Goal: Transaction & Acquisition: Purchase product/service

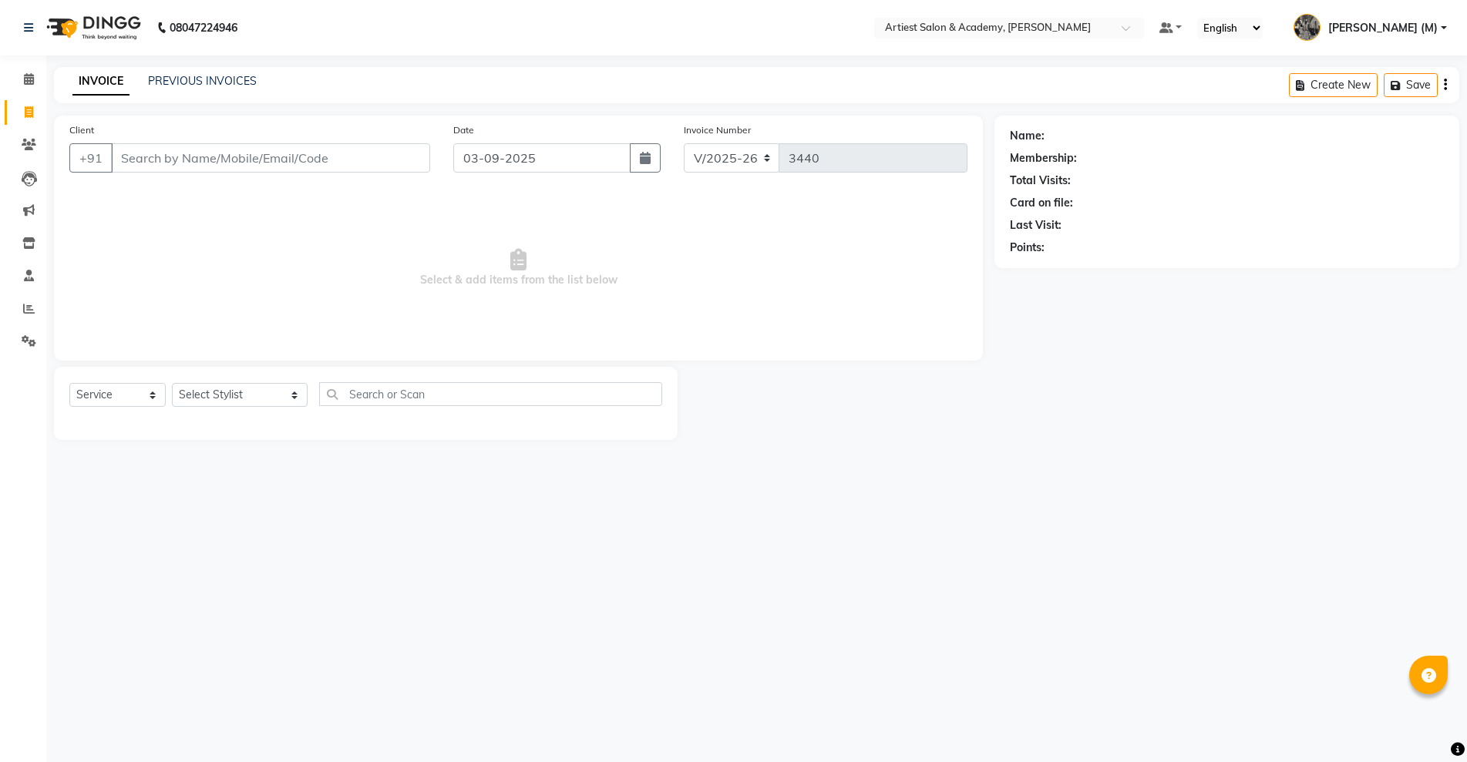
select select "5123"
select select "service"
click at [234, 77] on link "PREVIOUS INVOICES" at bounding box center [202, 81] width 109 height 14
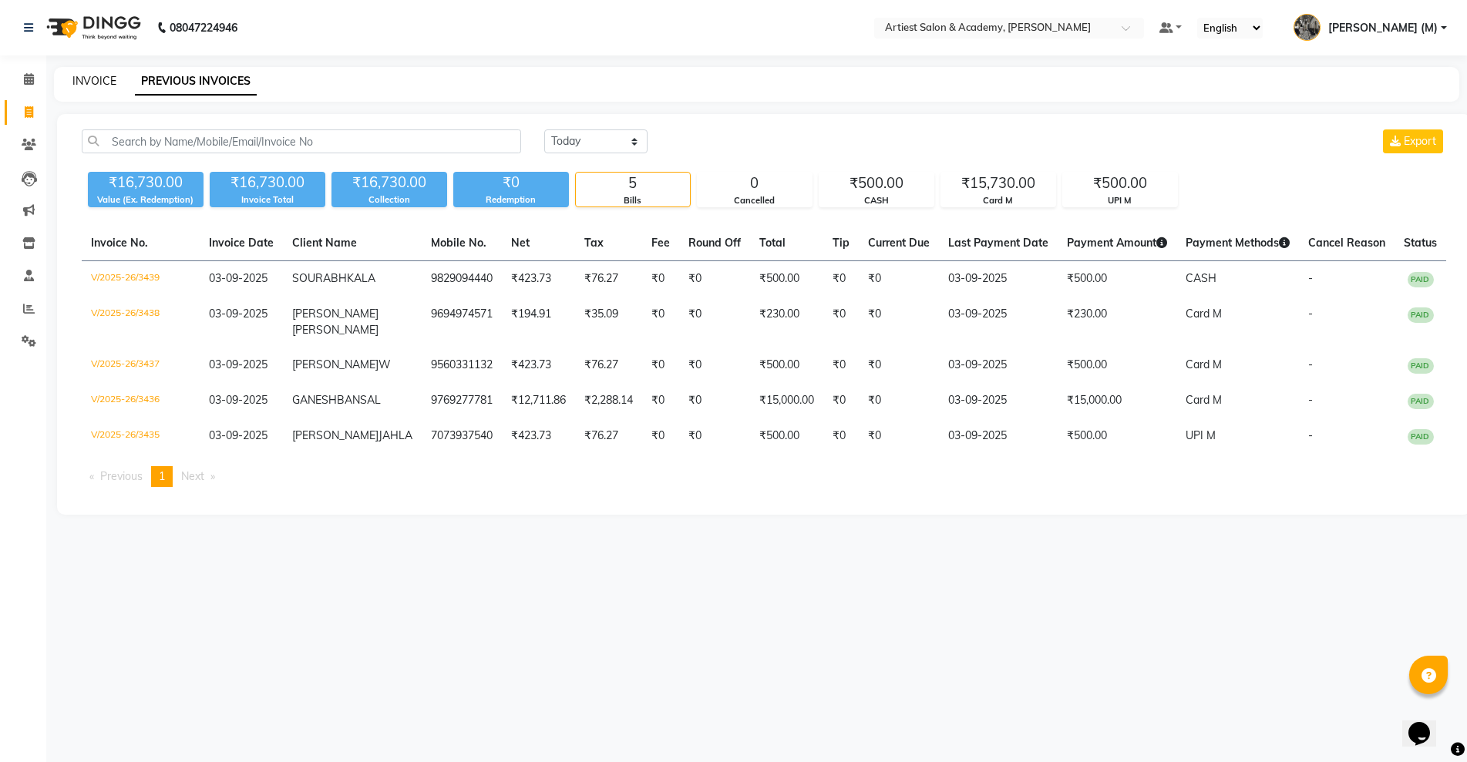
click at [96, 79] on link "INVOICE" at bounding box center [94, 81] width 44 height 14
select select "service"
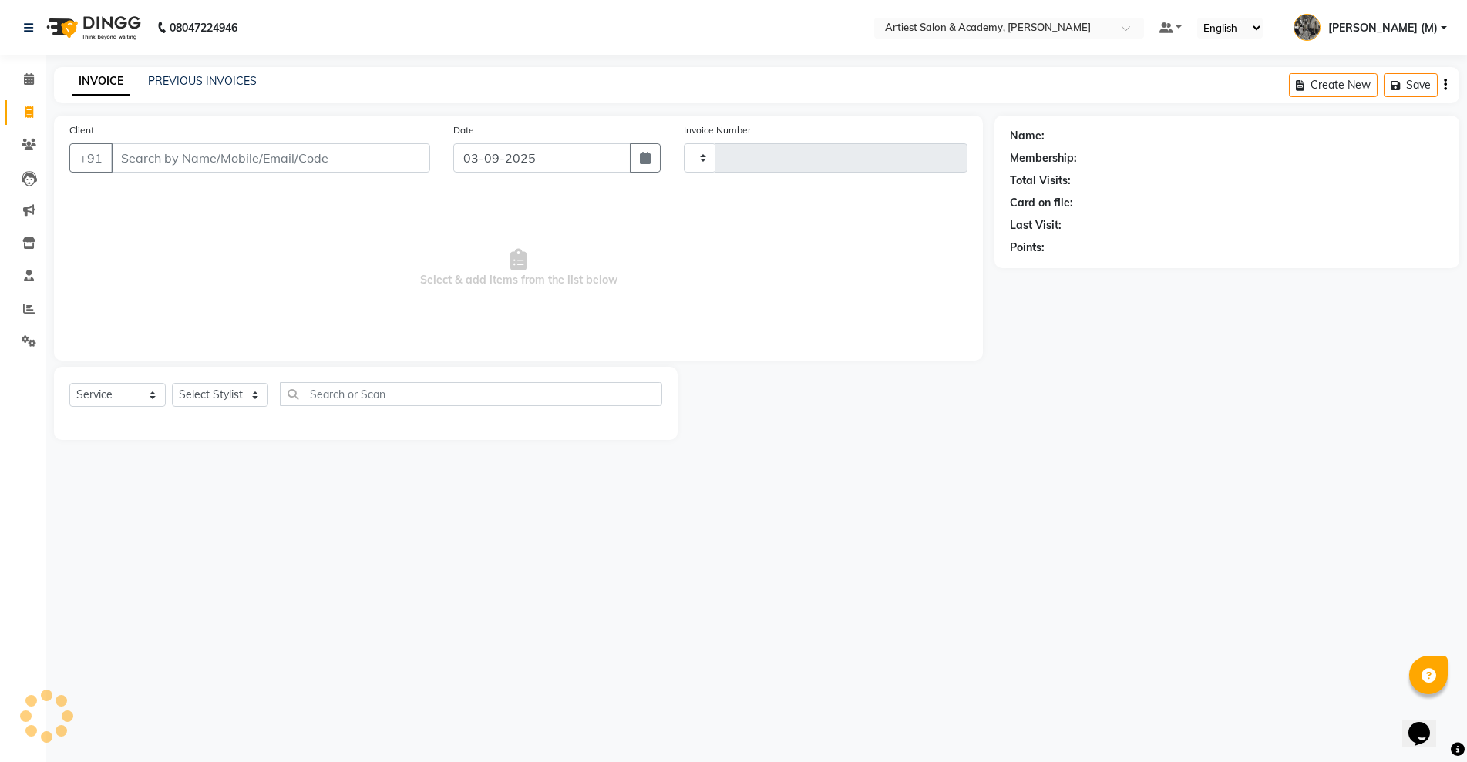
type input "3440"
select select "5123"
click at [32, 141] on icon at bounding box center [29, 145] width 15 height 12
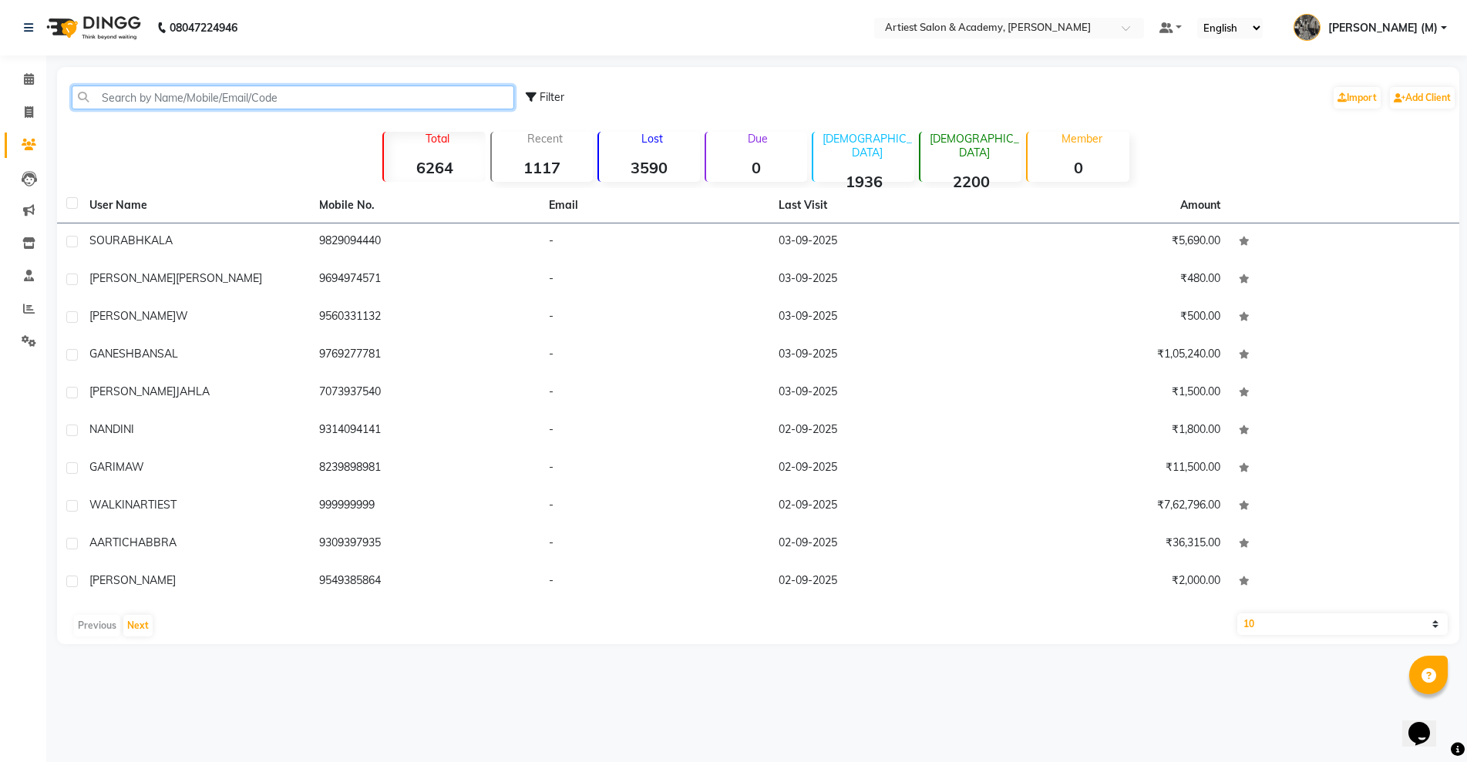
drag, startPoint x: 137, startPoint y: 100, endPoint x: 1137, endPoint y: 80, distance: 1000.1
click at [139, 100] on input "text" at bounding box center [293, 98] width 443 height 24
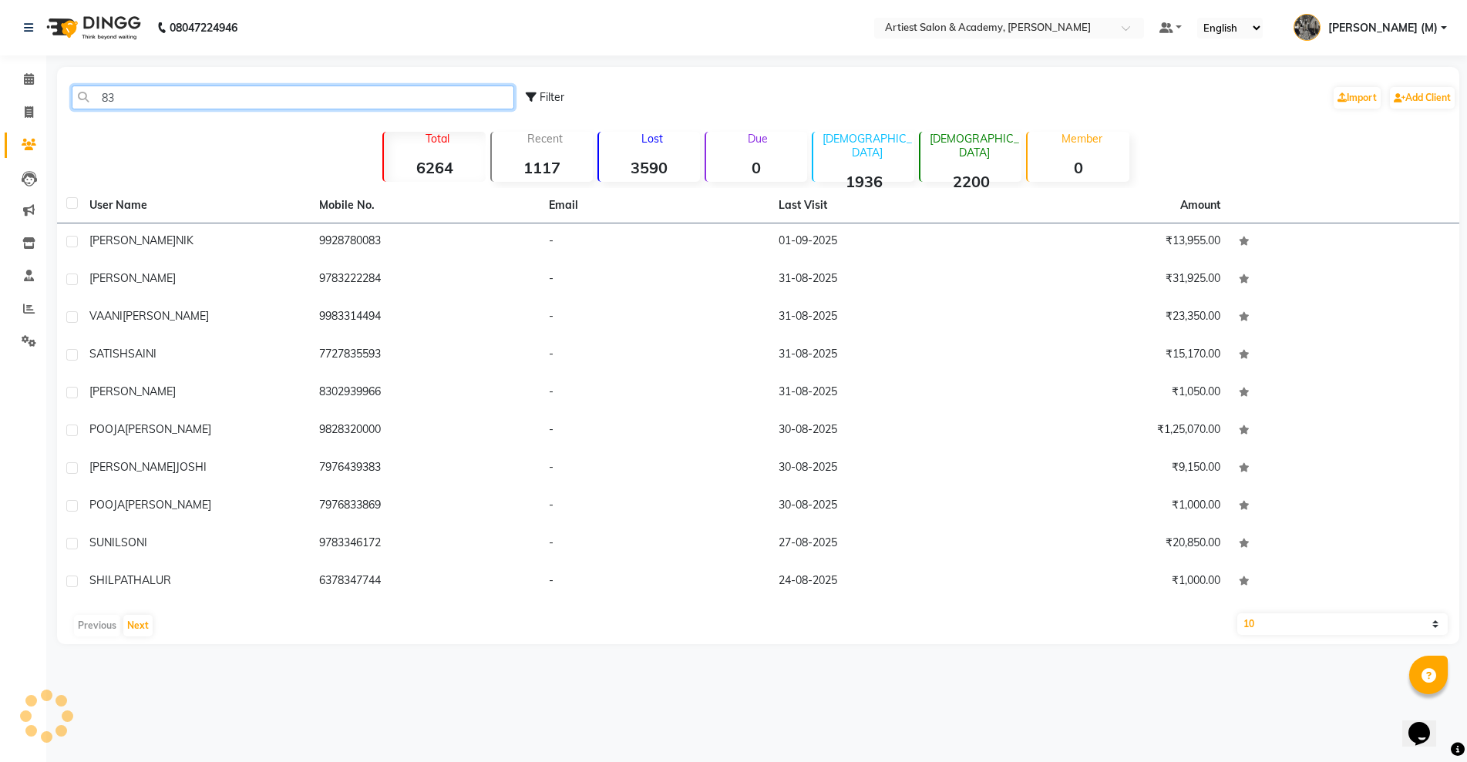
type input "8"
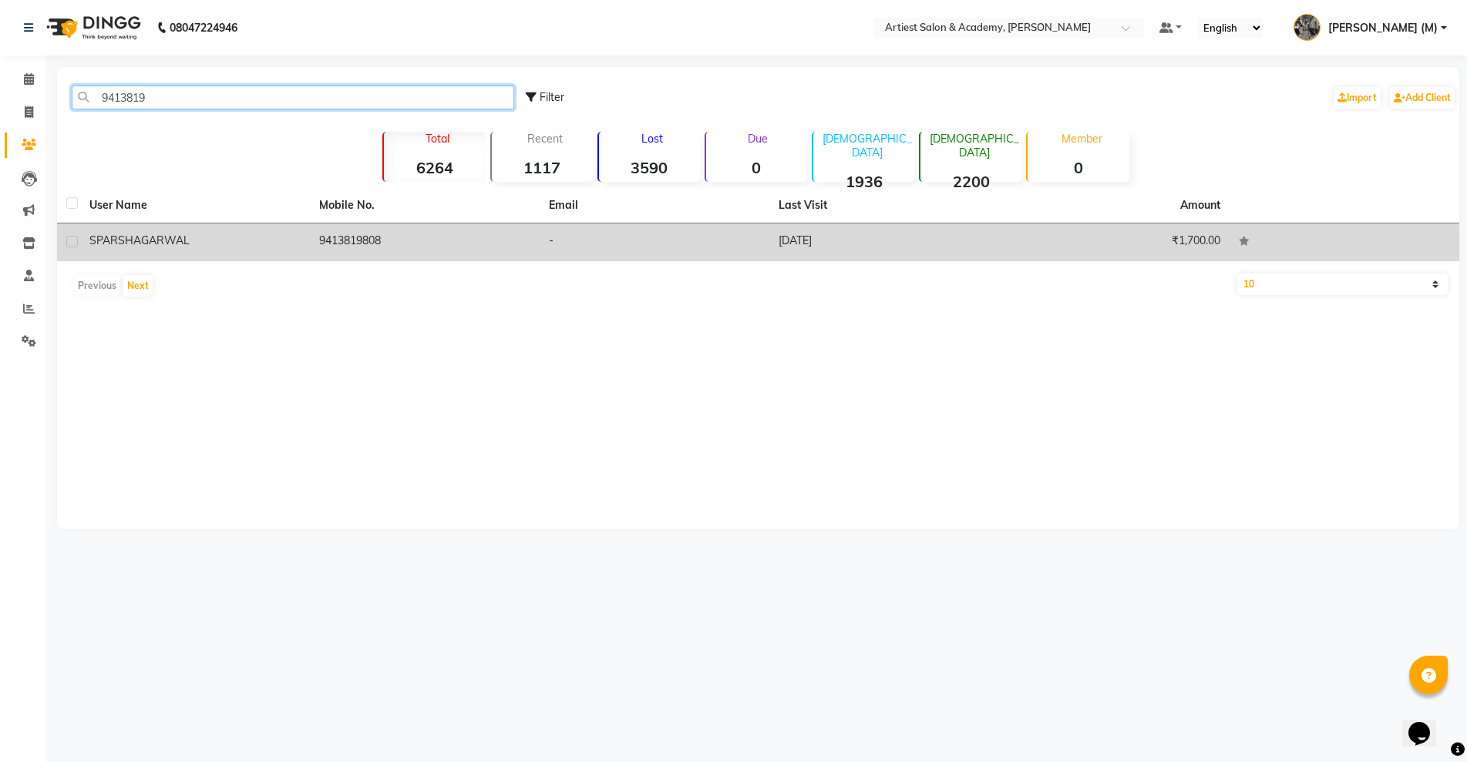
type input "9413819"
click at [483, 247] on td "9413819808" at bounding box center [425, 243] width 230 height 38
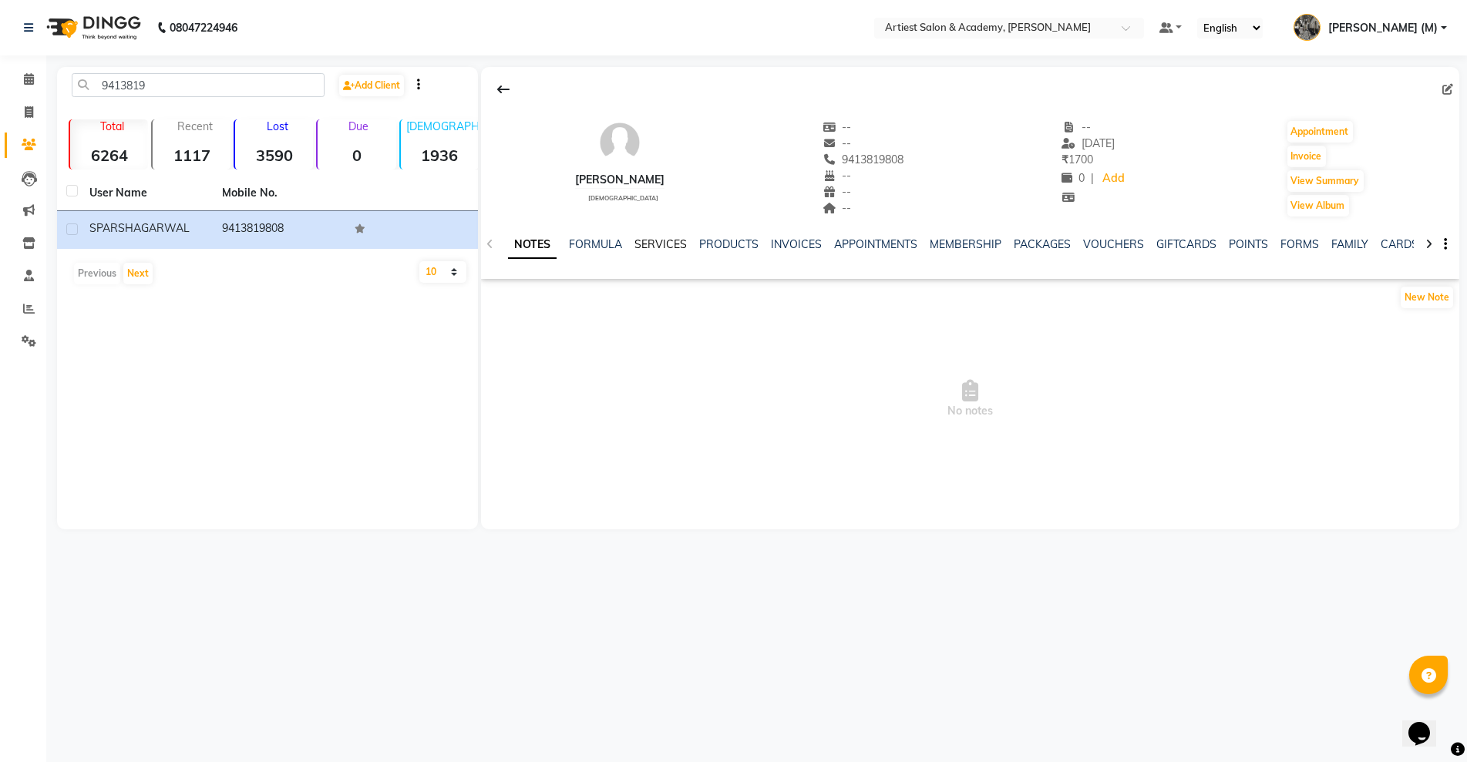
click at [661, 246] on link "SERVICES" at bounding box center [660, 244] width 52 height 14
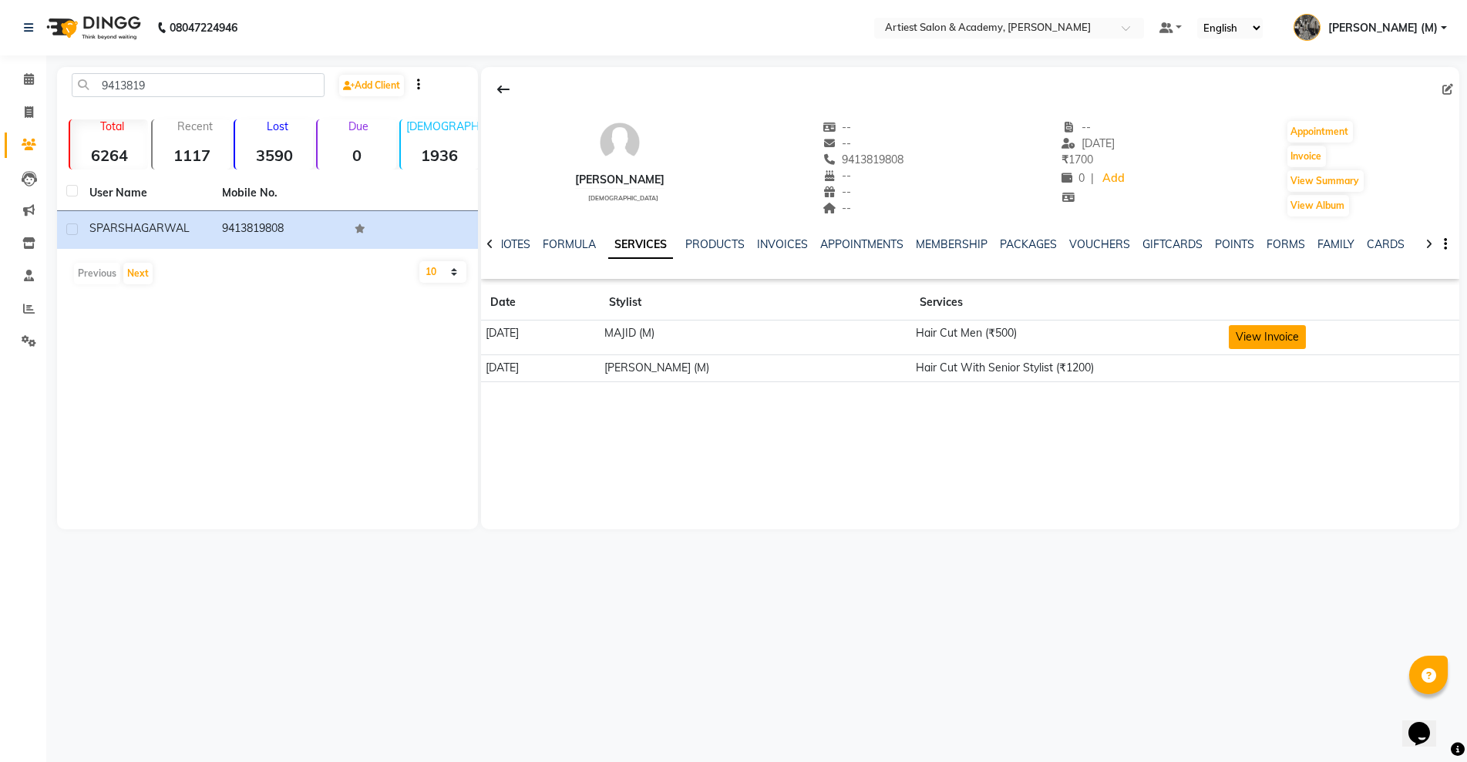
click at [1301, 338] on button "View Invoice" at bounding box center [1267, 337] width 77 height 24
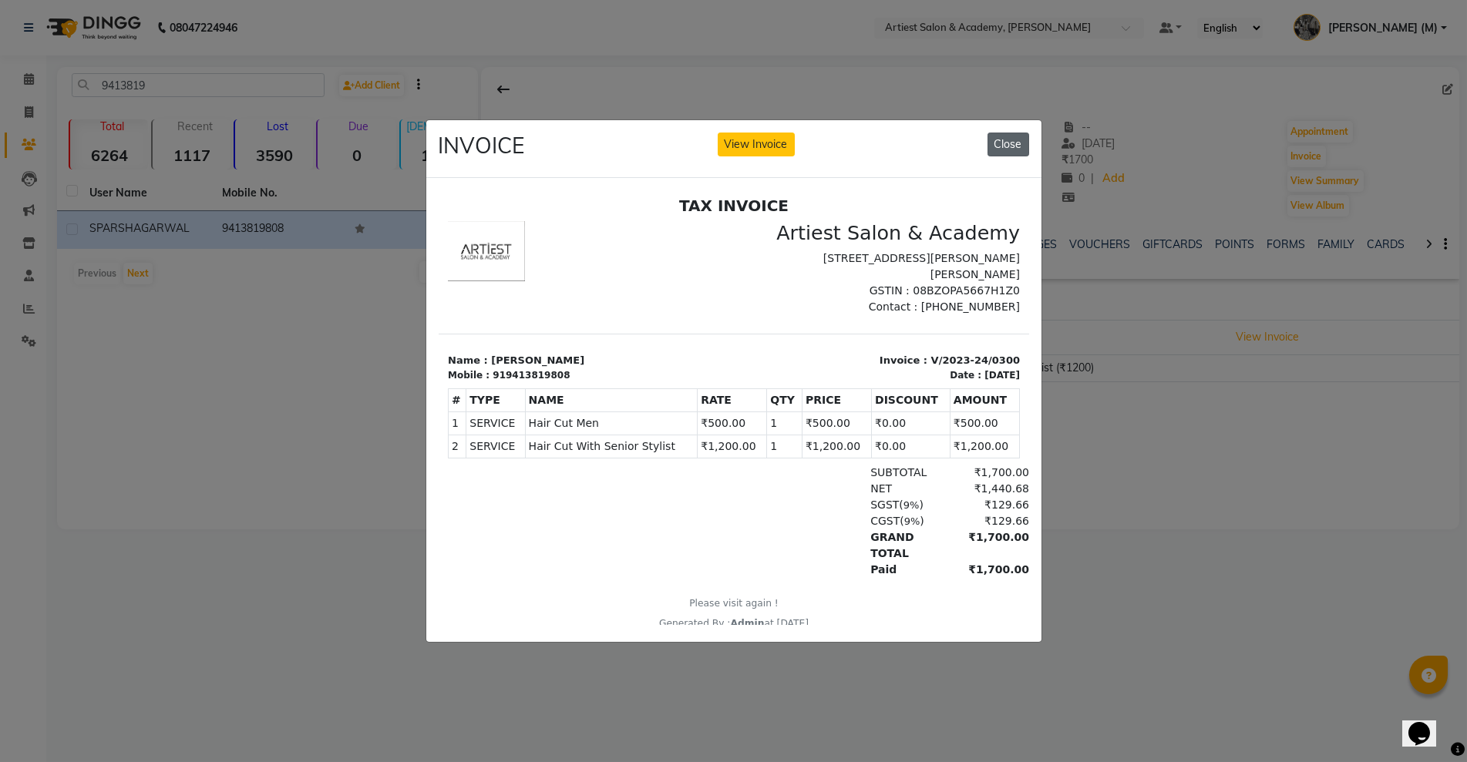
click at [1014, 133] on button "Close" at bounding box center [1009, 145] width 42 height 24
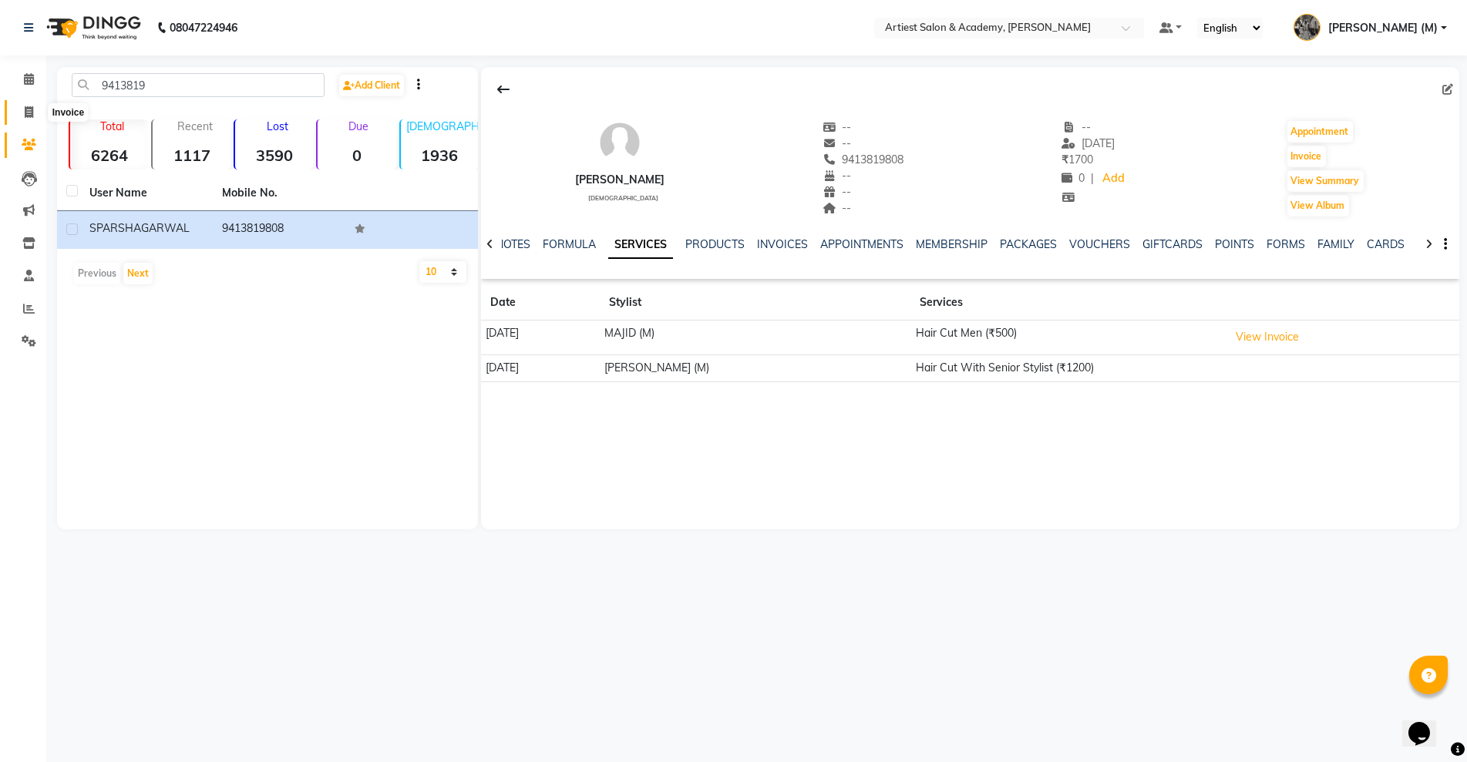
click at [29, 106] on icon at bounding box center [29, 112] width 8 height 12
select select "service"
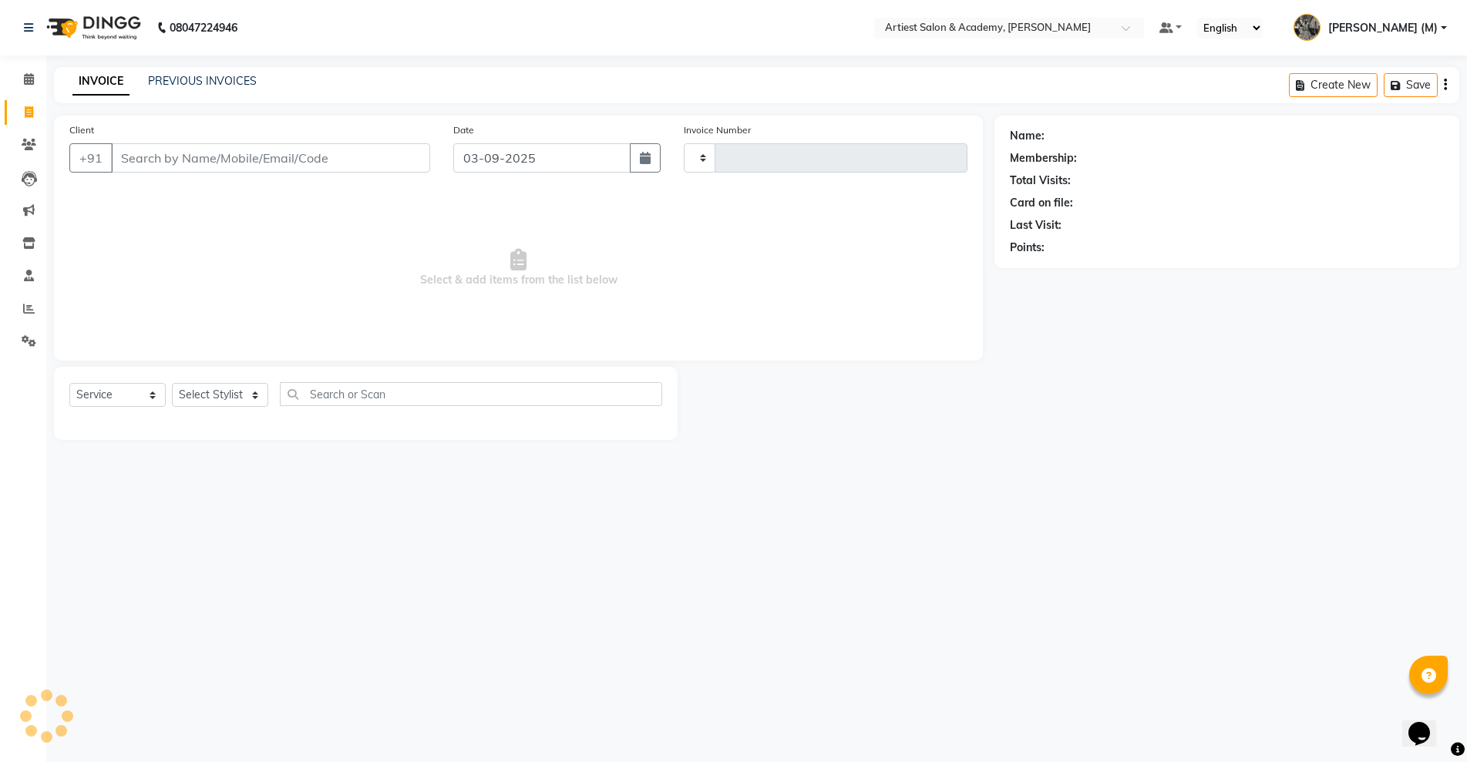
type input "3440"
select select "5123"
click at [190, 86] on link "PREVIOUS INVOICES" at bounding box center [202, 81] width 109 height 14
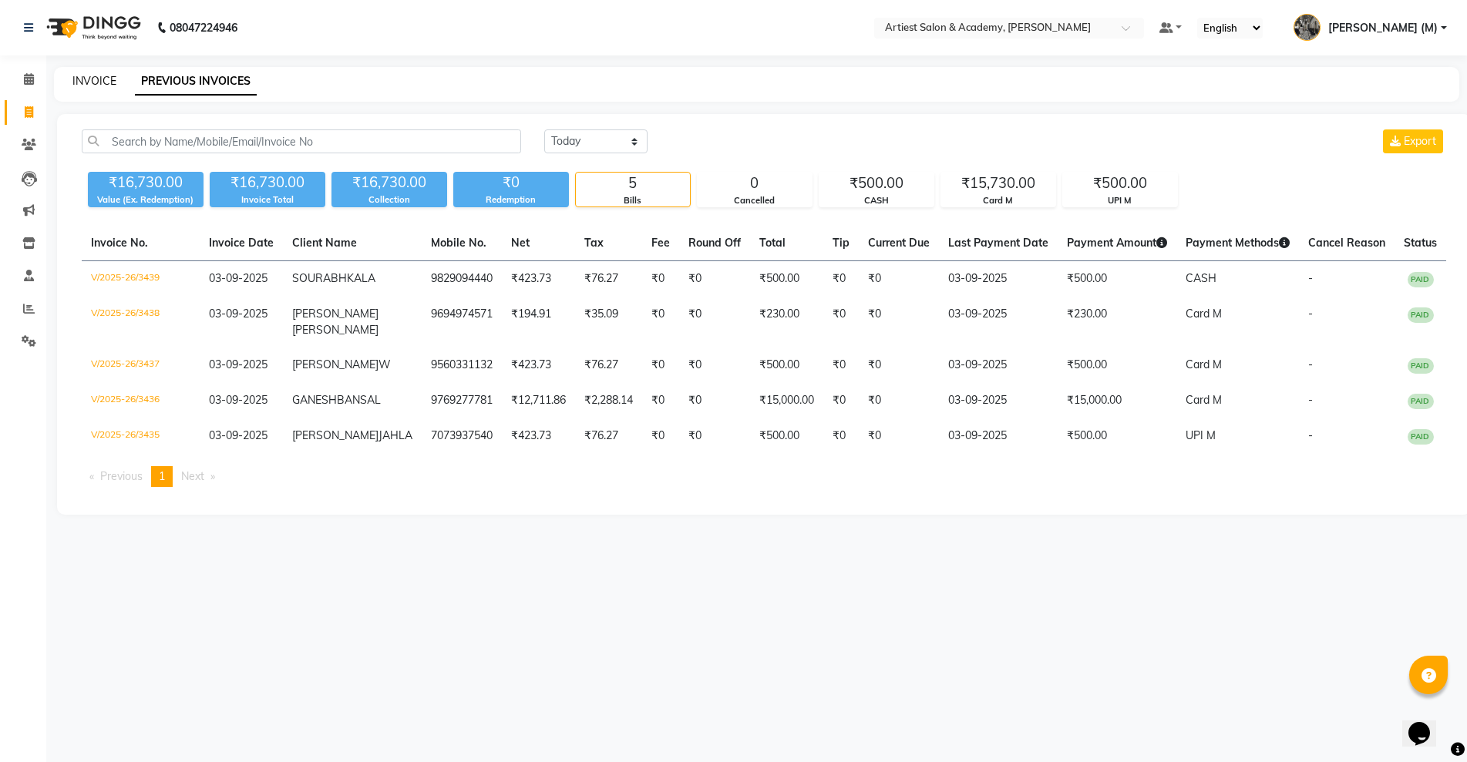
click at [89, 86] on link "INVOICE" at bounding box center [94, 81] width 44 height 14
select select "service"
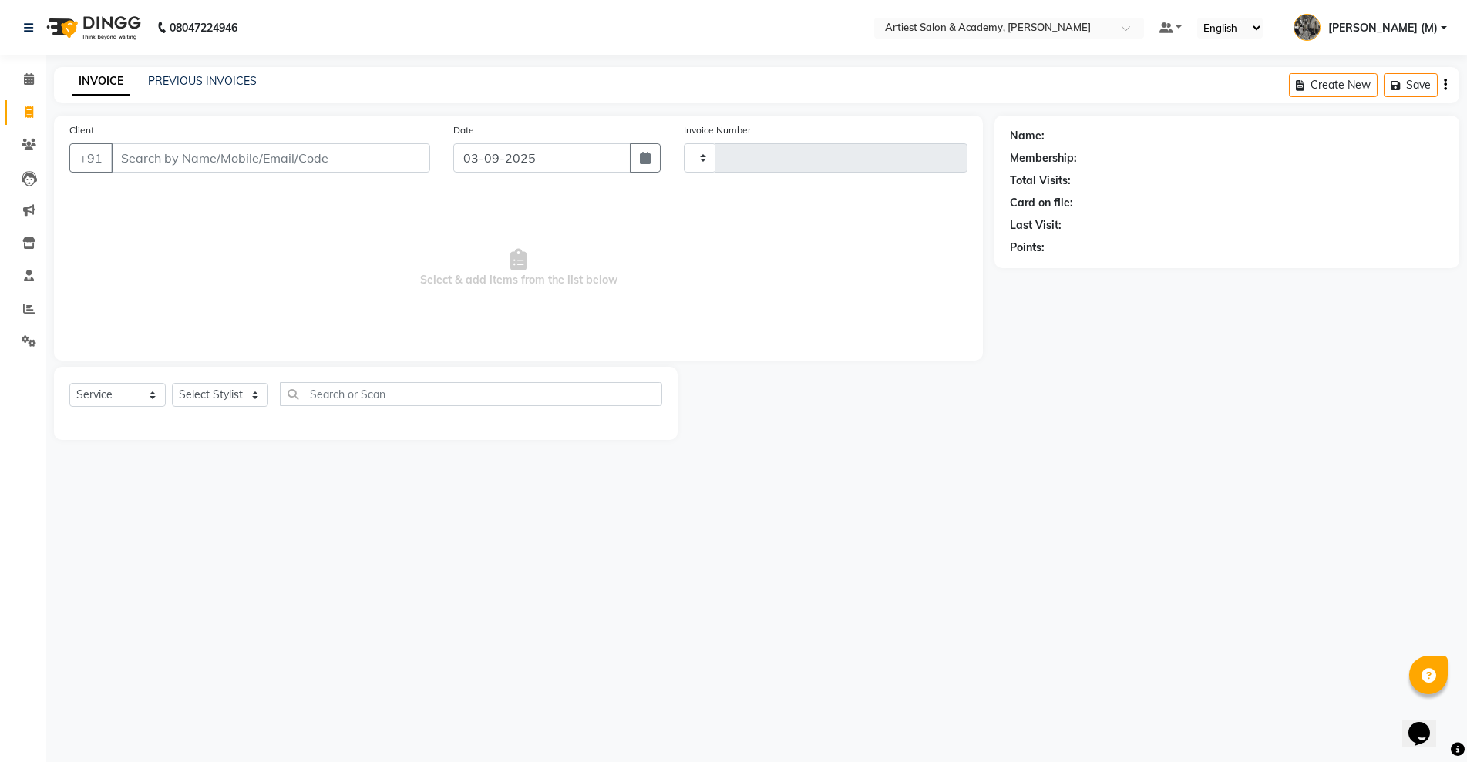
type input "3440"
select select "5123"
click at [179, 86] on link "PREVIOUS INVOICES" at bounding box center [202, 81] width 109 height 14
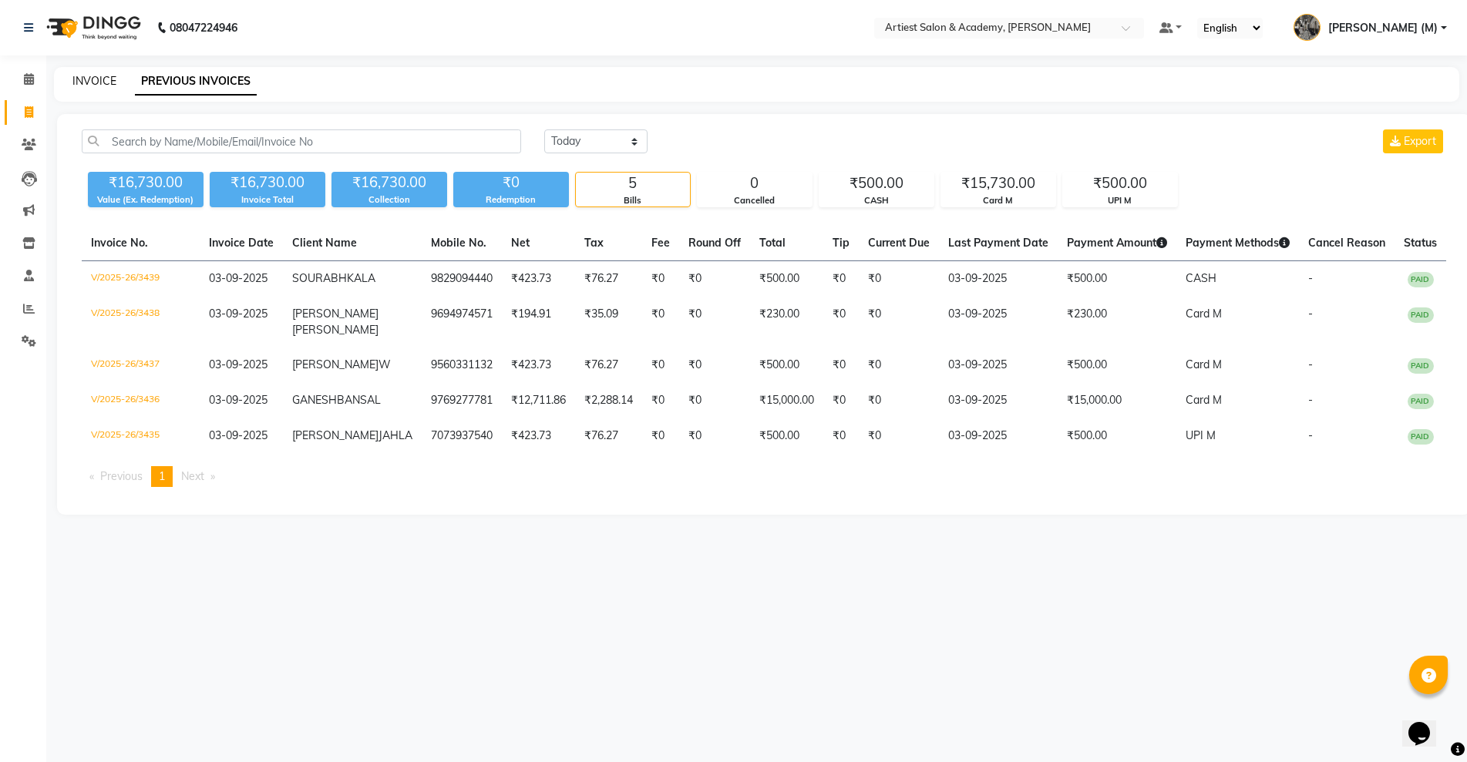
click at [87, 79] on link "INVOICE" at bounding box center [94, 81] width 44 height 14
select select "service"
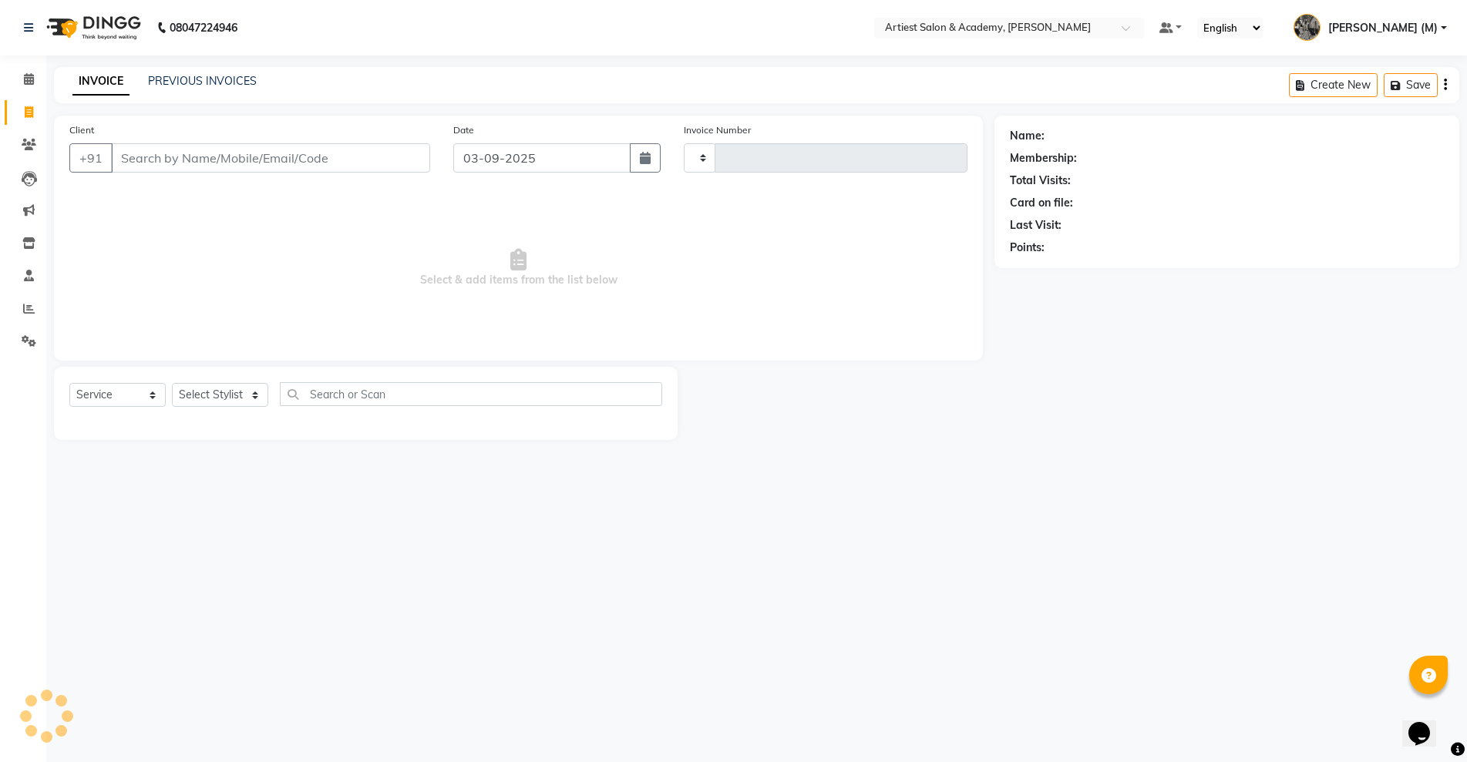
type input "3440"
select select "5123"
click at [207, 86] on link "PREVIOUS INVOICES" at bounding box center [202, 81] width 109 height 14
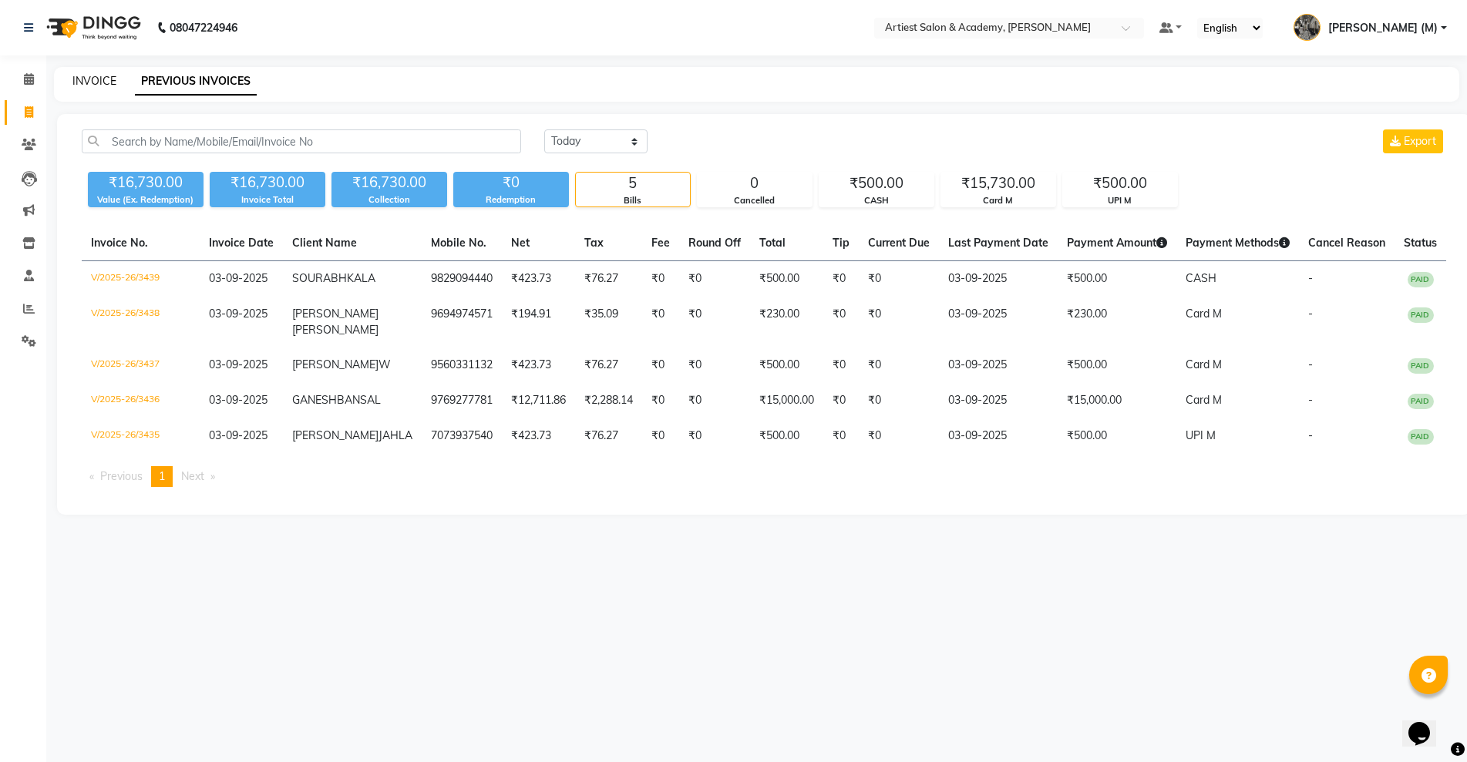
click at [89, 80] on link "INVOICE" at bounding box center [94, 81] width 44 height 14
select select "5123"
select select "service"
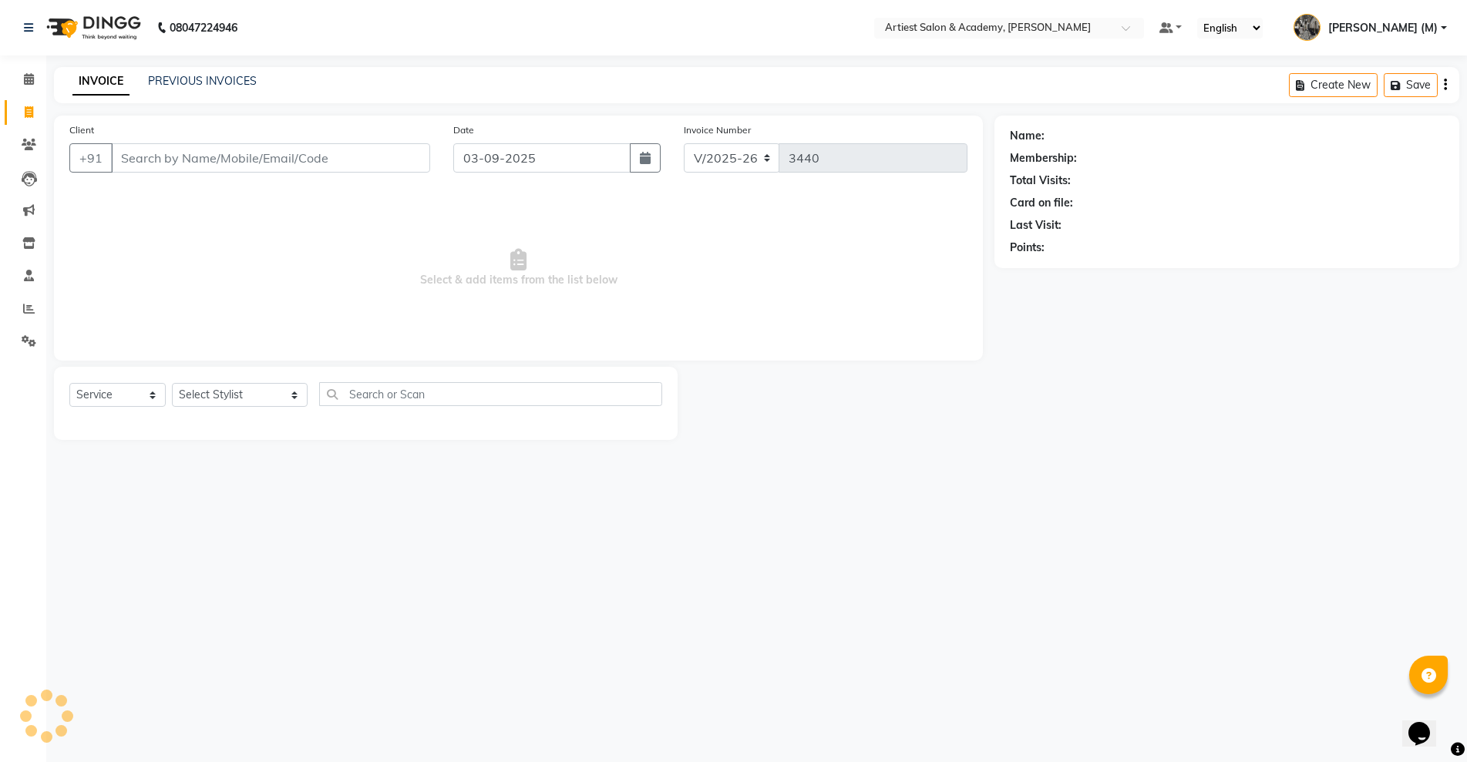
click at [154, 154] on input "Client" at bounding box center [270, 157] width 319 height 29
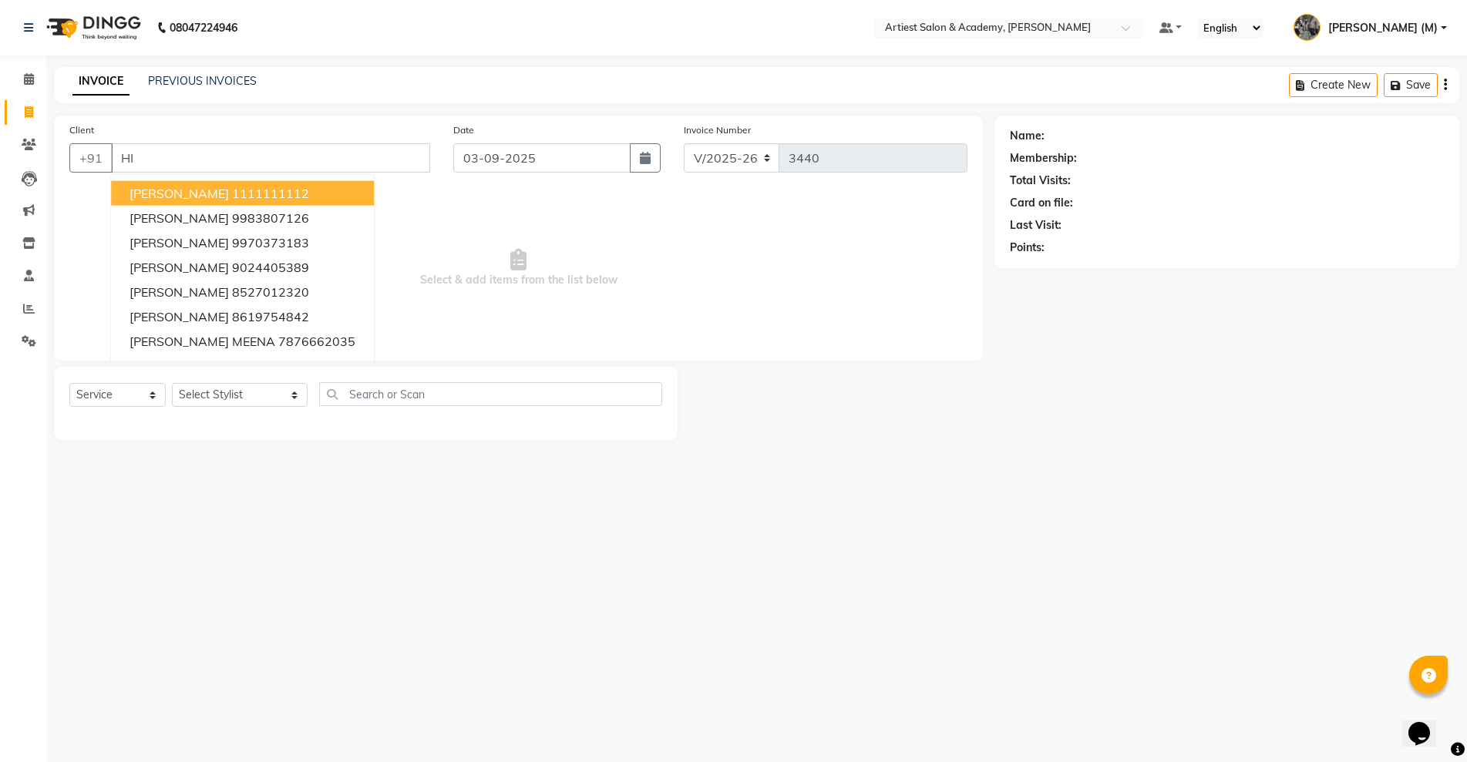
type input "H"
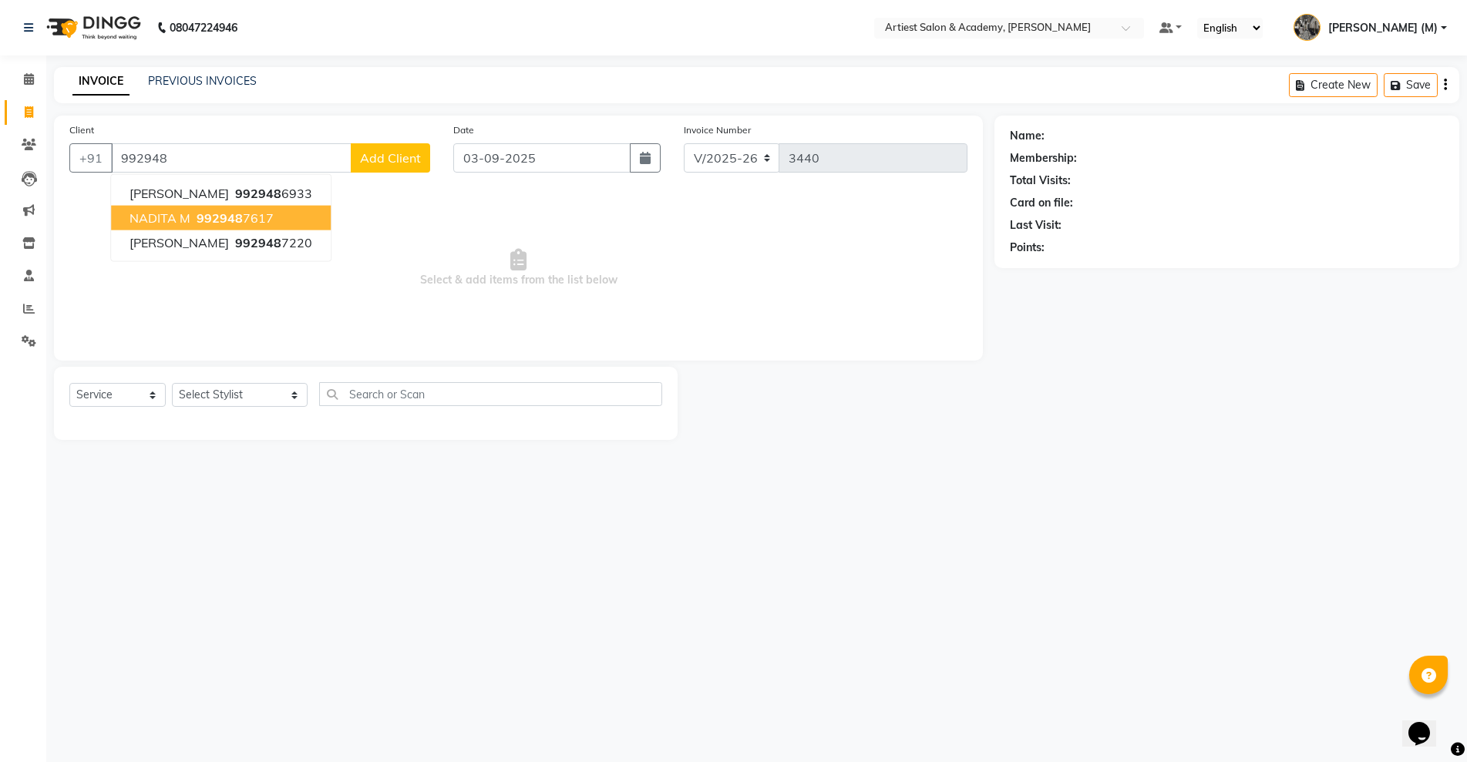
click at [276, 207] on button "NADITA M 992948 7617" at bounding box center [221, 218] width 220 height 25
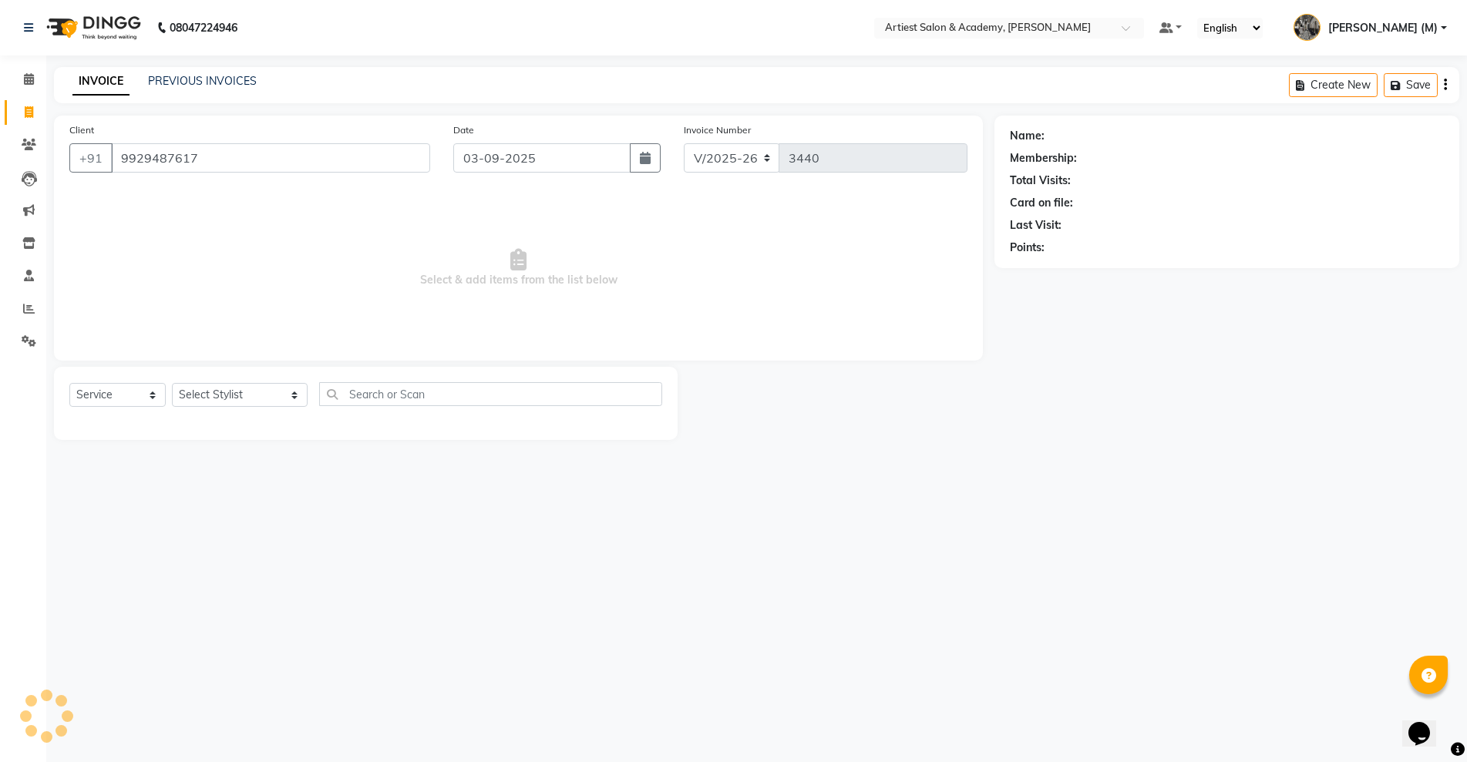
type input "9929487617"
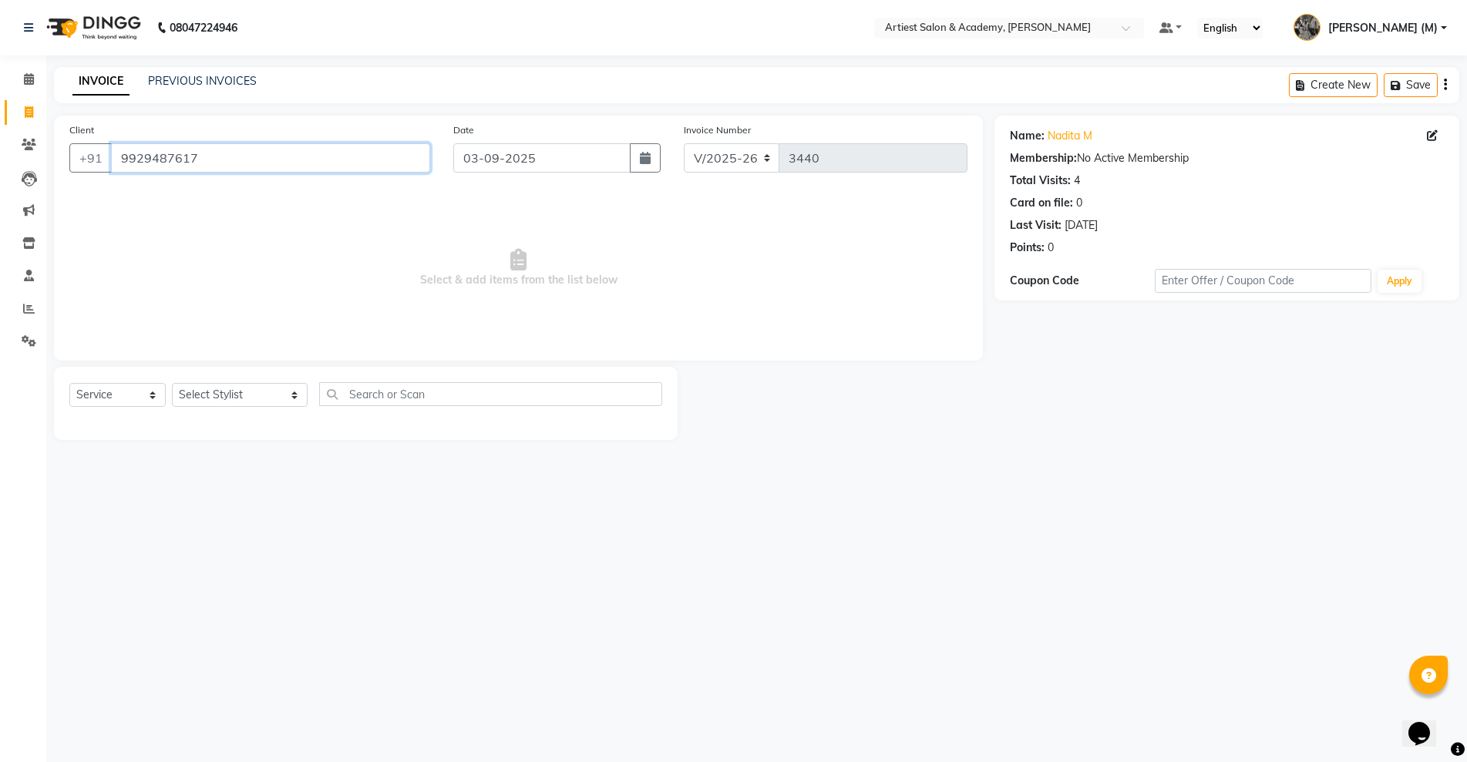
drag, startPoint x: 199, startPoint y: 150, endPoint x: 119, endPoint y: 156, distance: 79.7
click at [119, 156] on input "9929487617" at bounding box center [270, 157] width 319 height 29
click at [22, 143] on icon at bounding box center [29, 145] width 15 height 12
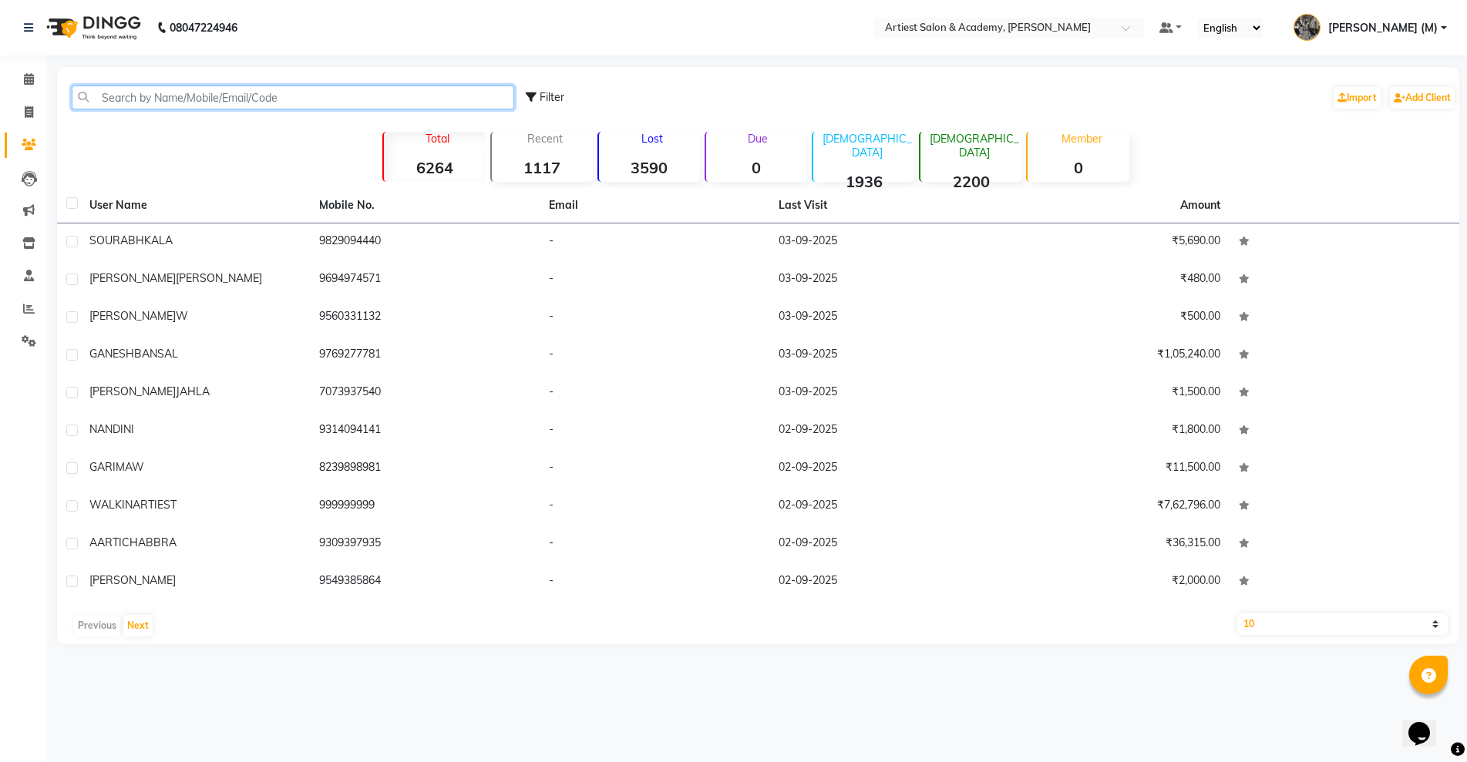
click at [196, 89] on input "text" at bounding box center [293, 98] width 443 height 24
paste input "9929487617"
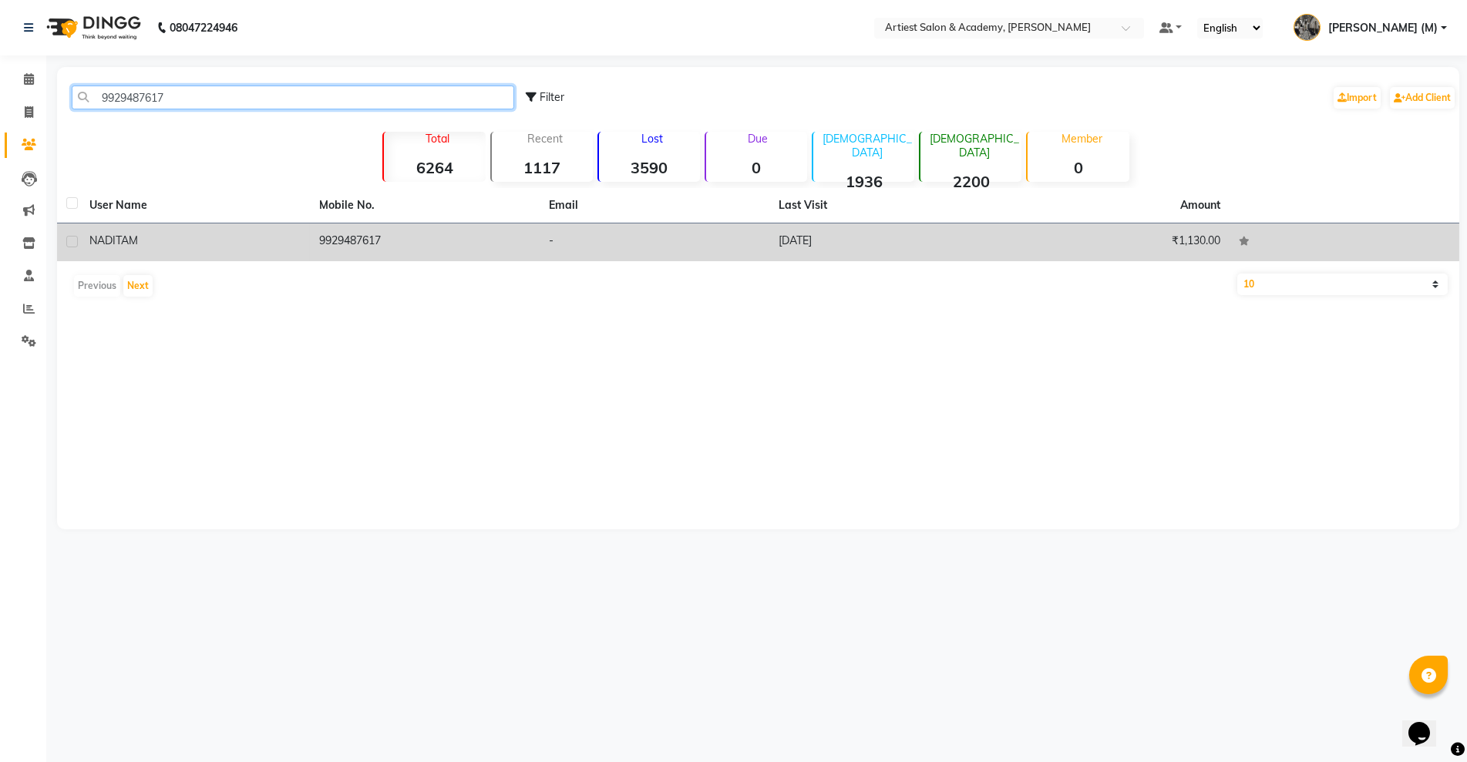
type input "9929487617"
click at [793, 236] on td "[DATE]" at bounding box center [884, 243] width 230 height 38
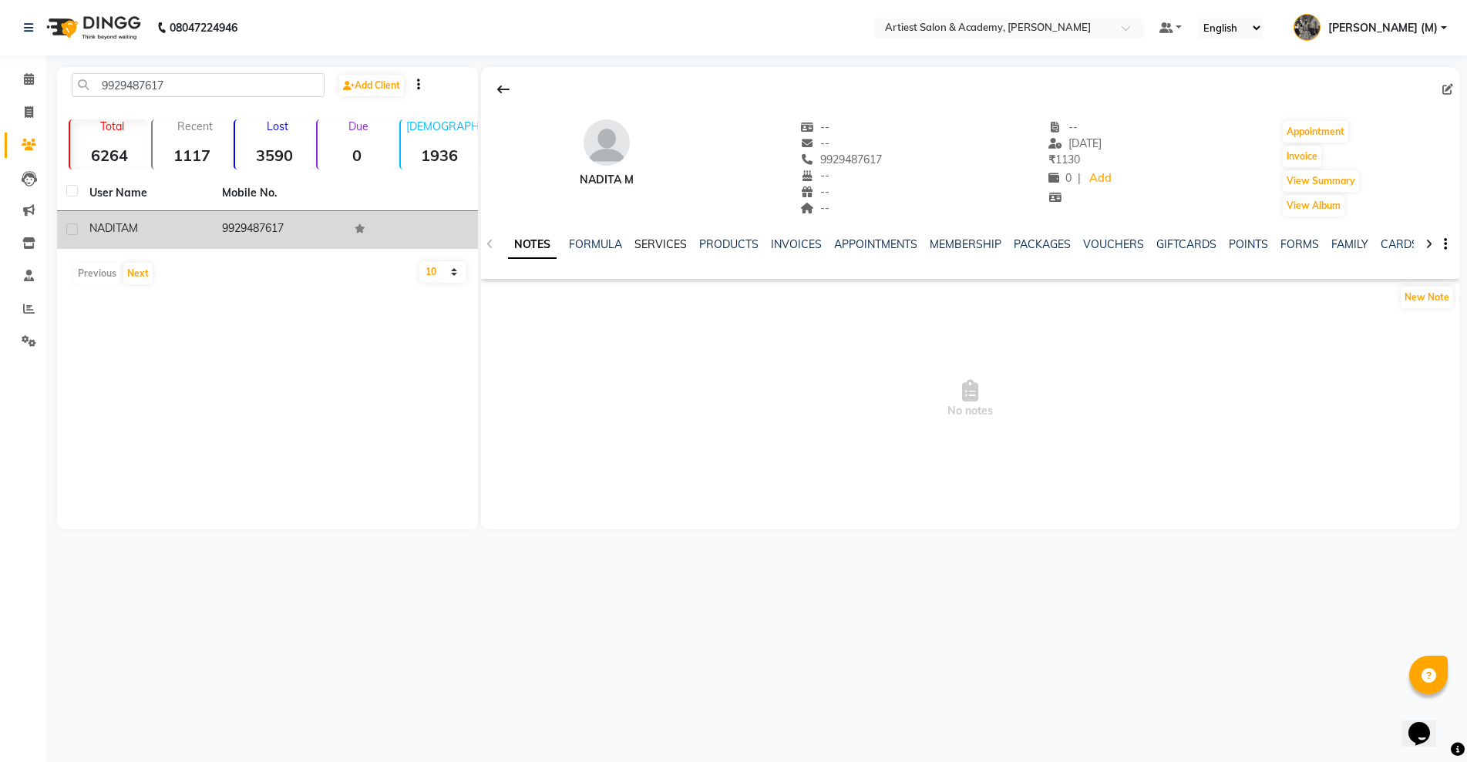
click at [659, 239] on link "SERVICES" at bounding box center [660, 244] width 52 height 14
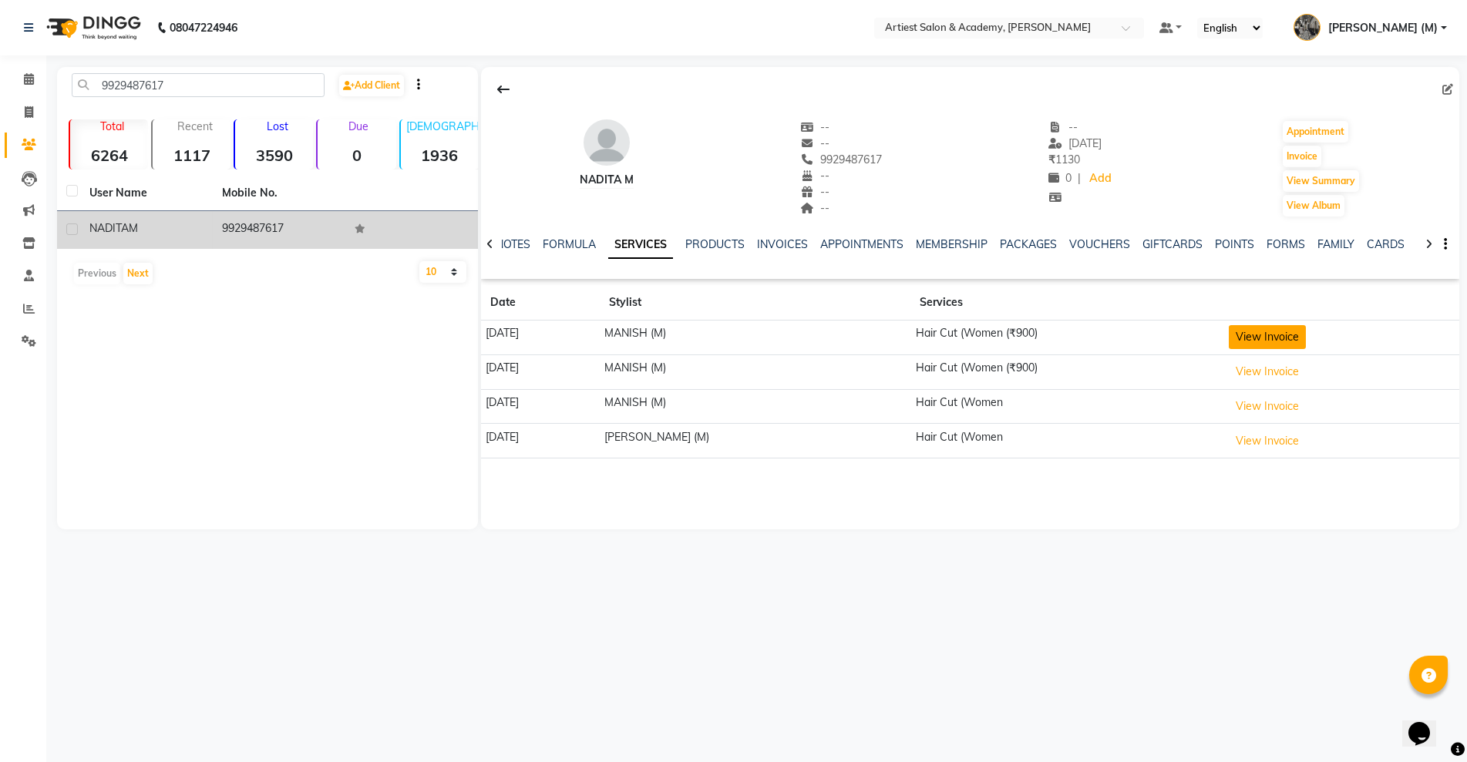
click at [1271, 337] on button "View Invoice" at bounding box center [1267, 337] width 77 height 24
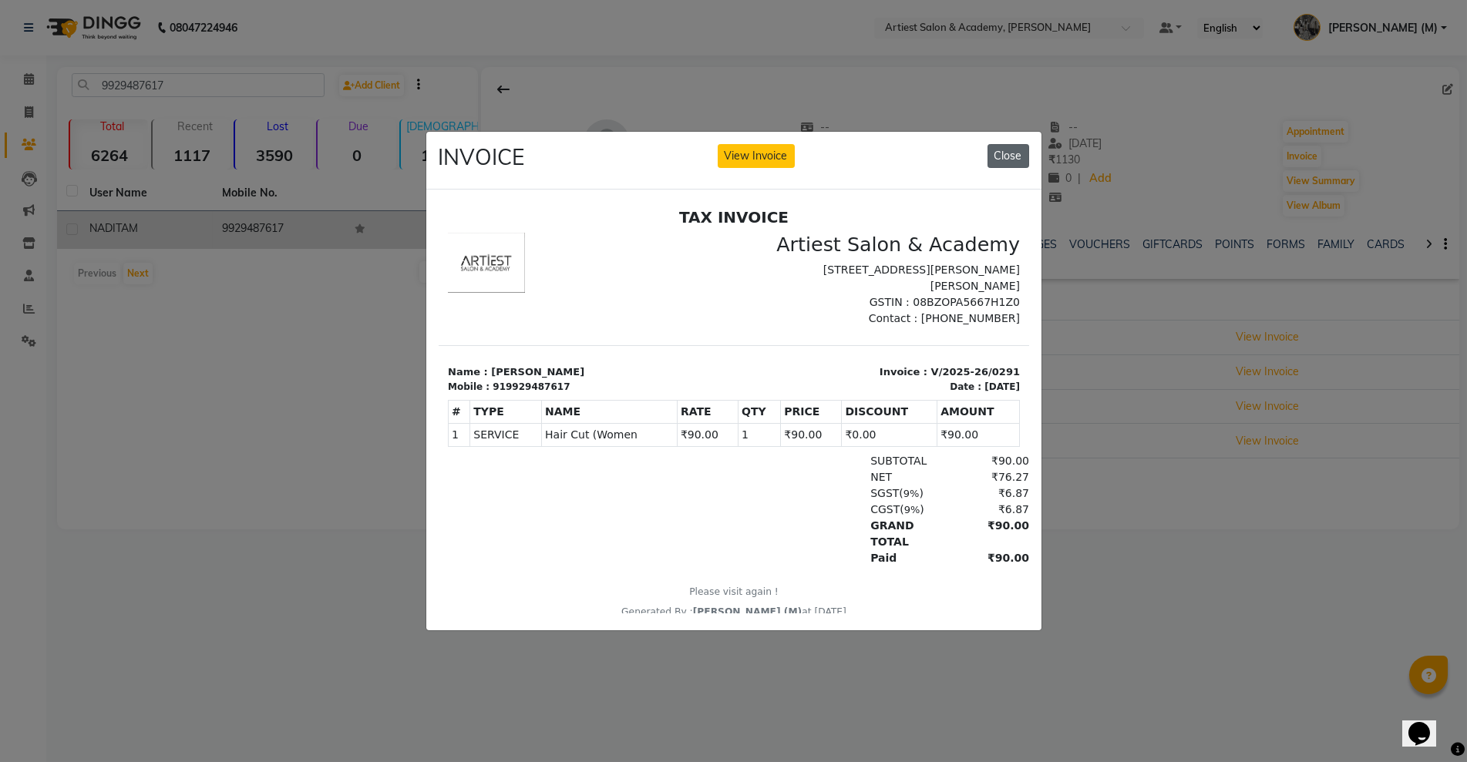
click at [1020, 144] on button "Close" at bounding box center [1009, 156] width 42 height 24
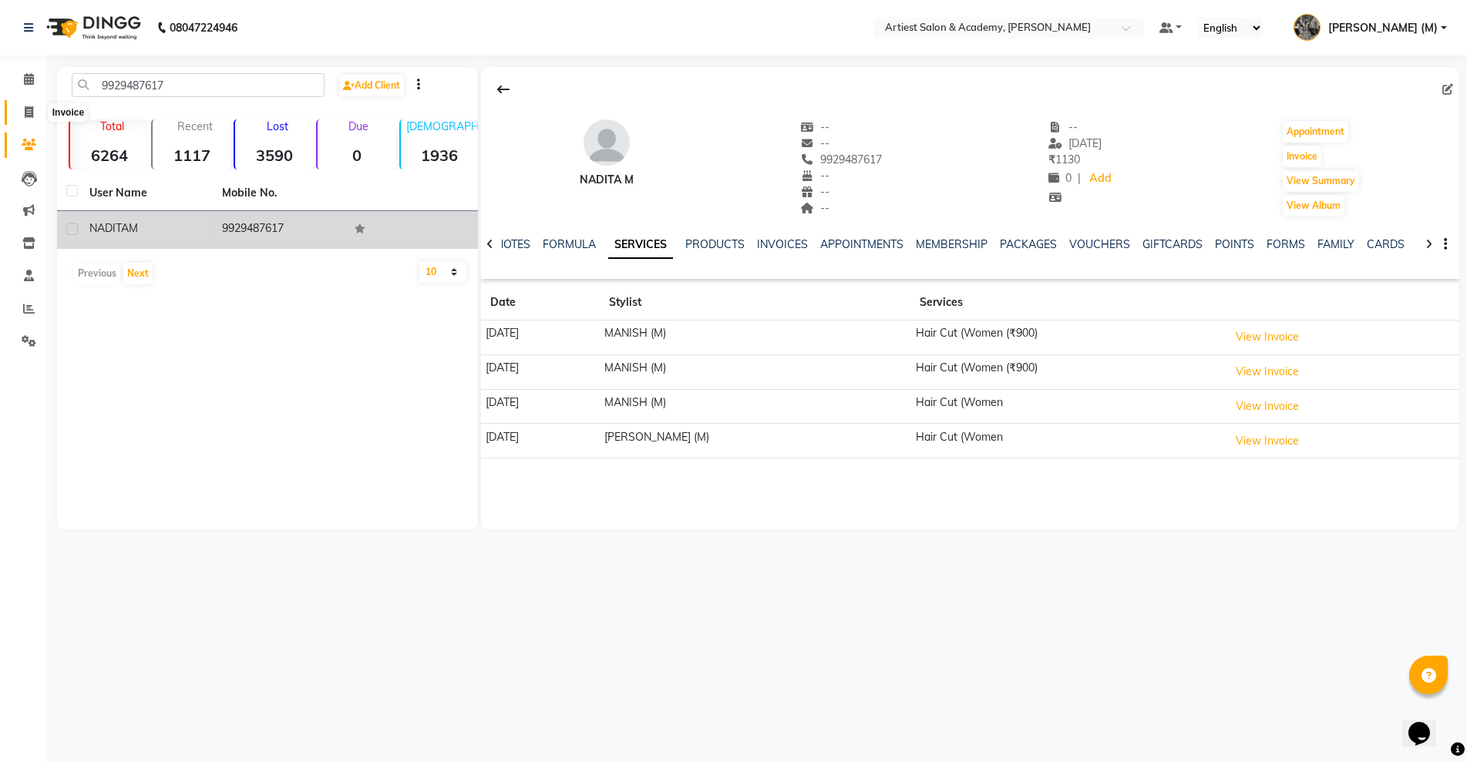
click at [29, 107] on icon at bounding box center [29, 112] width 8 height 12
select select "service"
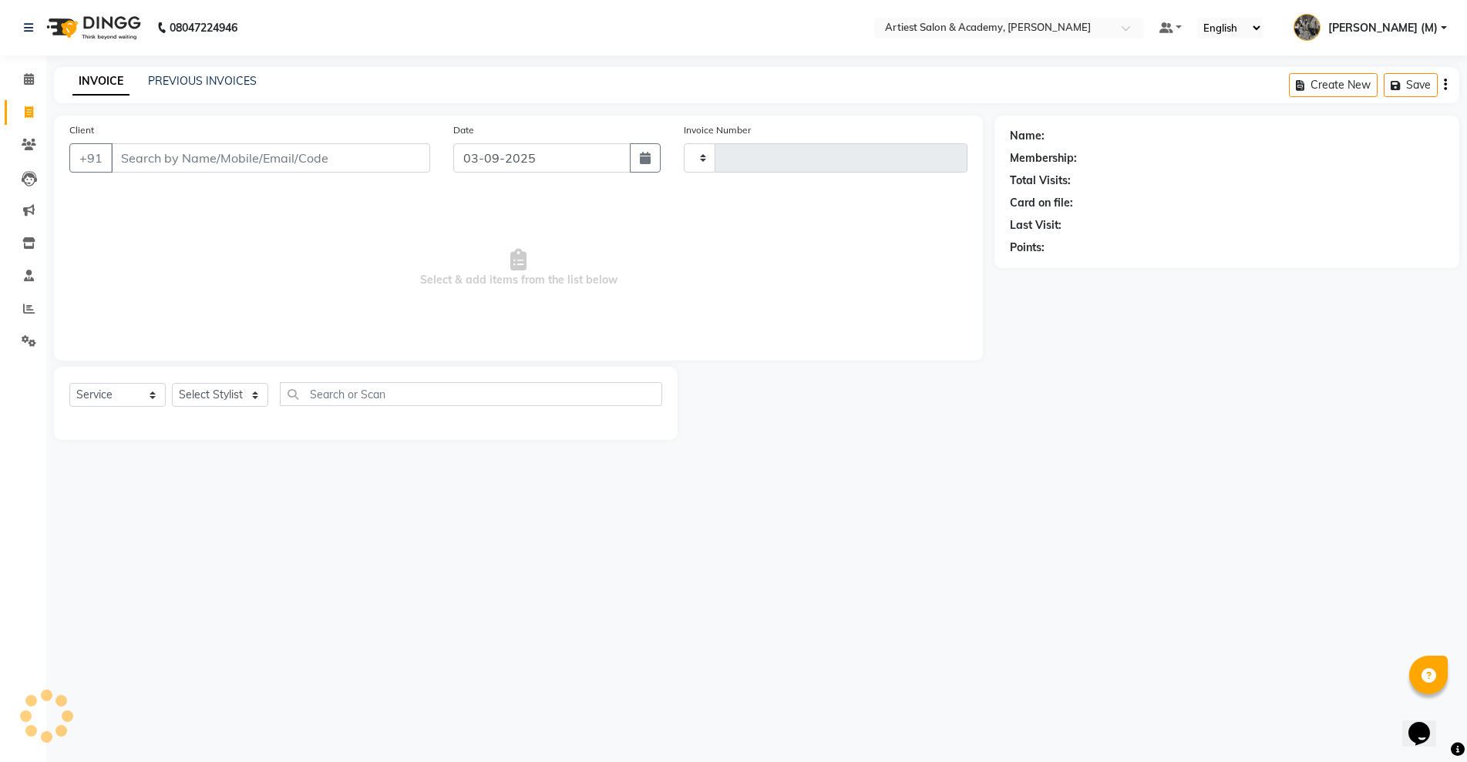
type input "3440"
select select "5123"
click at [156, 163] on input "Client" at bounding box center [270, 157] width 319 height 29
type input "9929487617"
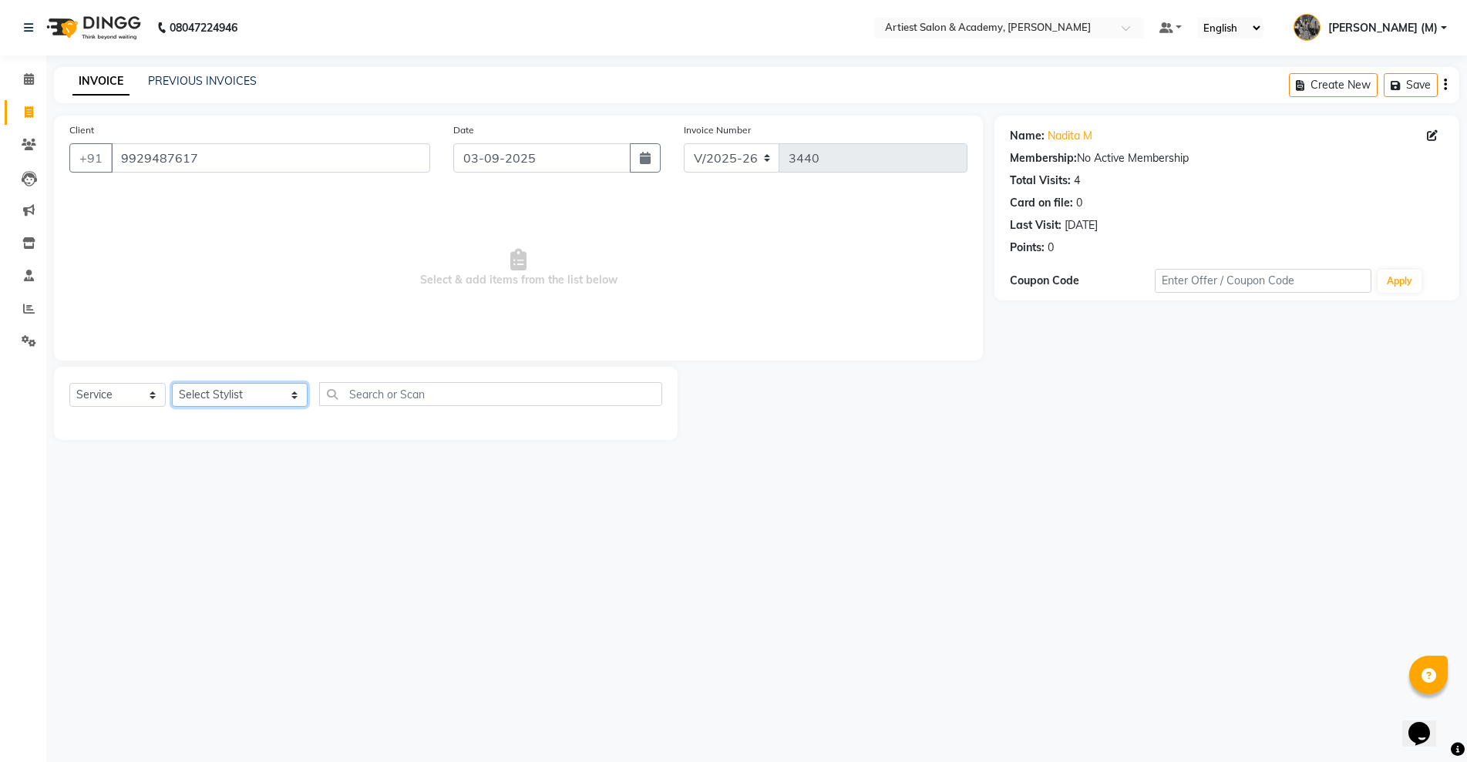
click at [254, 394] on select "Select Stylist [PERSON_NAME] (M) [PERSON_NAME] (F) [PERSON_NAME] [PERSON_NAME] …" at bounding box center [240, 395] width 136 height 24
select select "33208"
click at [172, 383] on select "Select Stylist [PERSON_NAME] (M) [PERSON_NAME] (F) [PERSON_NAME] [PERSON_NAME] …" at bounding box center [240, 395] width 136 height 24
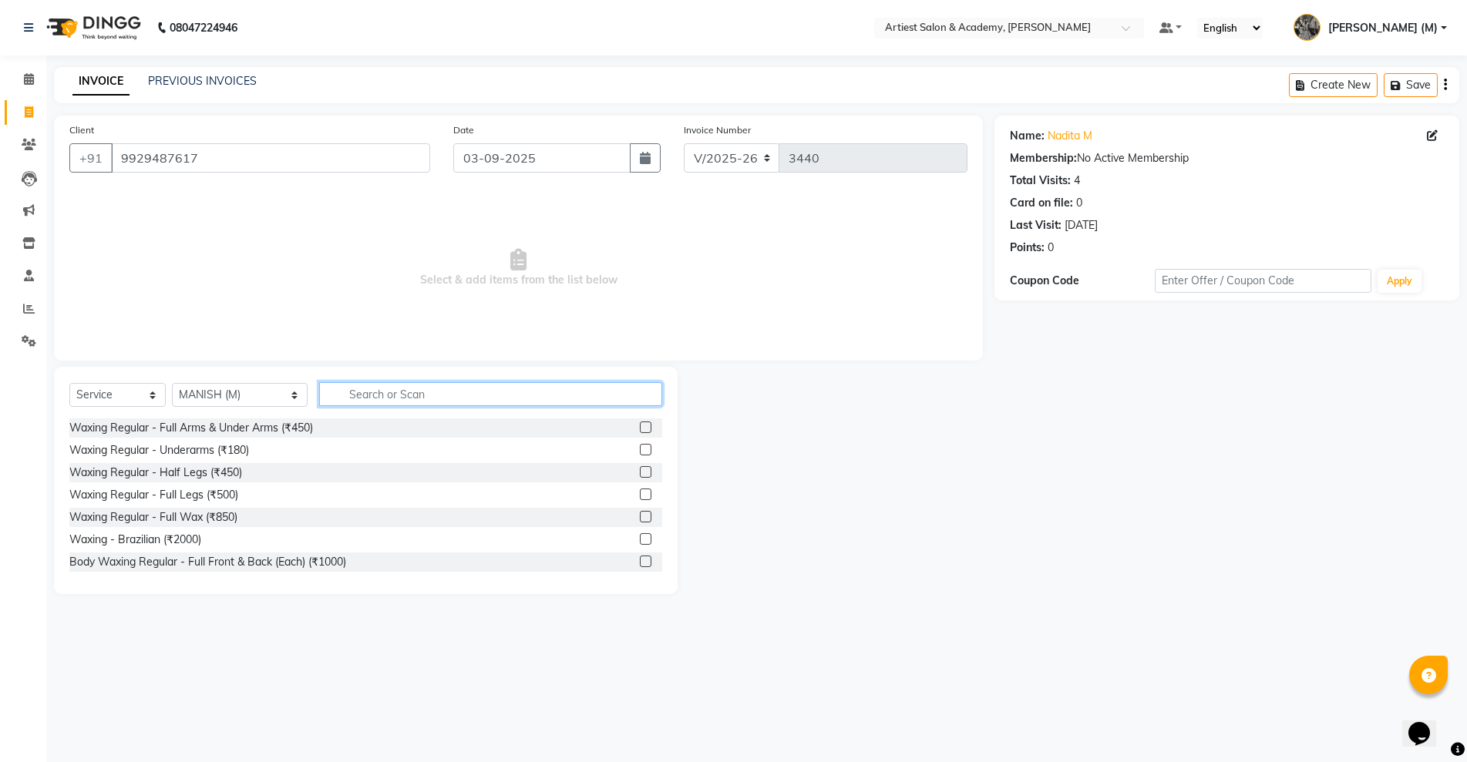
click at [326, 390] on input "text" at bounding box center [490, 394] width 342 height 24
type input "HAIR"
click at [640, 490] on label at bounding box center [646, 496] width 12 height 12
click at [640, 491] on input "checkbox" at bounding box center [645, 496] width 10 height 10
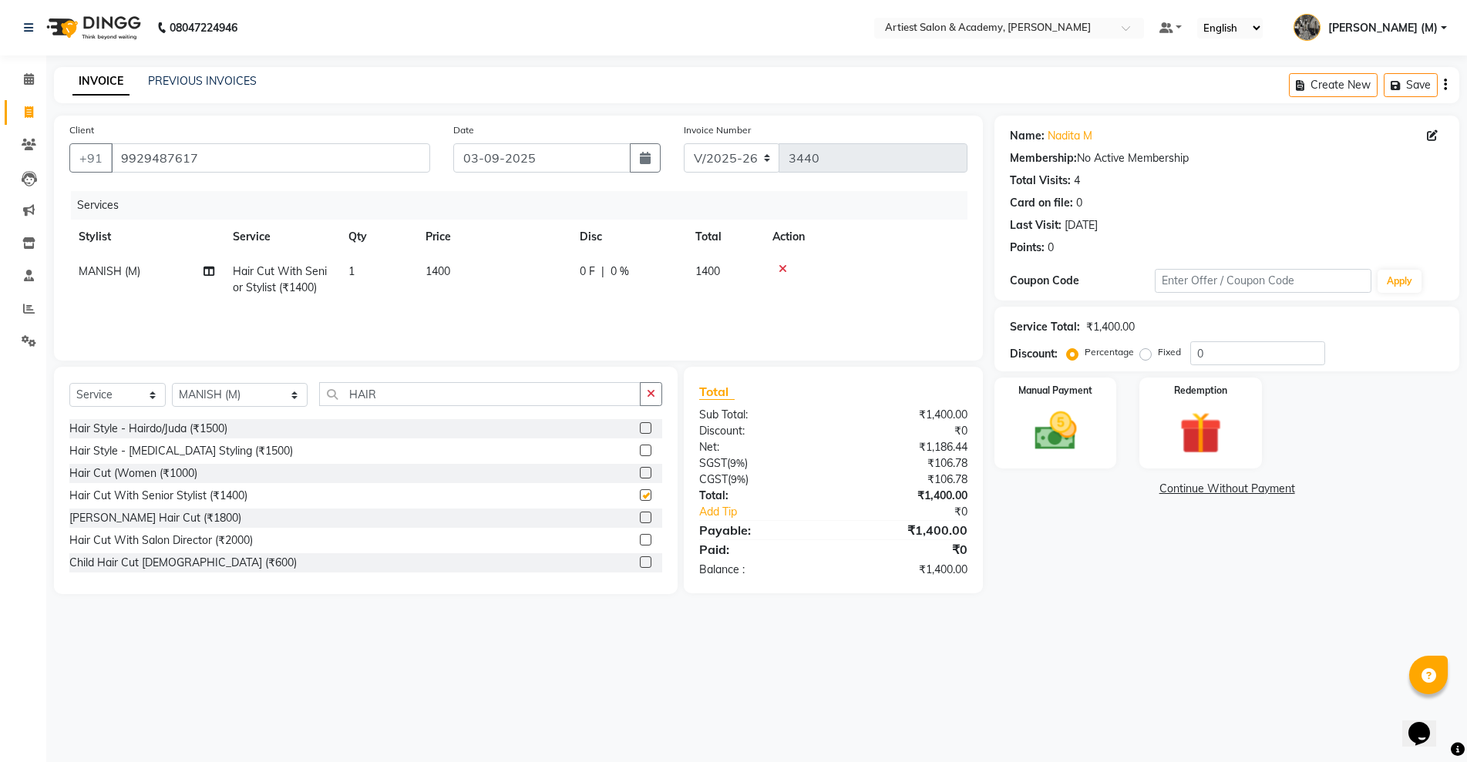
checkbox input "false"
click at [150, 392] on select "Select Service Product Membership Package Voucher Prepaid Gift Card" at bounding box center [117, 395] width 96 height 24
select select "product"
click at [69, 383] on select "Select Service Product Membership Package Voucher Prepaid Gift Card" at bounding box center [117, 395] width 96 height 24
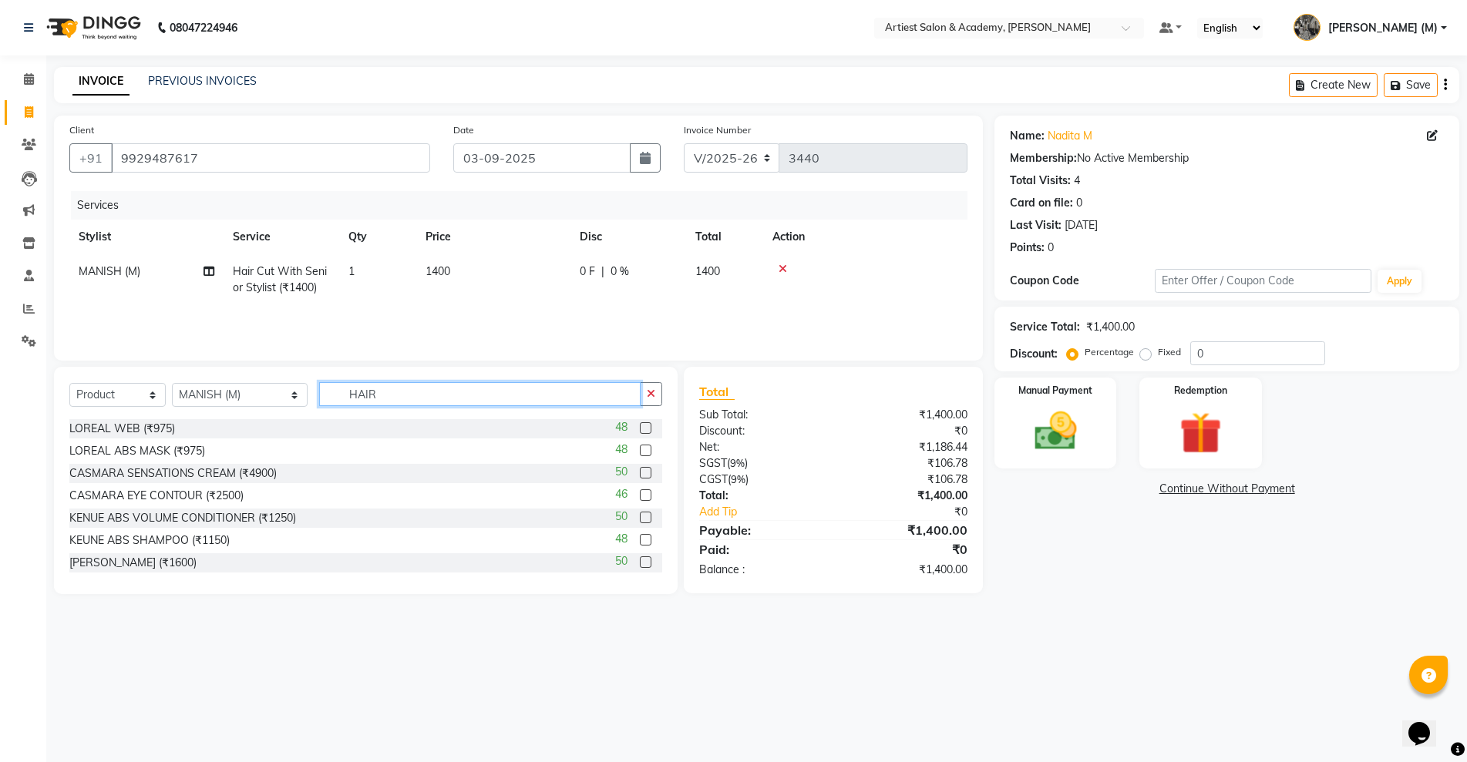
click at [347, 402] on input "HAIR" at bounding box center [479, 394] width 321 height 24
type input "H"
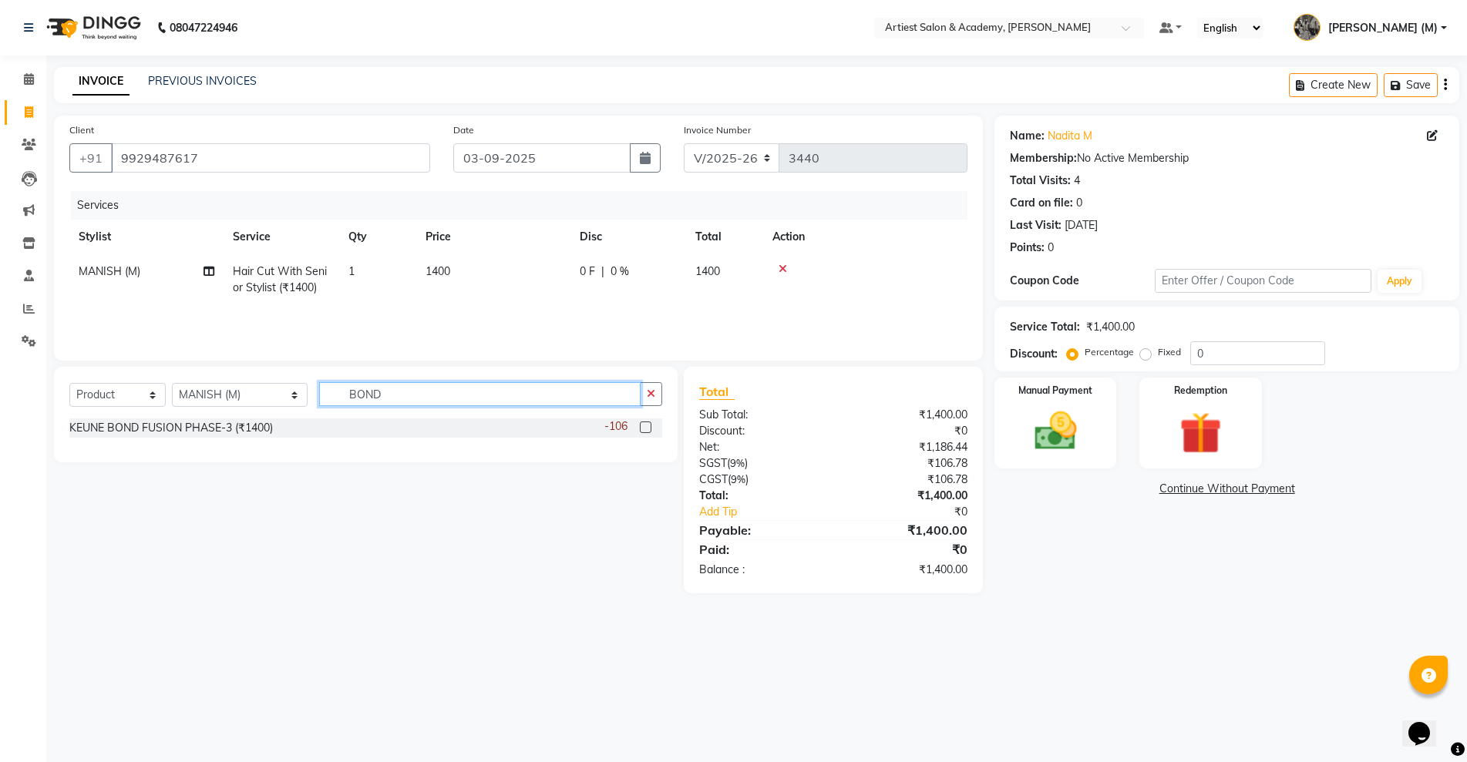
type input "BOND"
click at [642, 427] on label at bounding box center [646, 428] width 12 height 12
click at [642, 427] on input "checkbox" at bounding box center [645, 428] width 10 height 10
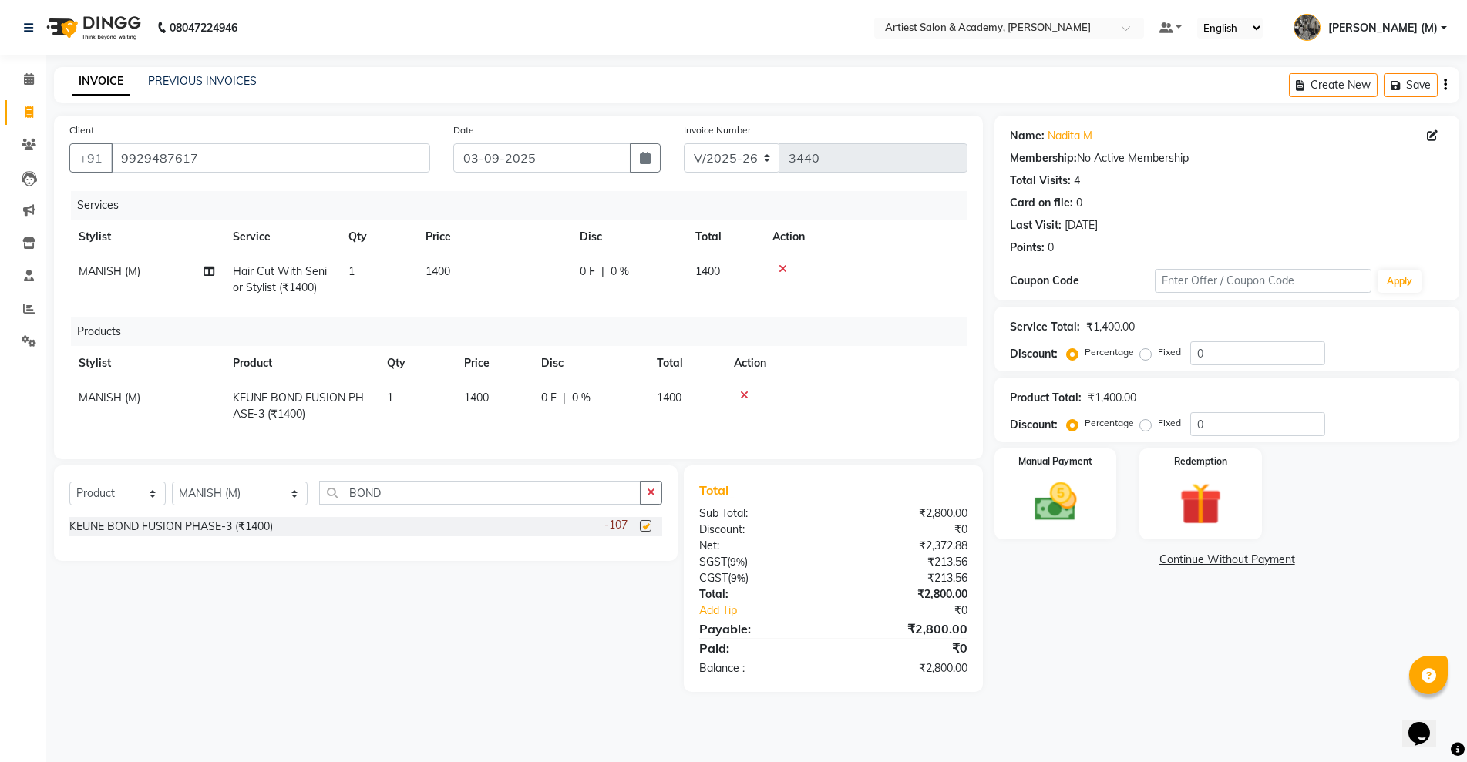
checkbox input "false"
click at [478, 396] on span "1400" at bounding box center [476, 398] width 25 height 14
select select "33208"
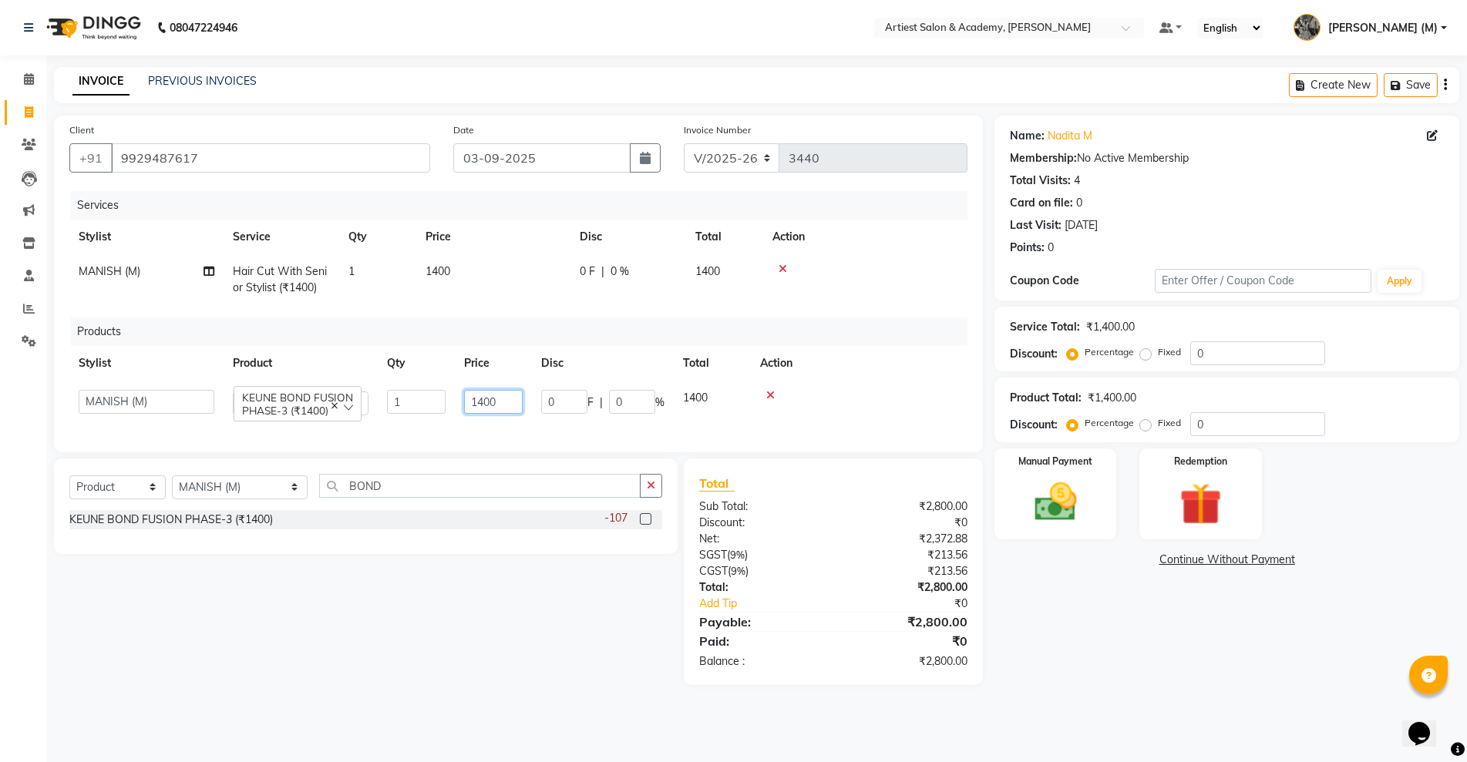
click at [486, 402] on input "1400" at bounding box center [493, 402] width 59 height 24
type input "1800"
click at [1139, 646] on div "Name: Nadita M Membership: No Active Membership Total Visits: 4 Card on file: 0…" at bounding box center [1232, 401] width 476 height 570
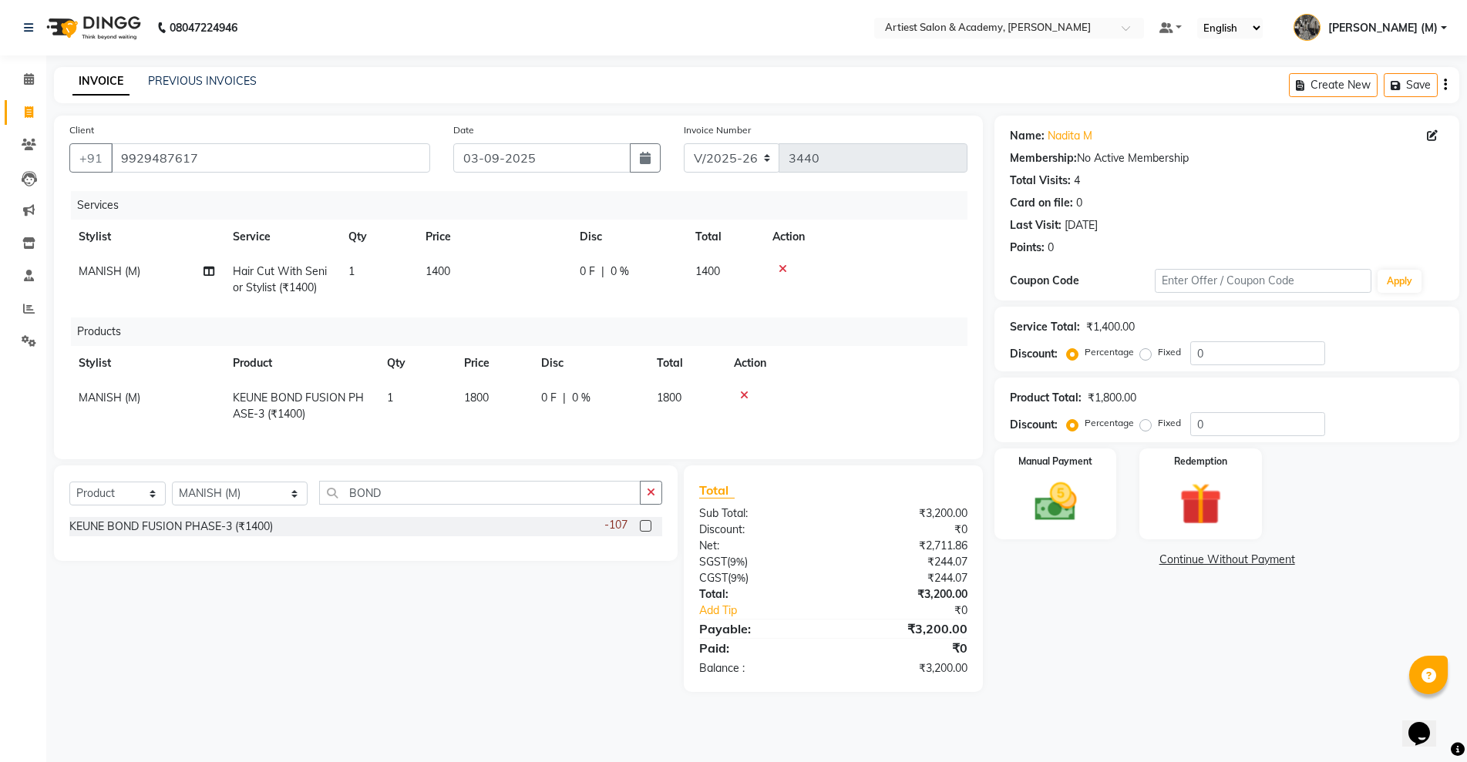
click at [476, 395] on span "1800" at bounding box center [476, 398] width 25 height 14
select select "33208"
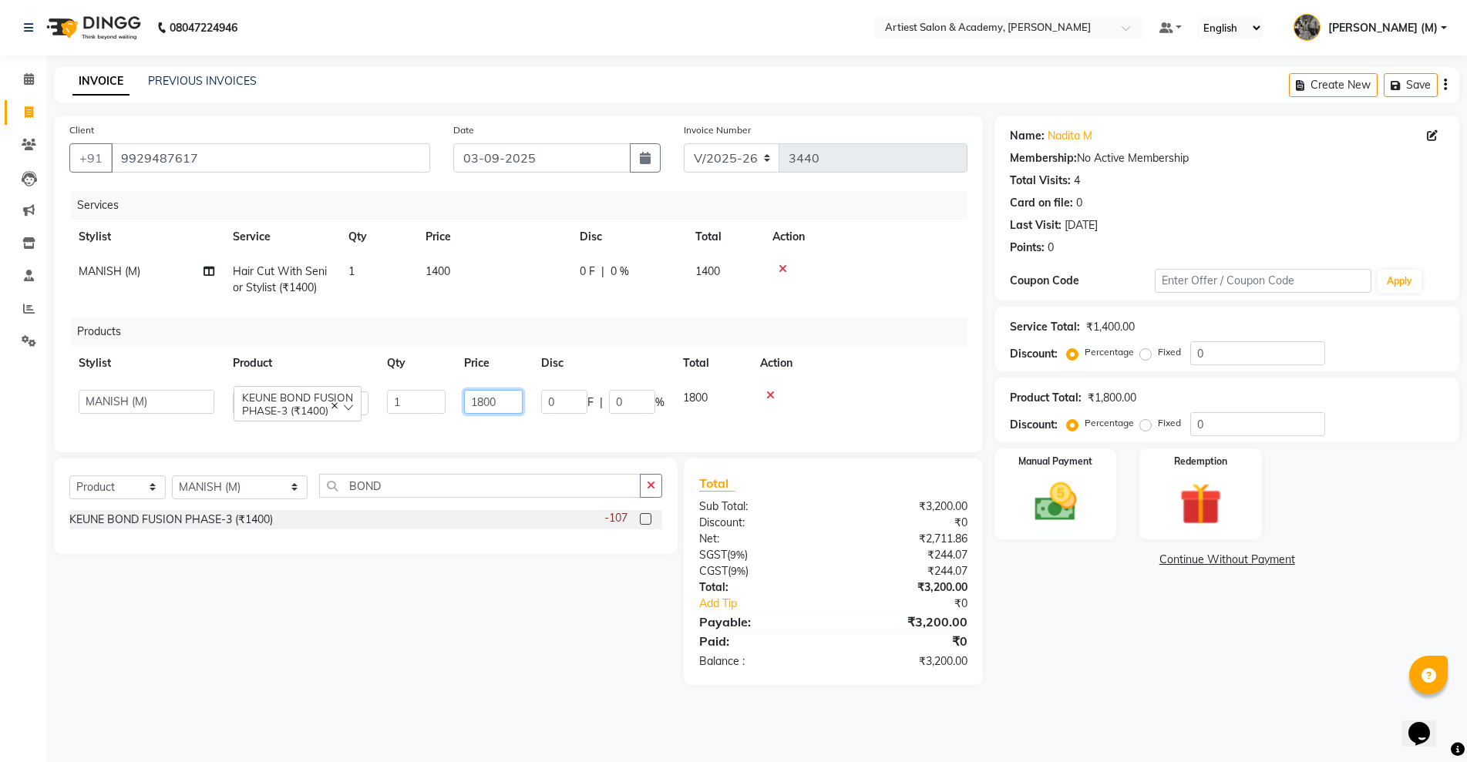
drag, startPoint x: 483, startPoint y: 396, endPoint x: 493, endPoint y: 417, distance: 23.1
click at [483, 398] on input "1800" at bounding box center [493, 402] width 59 height 24
type input "1400"
click at [1115, 648] on div "Name: Nadita M Membership: No Active Membership Total Visits: 4 Card on file: 0…" at bounding box center [1232, 401] width 476 height 570
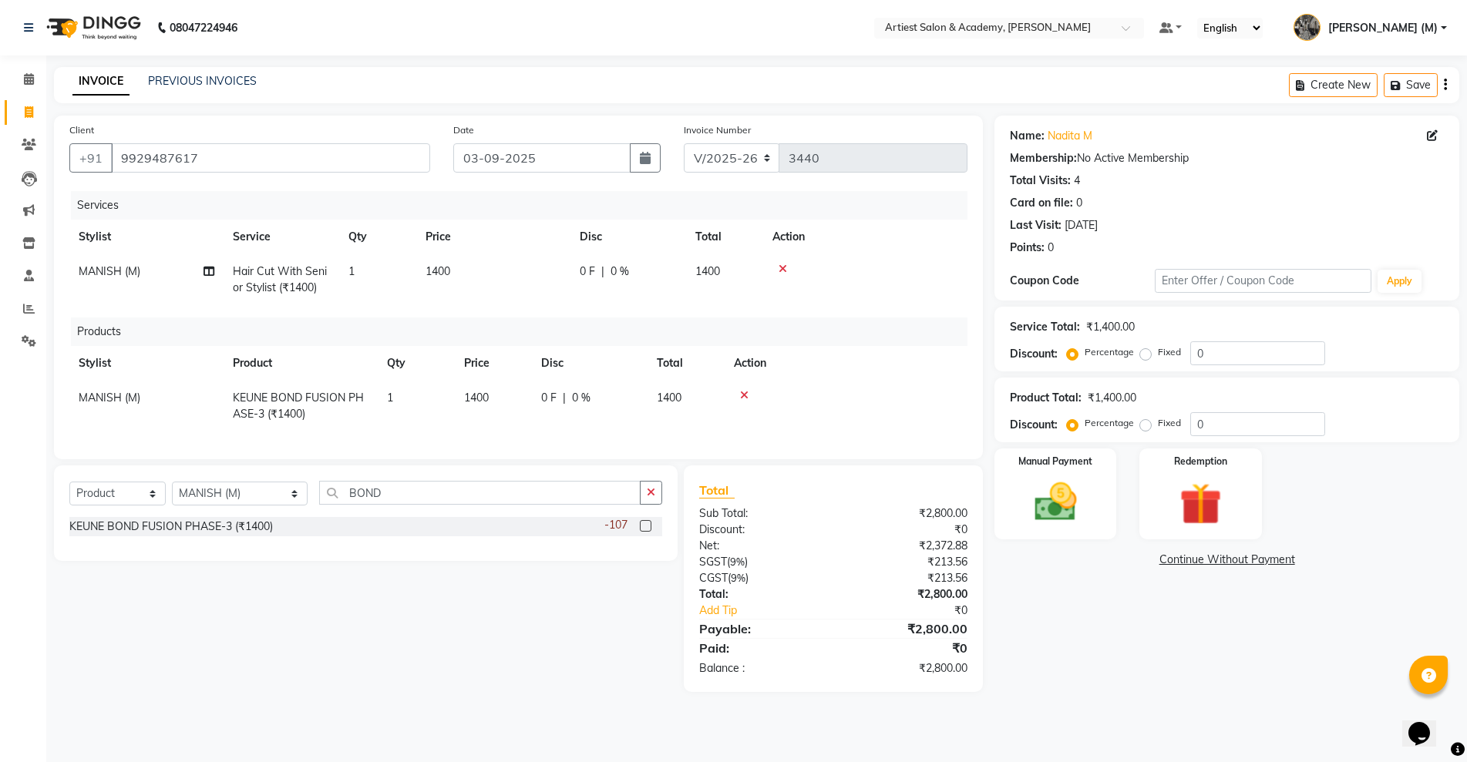
click at [439, 269] on span "1400" at bounding box center [438, 271] width 25 height 14
select select "33208"
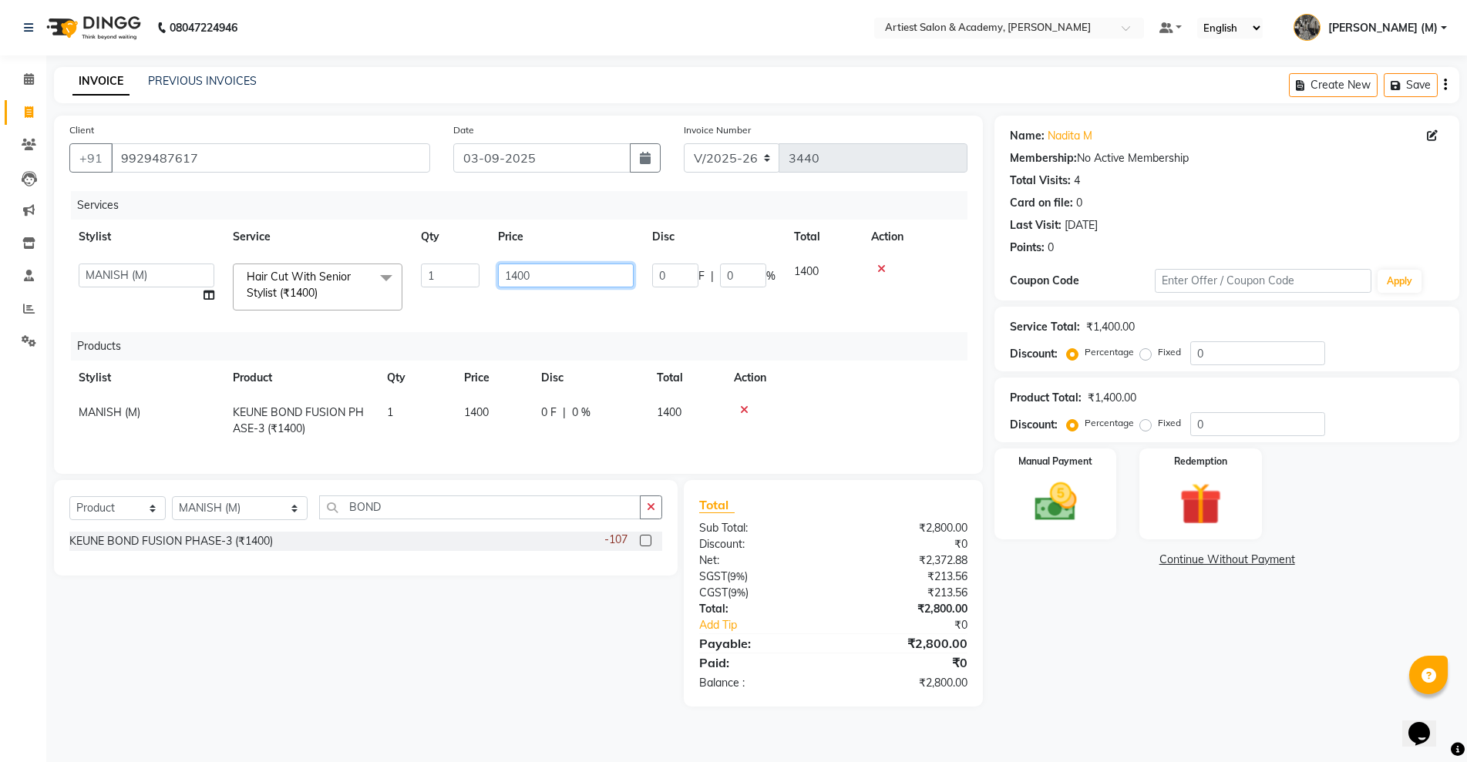
click at [517, 271] on input "1400" at bounding box center [566, 276] width 136 height 24
type input "1200"
click at [1213, 669] on div "Name: Nadita M Membership: No Active Membership Total Visits: 4 Card on file: 0…" at bounding box center [1232, 411] width 476 height 591
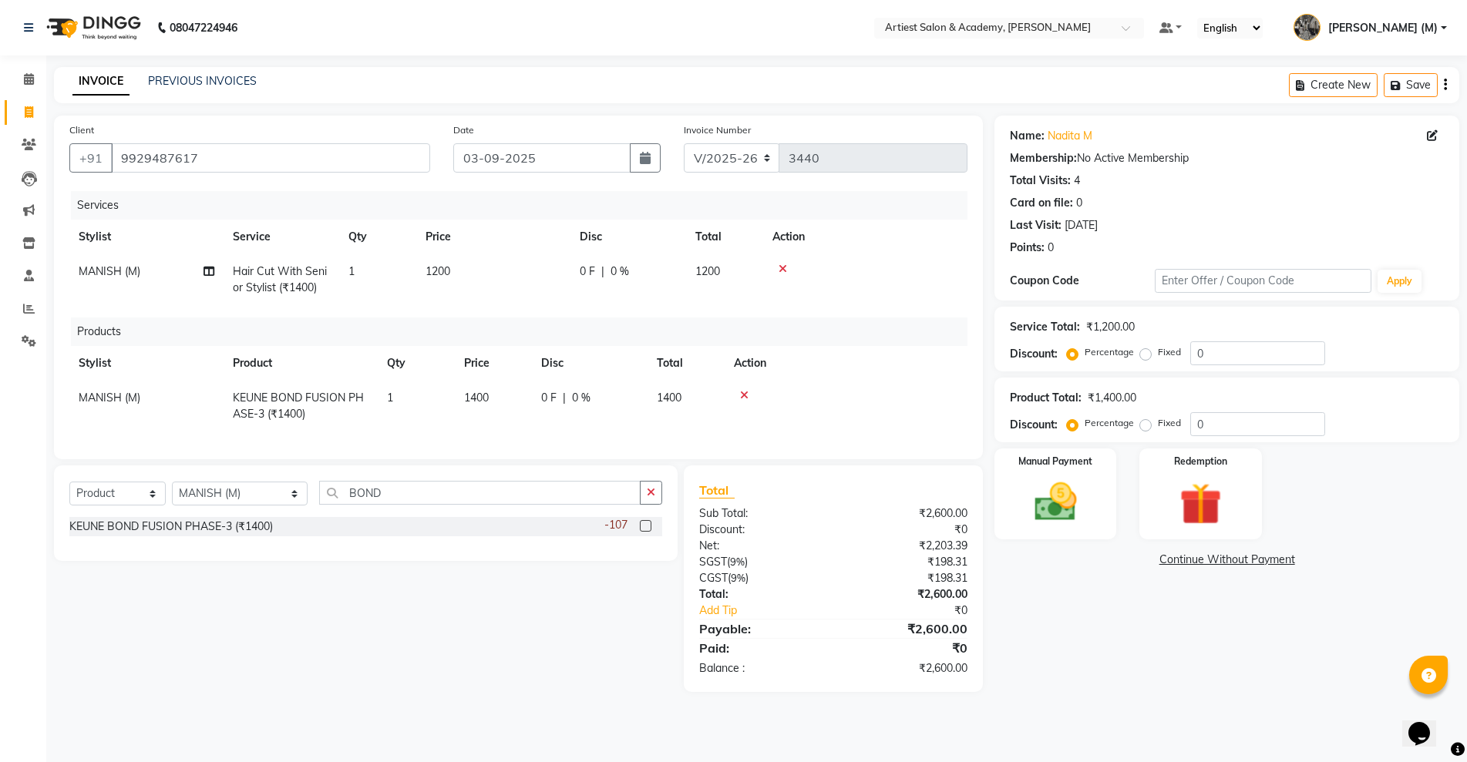
click at [435, 269] on span "1200" at bounding box center [438, 271] width 25 height 14
select select "33208"
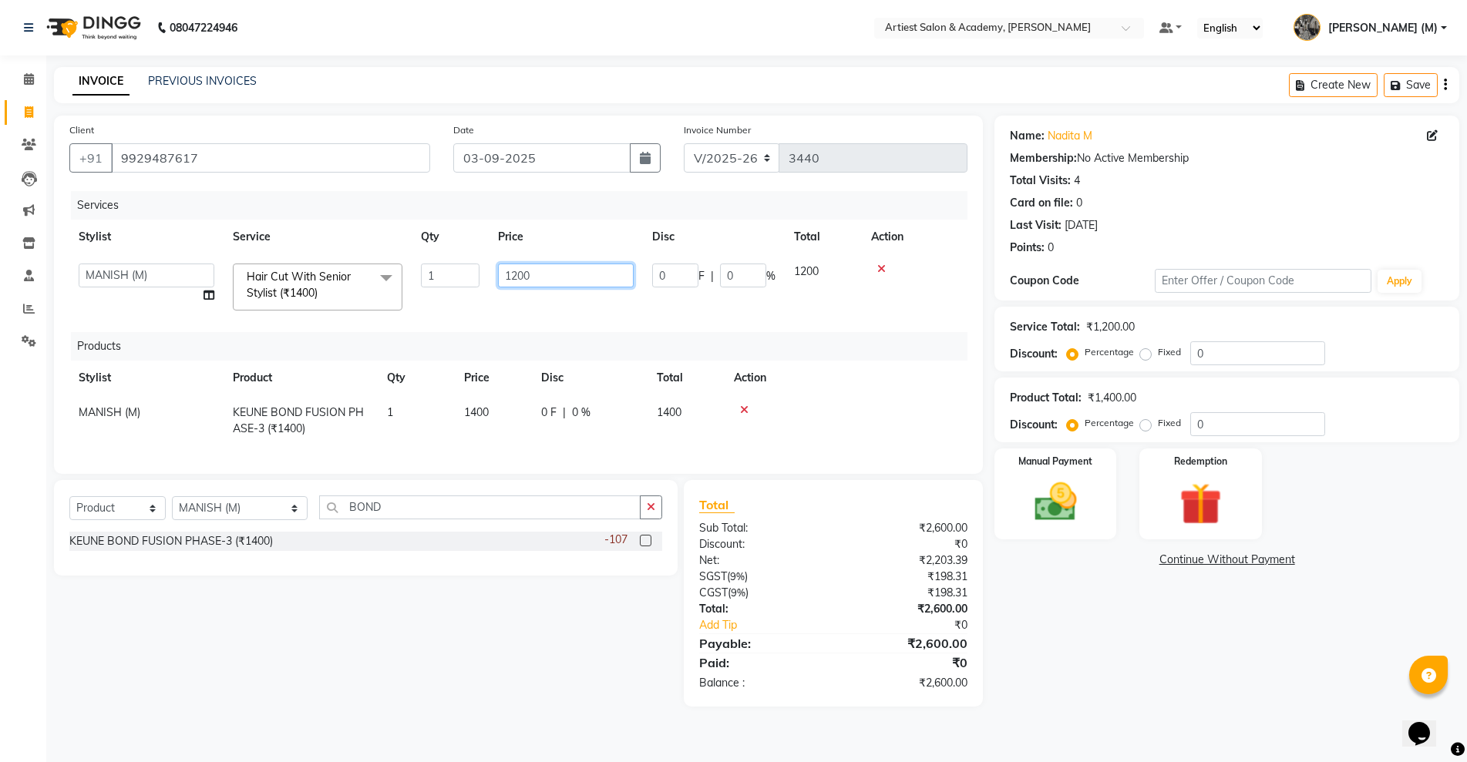
click at [516, 270] on input "1200" at bounding box center [566, 276] width 136 height 24
type input "1100"
click at [1178, 634] on div "Name: Nadita M Membership: No Active Membership Total Visits: 4 Card on file: 0…" at bounding box center [1232, 411] width 476 height 591
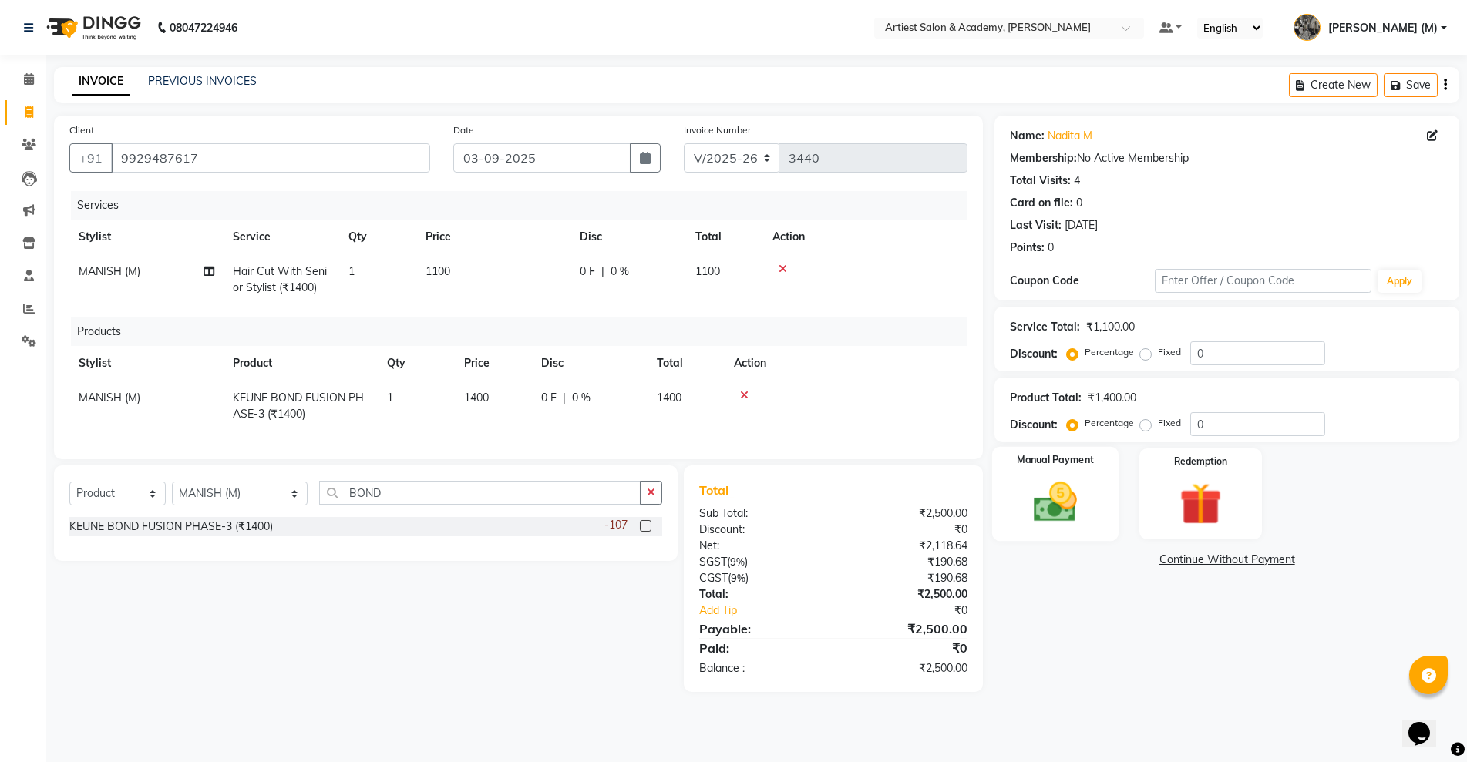
click at [1068, 513] on img at bounding box center [1055, 502] width 71 height 50
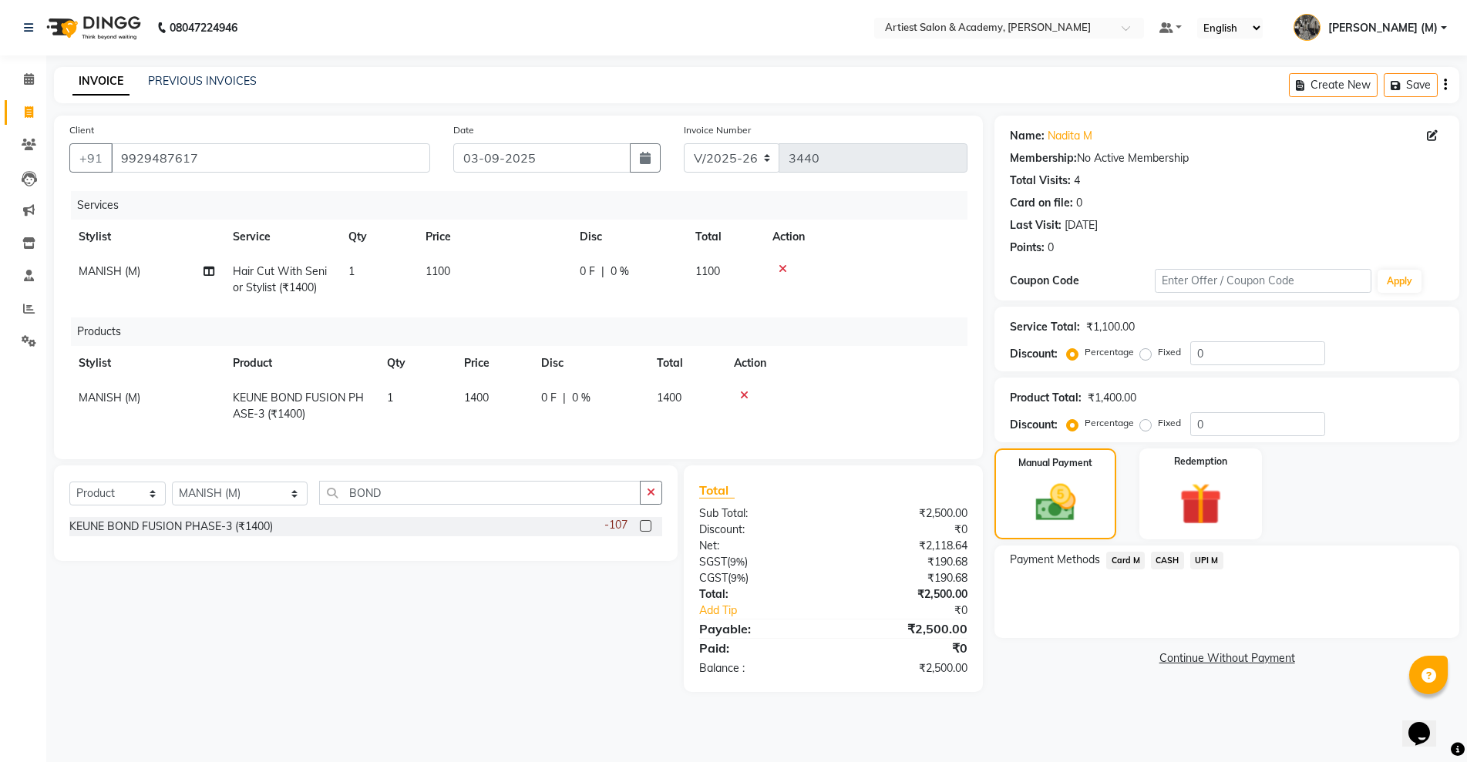
click at [1166, 564] on span "CASH" at bounding box center [1167, 561] width 33 height 18
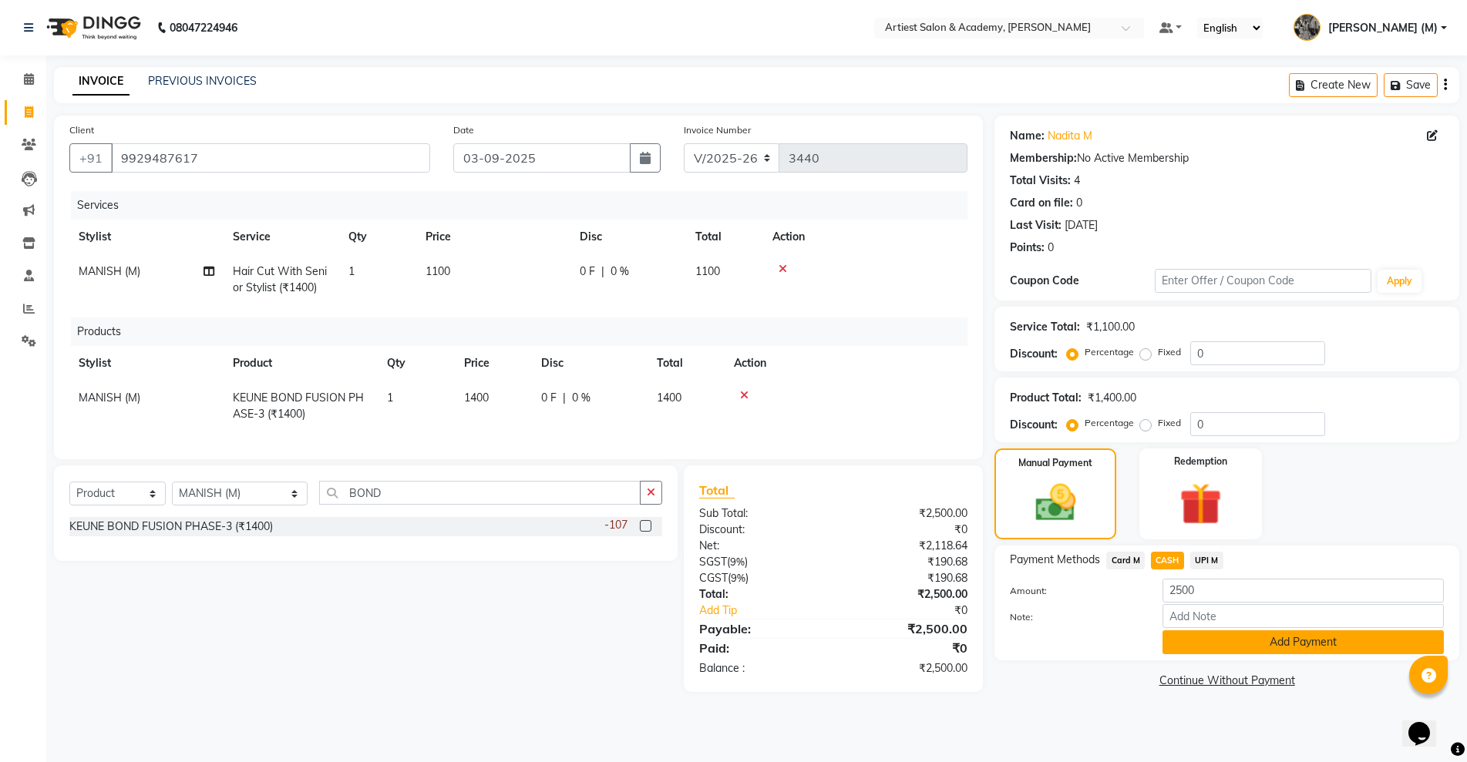
click at [1344, 646] on button "Add Payment" at bounding box center [1303, 643] width 281 height 24
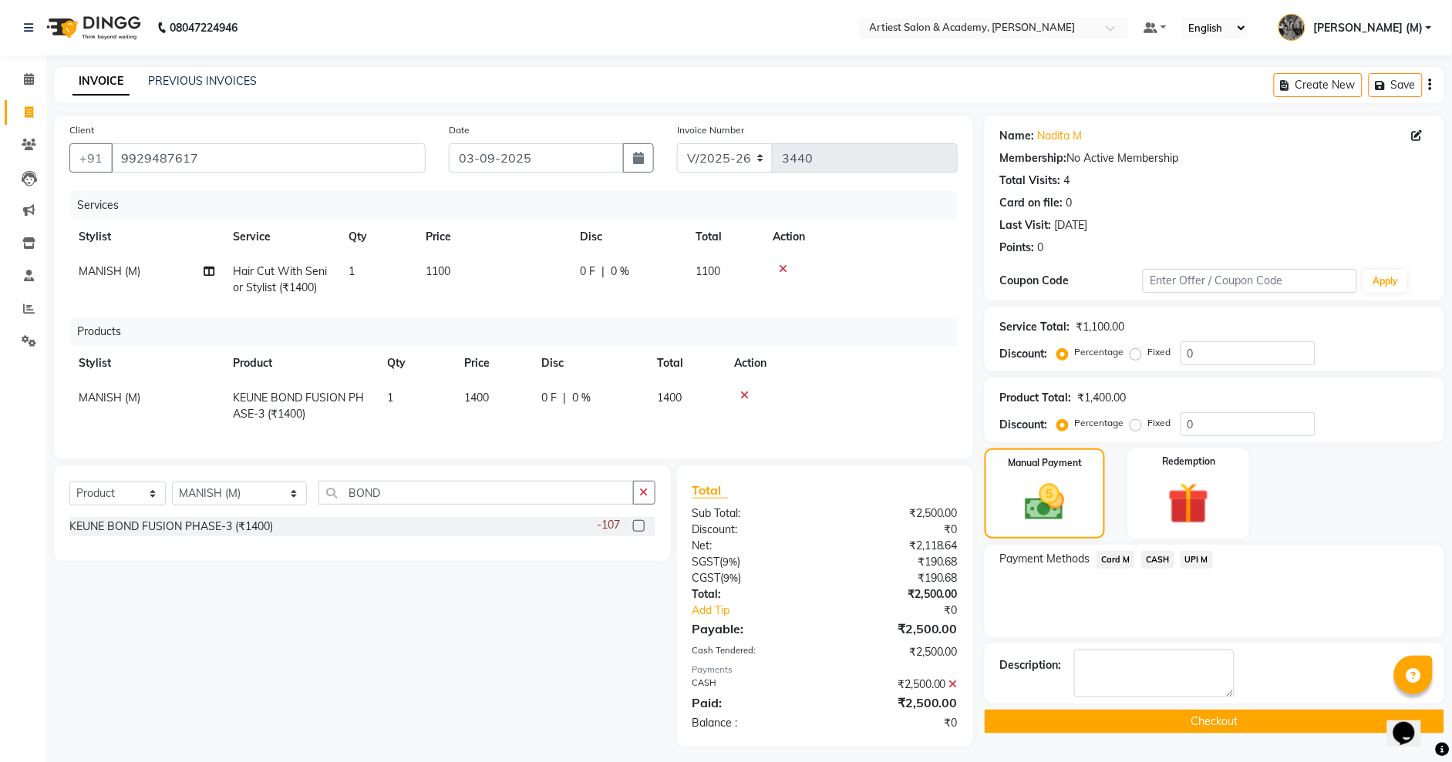
click at [1220, 719] on button "Checkout" at bounding box center [1213, 722] width 459 height 24
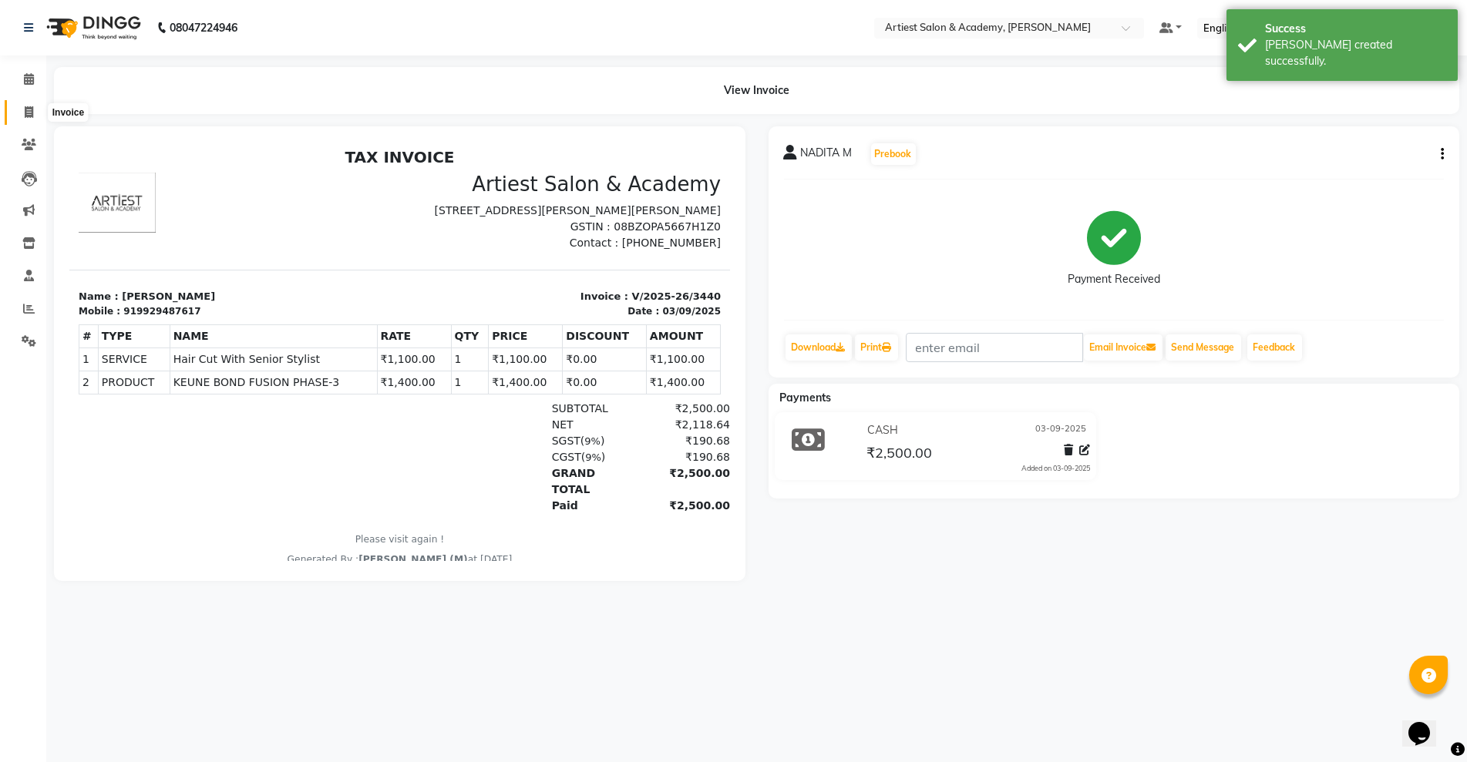
click at [29, 110] on icon at bounding box center [29, 112] width 8 height 12
select select "service"
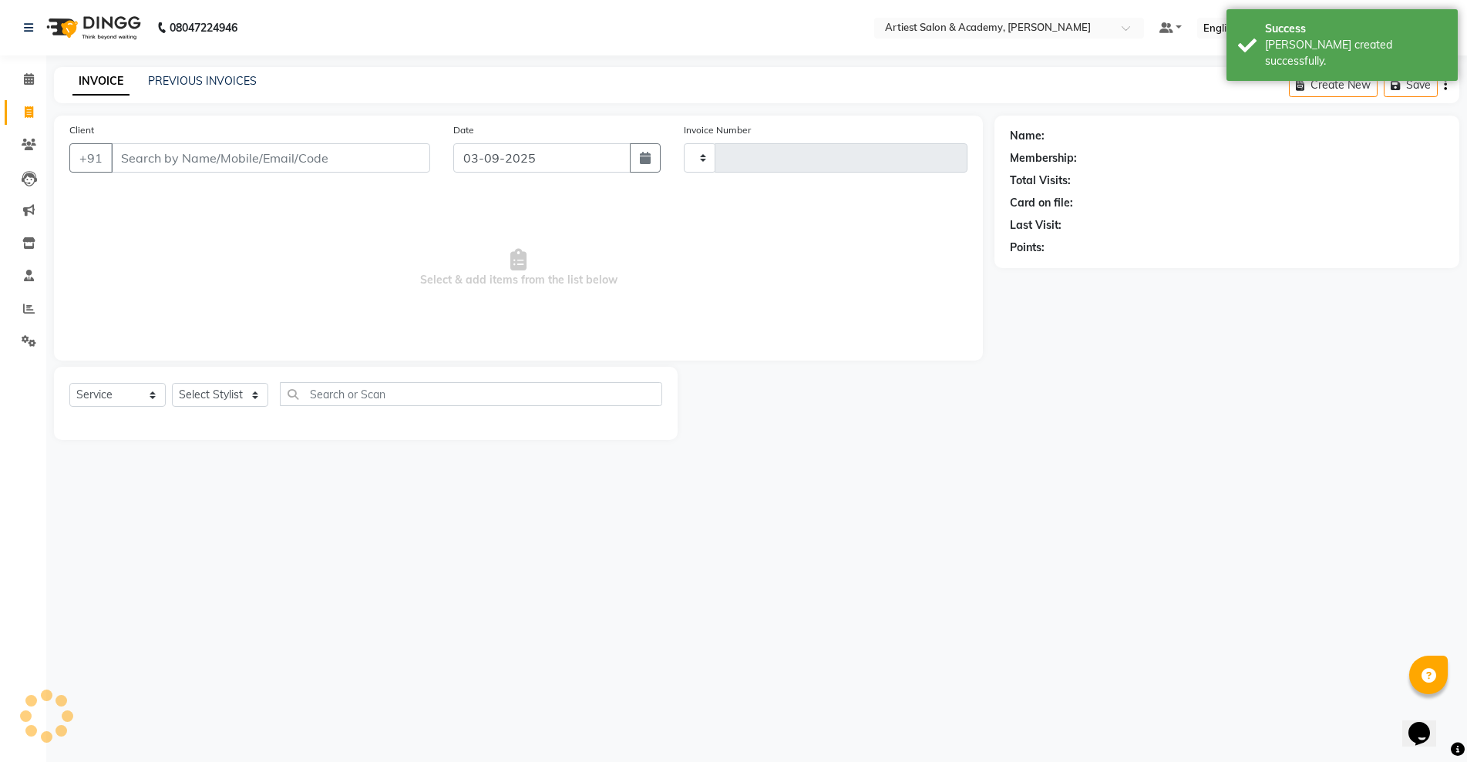
type input "3441"
select select "5123"
click at [235, 78] on link "PREVIOUS INVOICES" at bounding box center [202, 81] width 109 height 14
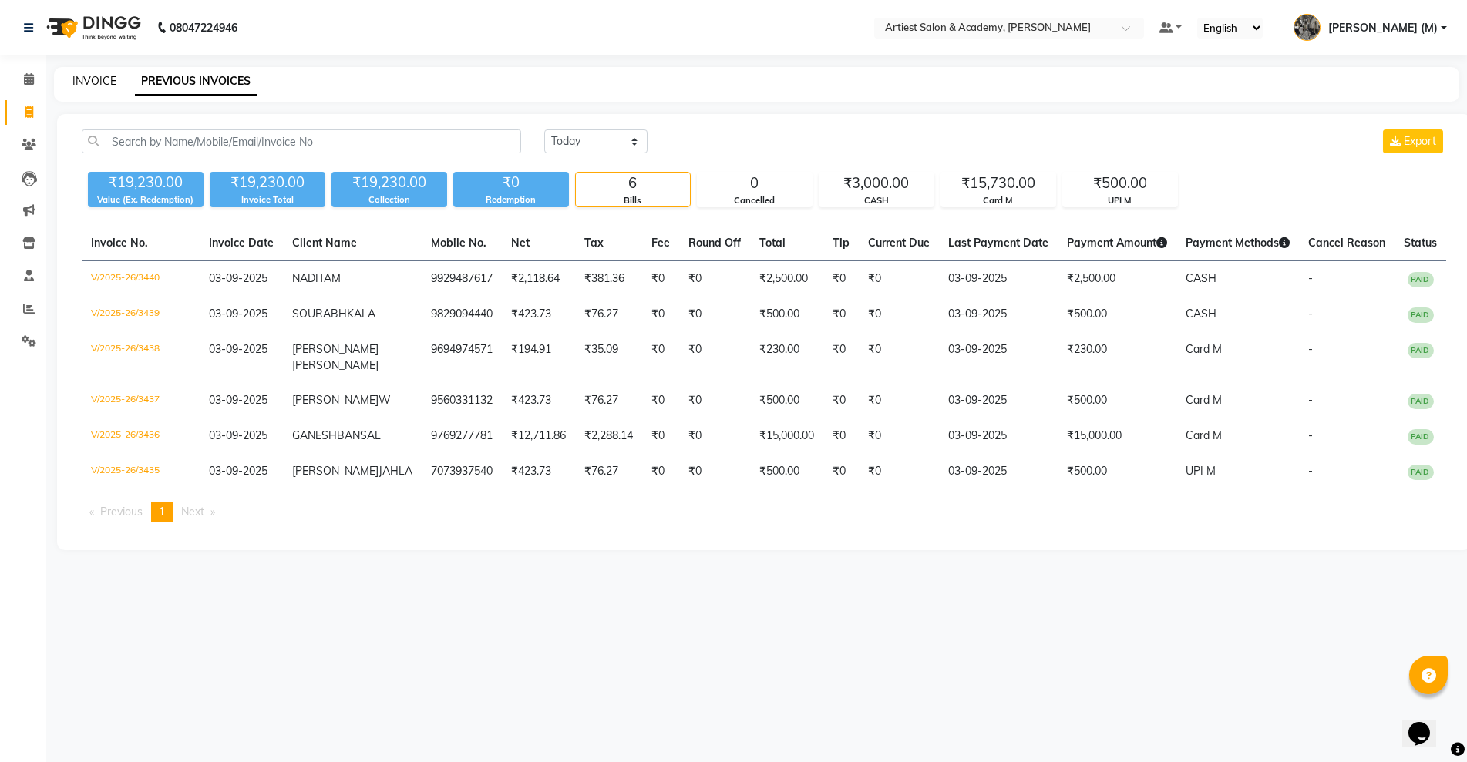
click at [106, 80] on link "INVOICE" at bounding box center [94, 81] width 44 height 14
select select "service"
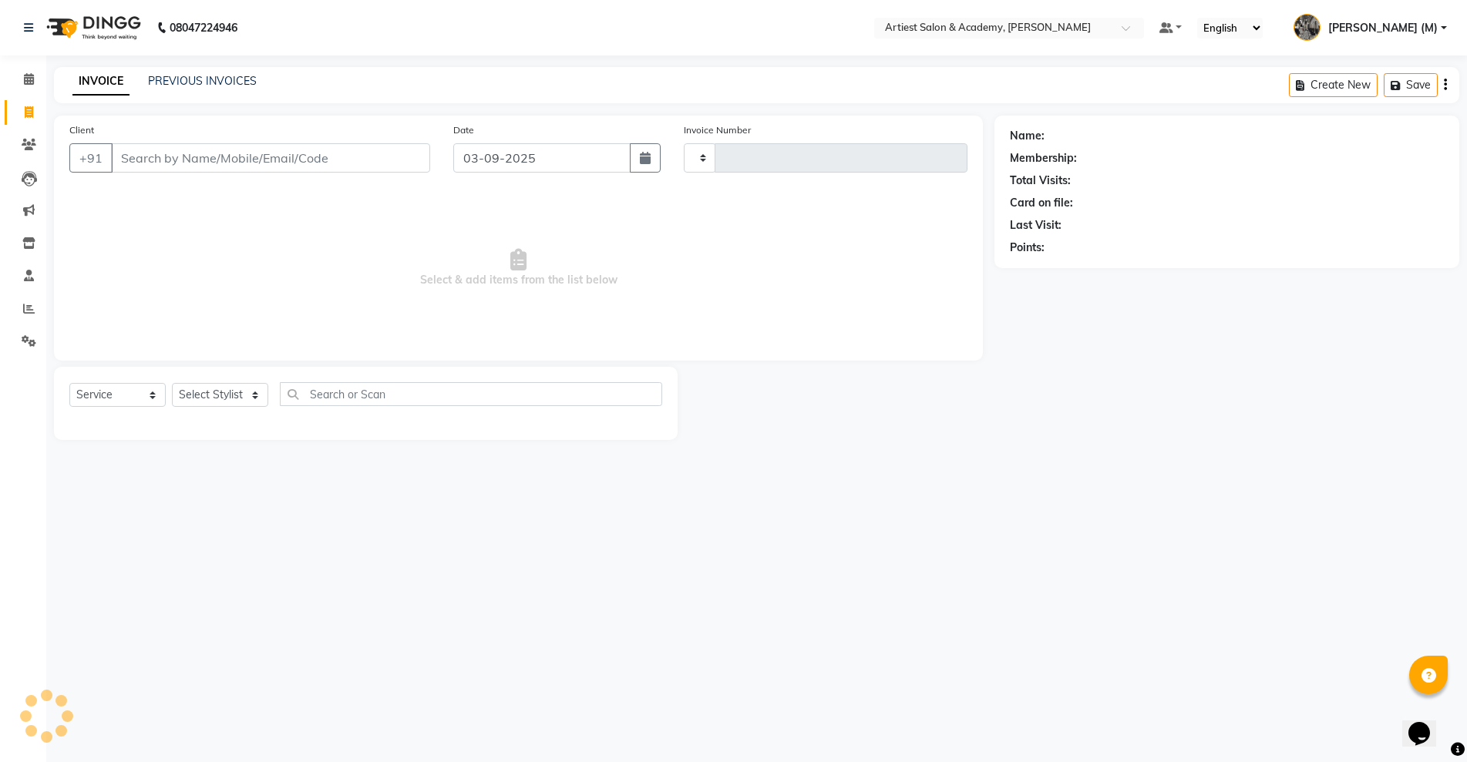
type input "3441"
select select "5123"
click at [193, 79] on link "PREVIOUS INVOICES" at bounding box center [202, 81] width 109 height 14
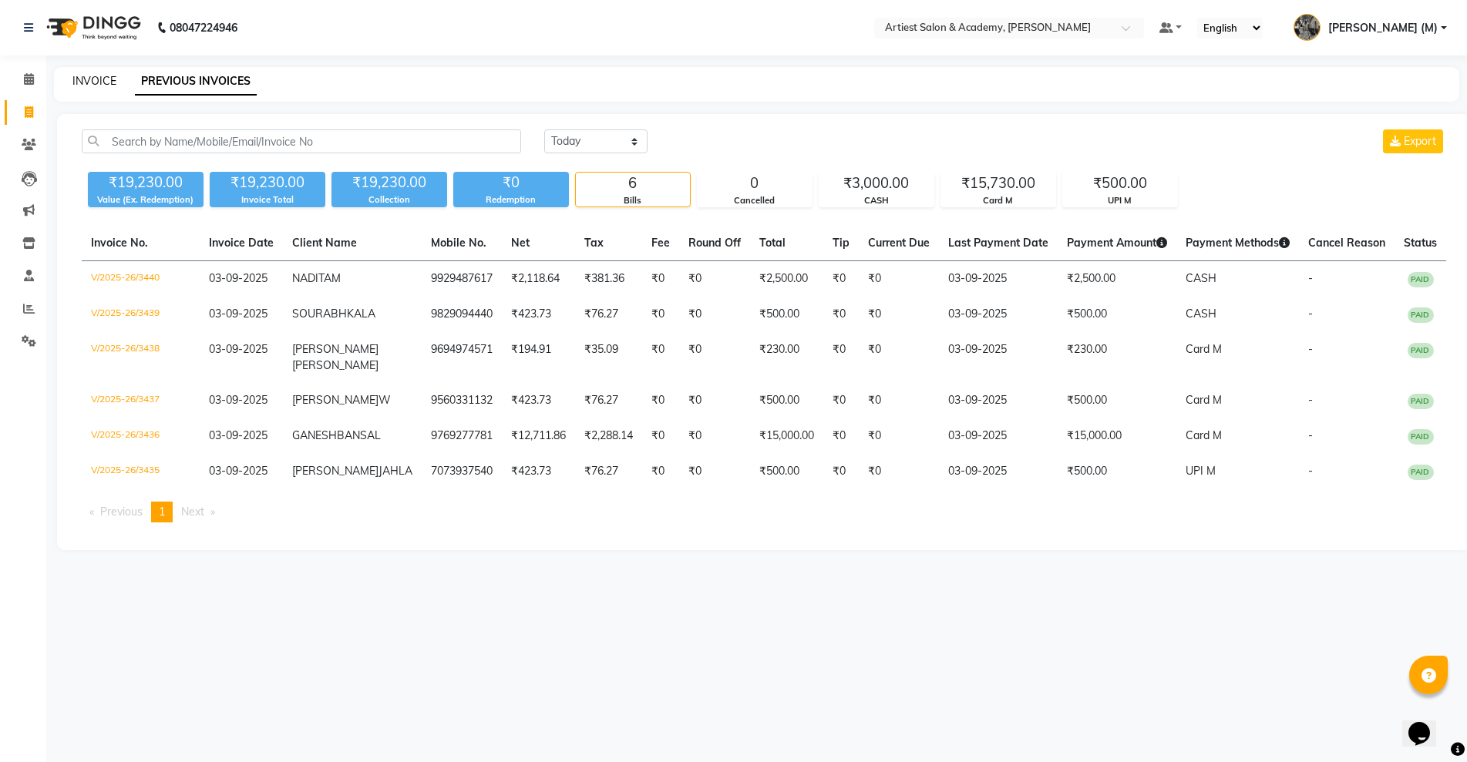
click at [95, 80] on link "INVOICE" at bounding box center [94, 81] width 44 height 14
select select "service"
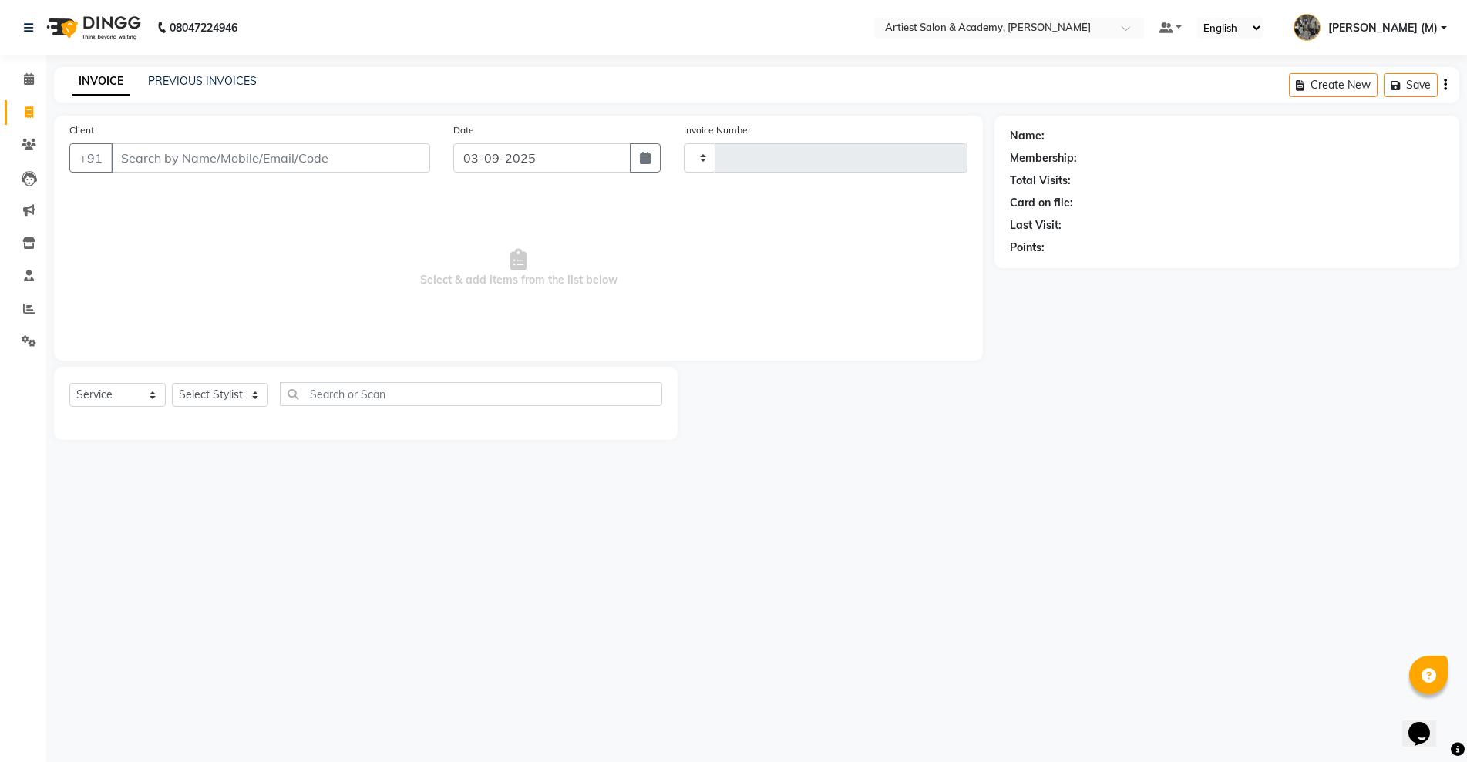
type input "3441"
select select "5123"
click at [200, 85] on link "PREVIOUS INVOICES" at bounding box center [202, 81] width 109 height 14
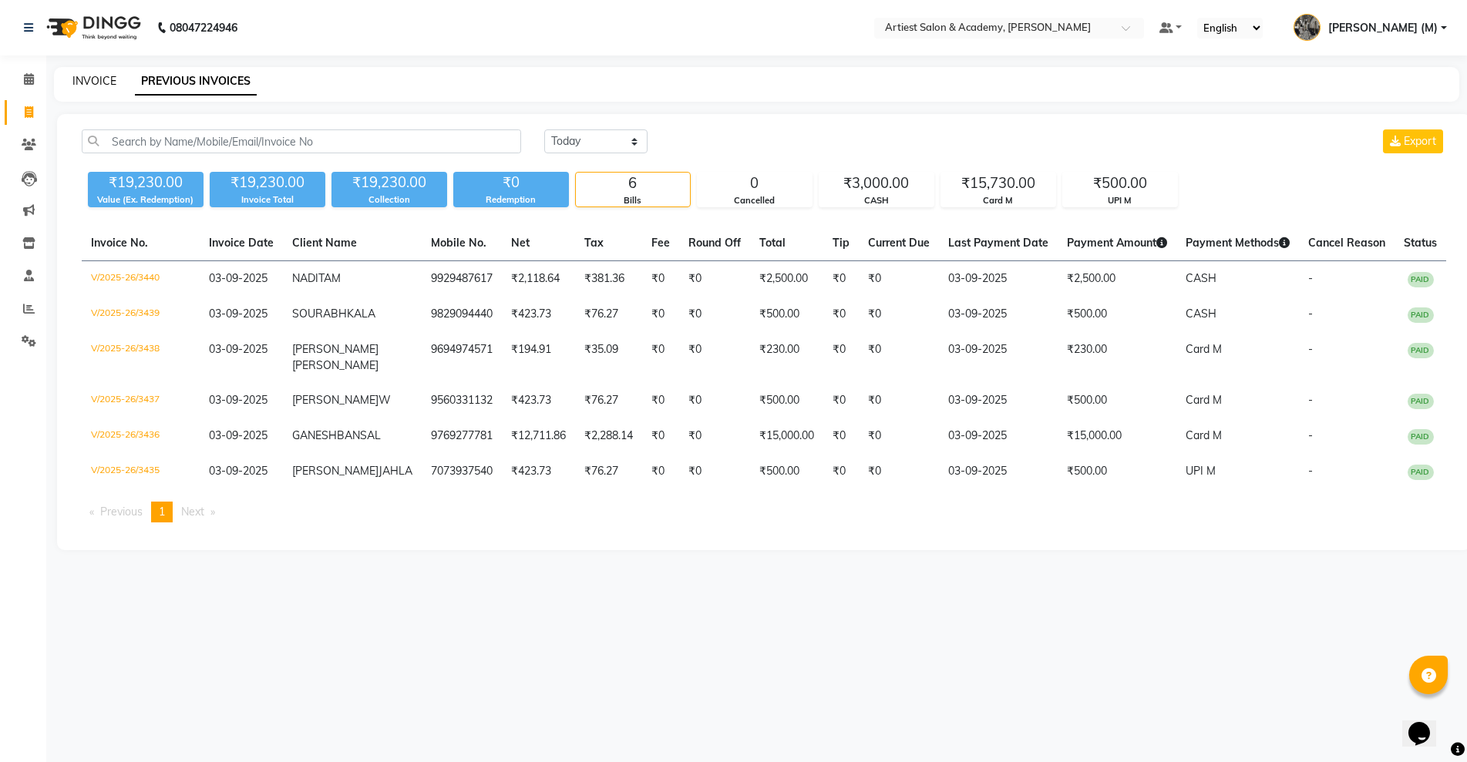
click at [96, 78] on link "INVOICE" at bounding box center [94, 81] width 44 height 14
select select "service"
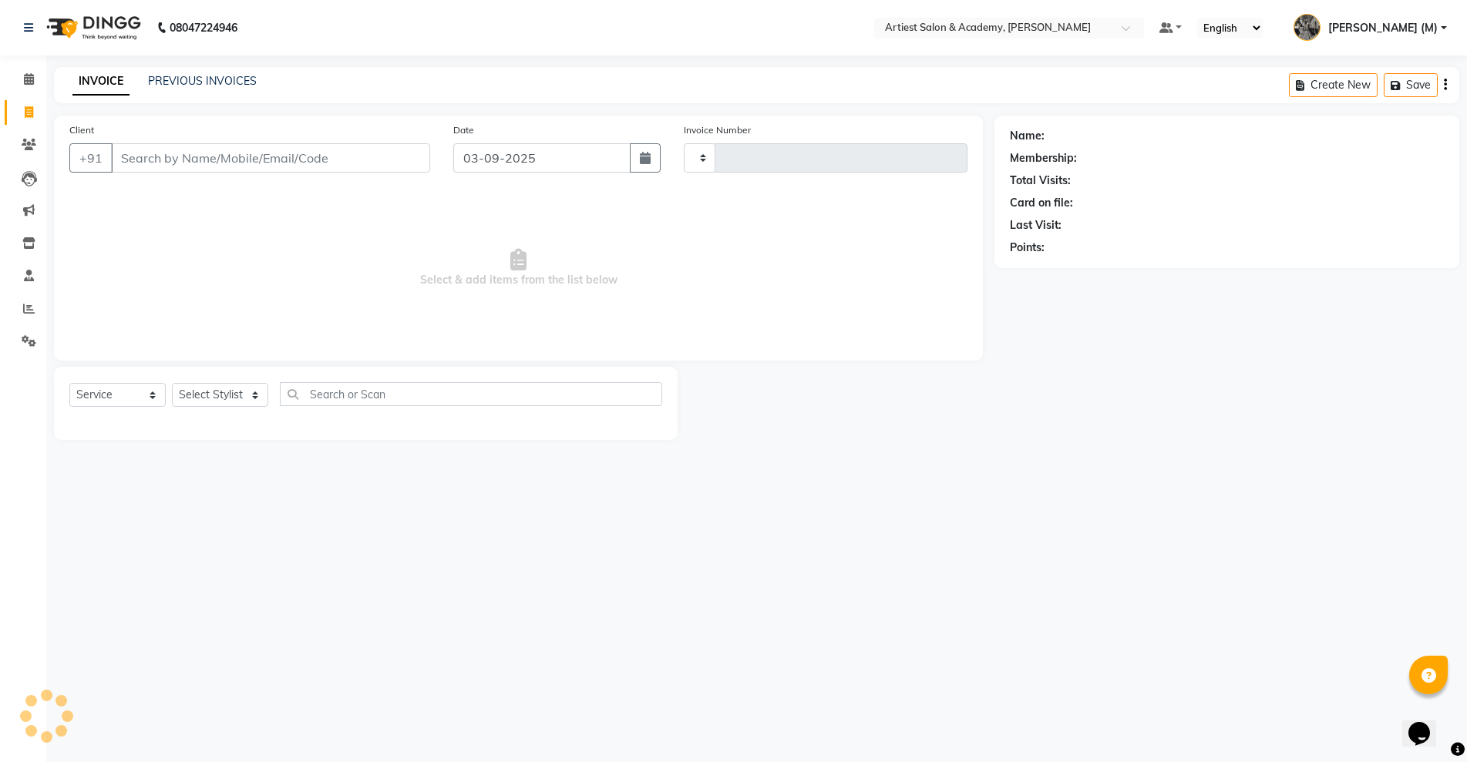
type input "3441"
select select "5123"
click at [189, 80] on link "PREVIOUS INVOICES" at bounding box center [202, 81] width 109 height 14
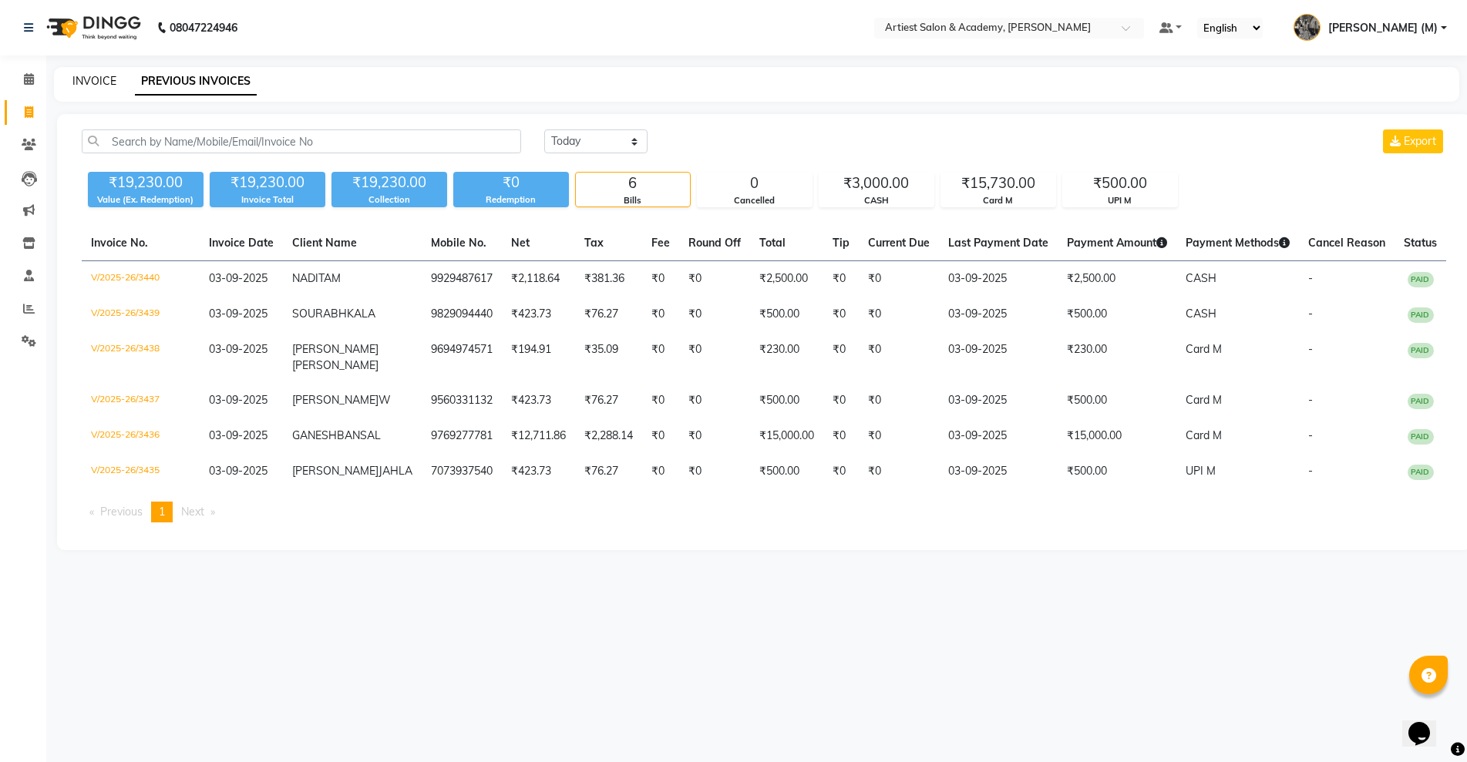
click at [89, 76] on link "INVOICE" at bounding box center [94, 81] width 44 height 14
select select "service"
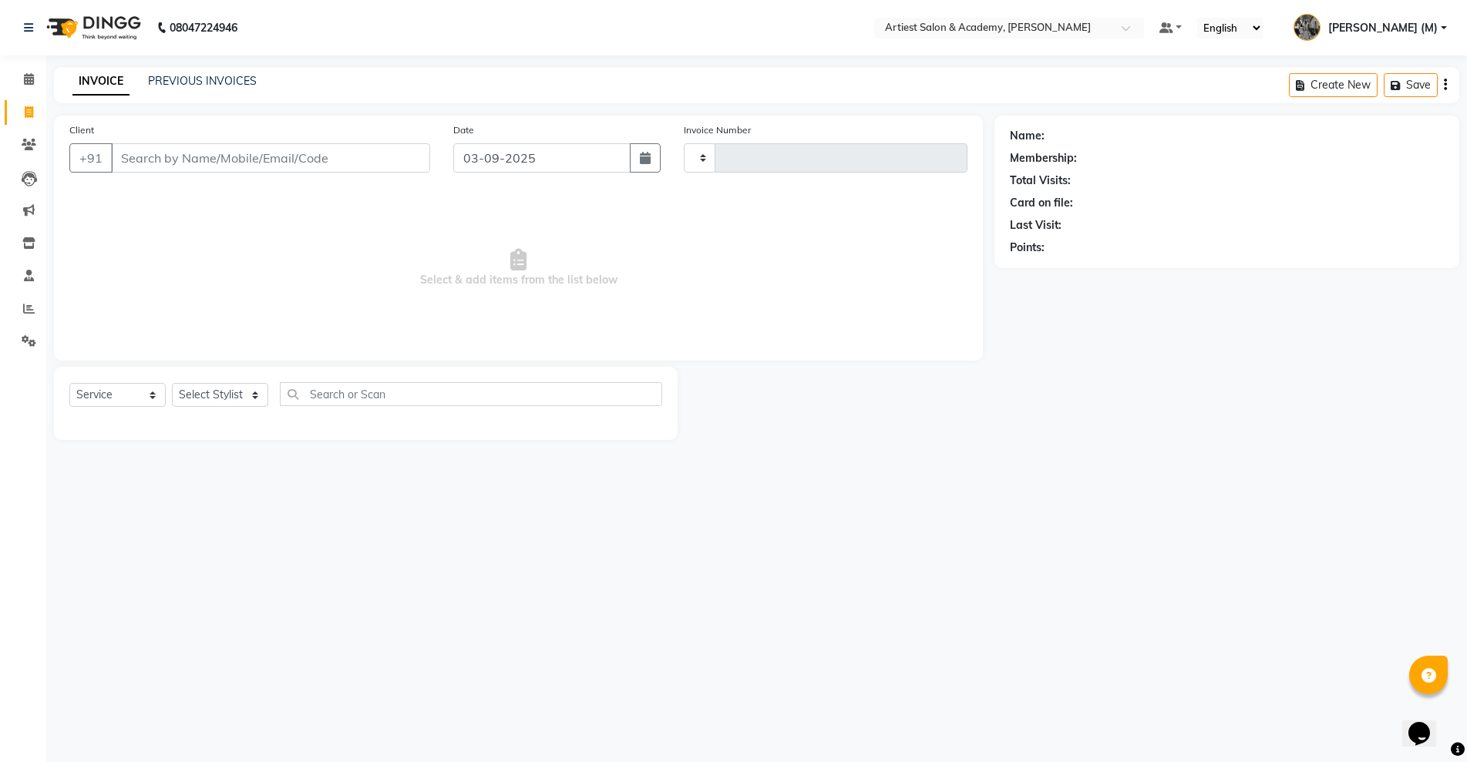
type input "3441"
select select "5123"
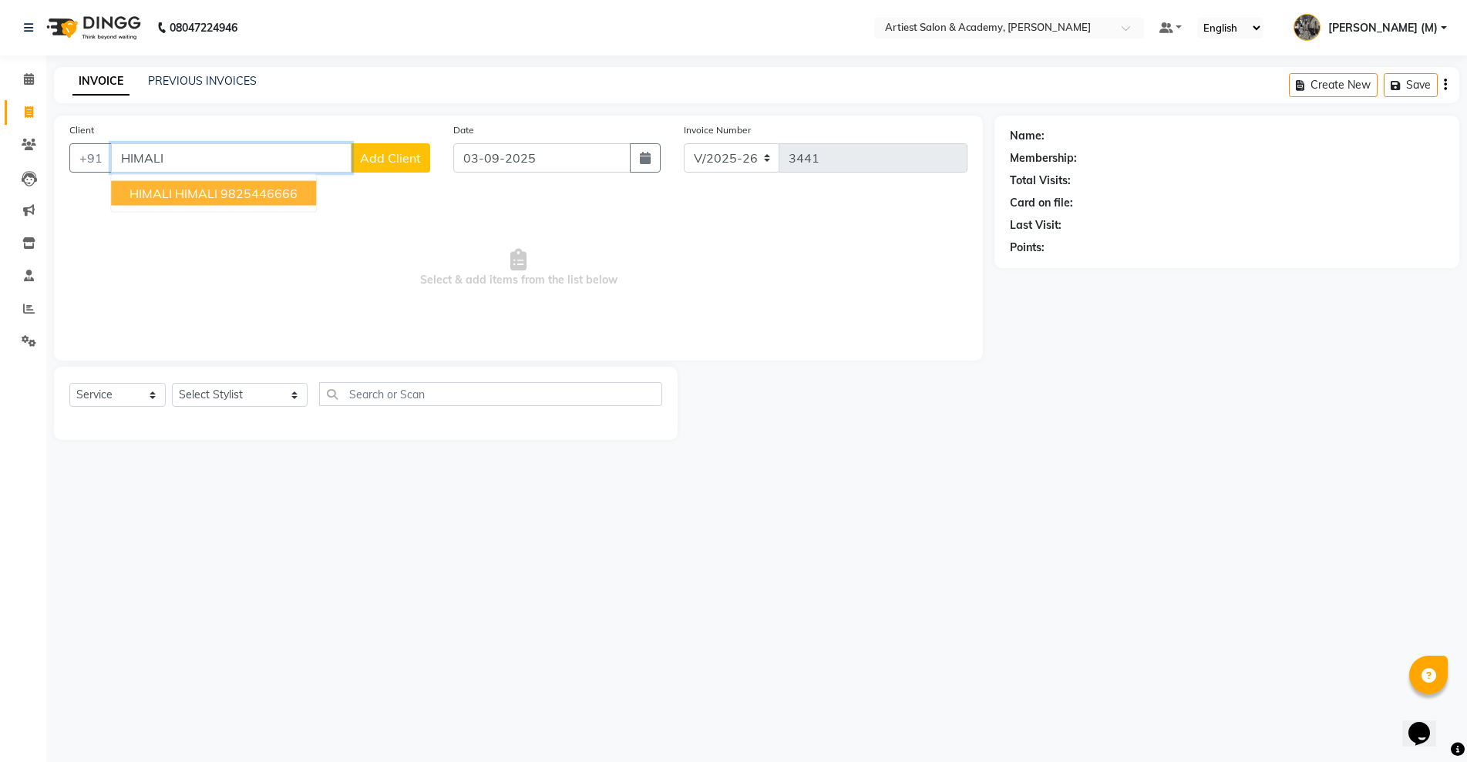
click at [281, 194] on ngb-highlight "9825446666" at bounding box center [258, 193] width 77 height 15
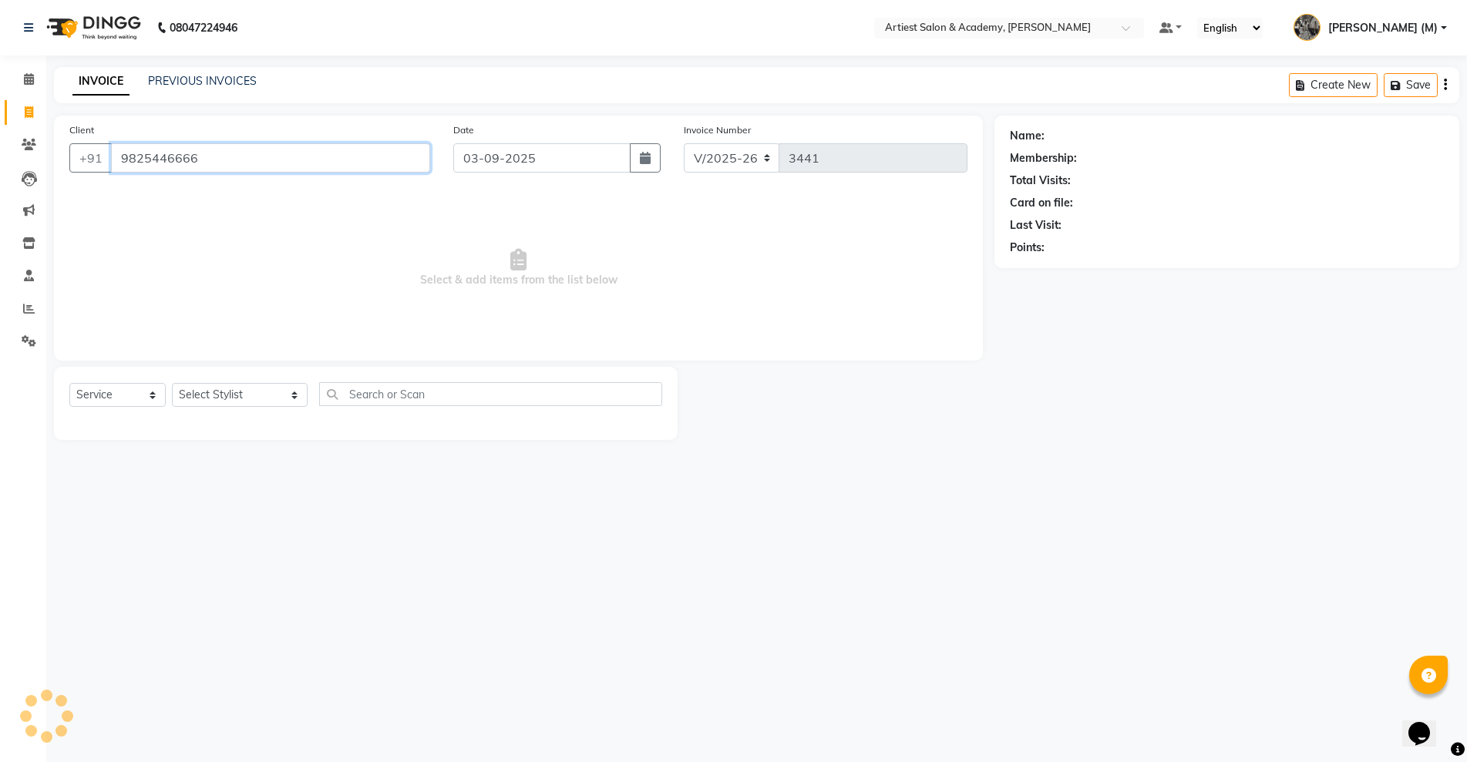
type input "9825446666"
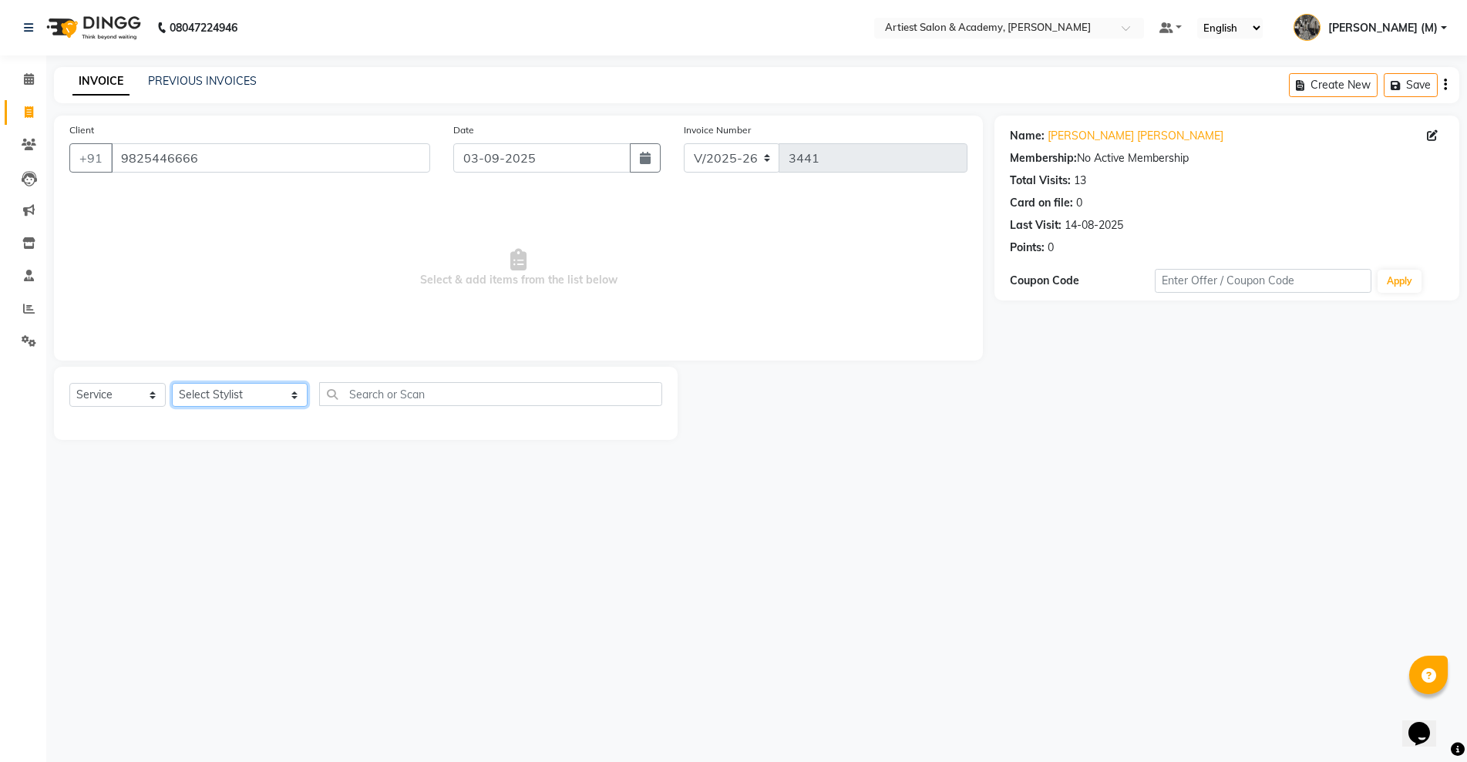
click at [256, 396] on select "Select Stylist [PERSON_NAME] (M) [PERSON_NAME] (F) [PERSON_NAME] [PERSON_NAME] …" at bounding box center [240, 395] width 136 height 24
select select "33208"
click at [172, 383] on select "Select Stylist [PERSON_NAME] (M) [PERSON_NAME] (F) [PERSON_NAME] [PERSON_NAME] …" at bounding box center [240, 395] width 136 height 24
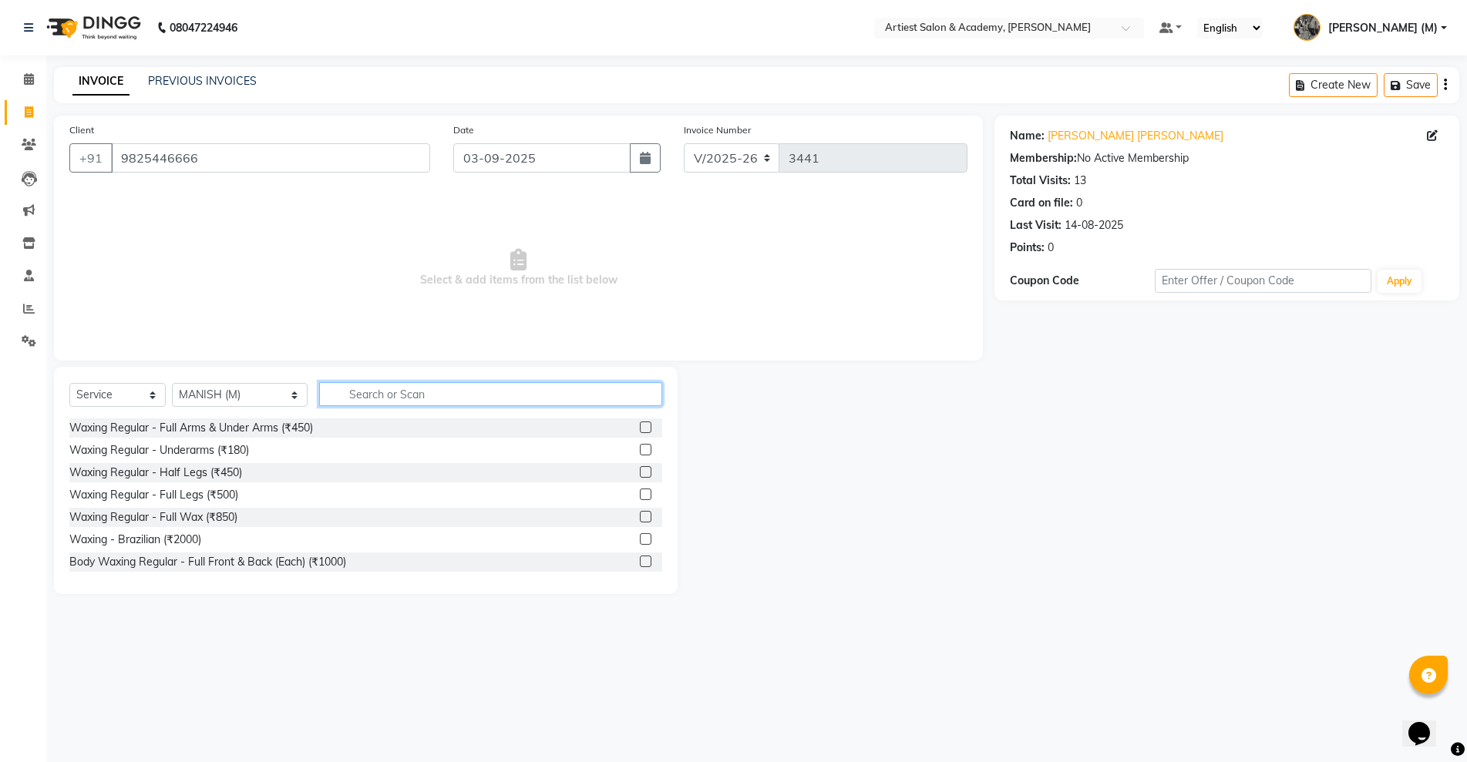
click at [325, 399] on input "text" at bounding box center [490, 394] width 342 height 24
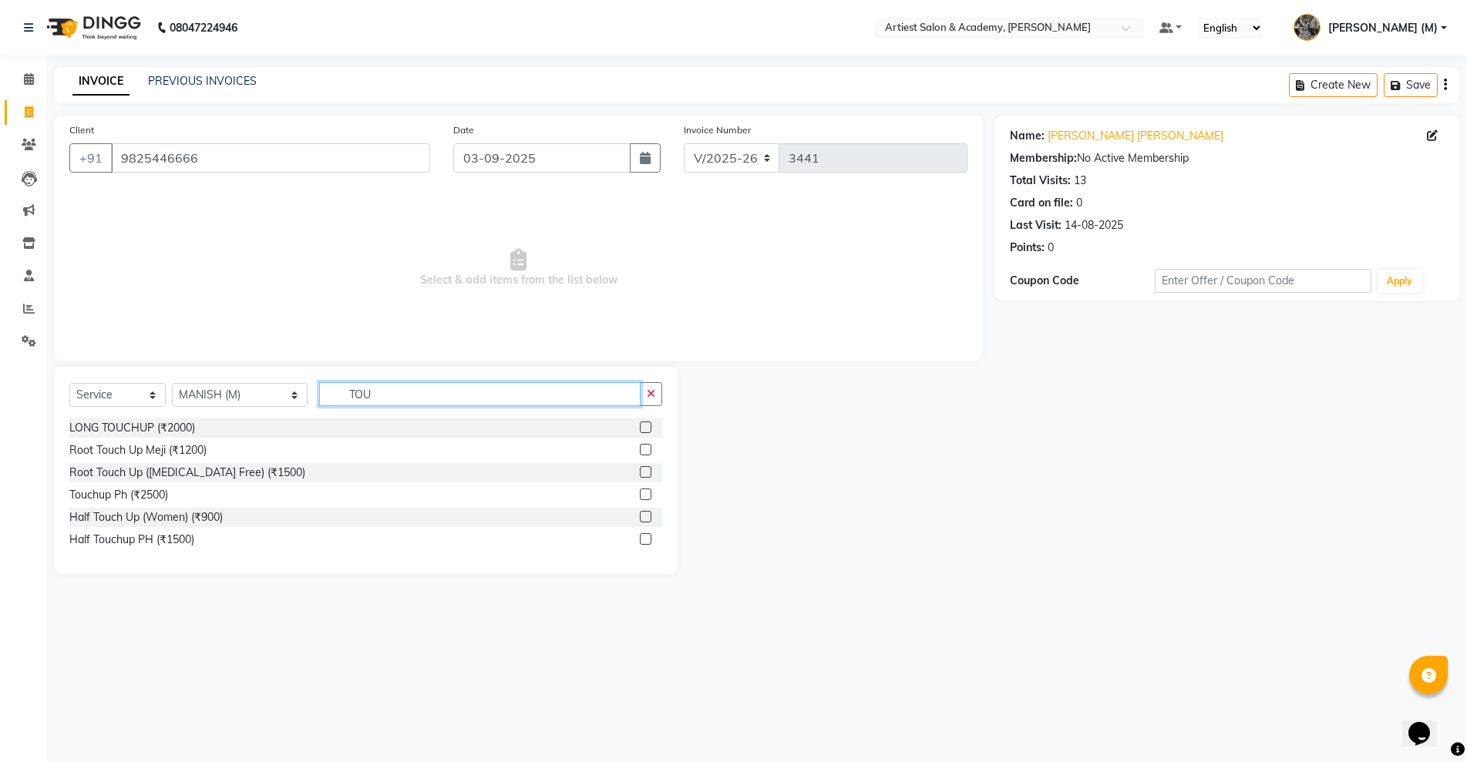
type input "TOU"
click at [644, 449] on label at bounding box center [646, 450] width 12 height 12
click at [644, 449] on input "checkbox" at bounding box center [645, 451] width 10 height 10
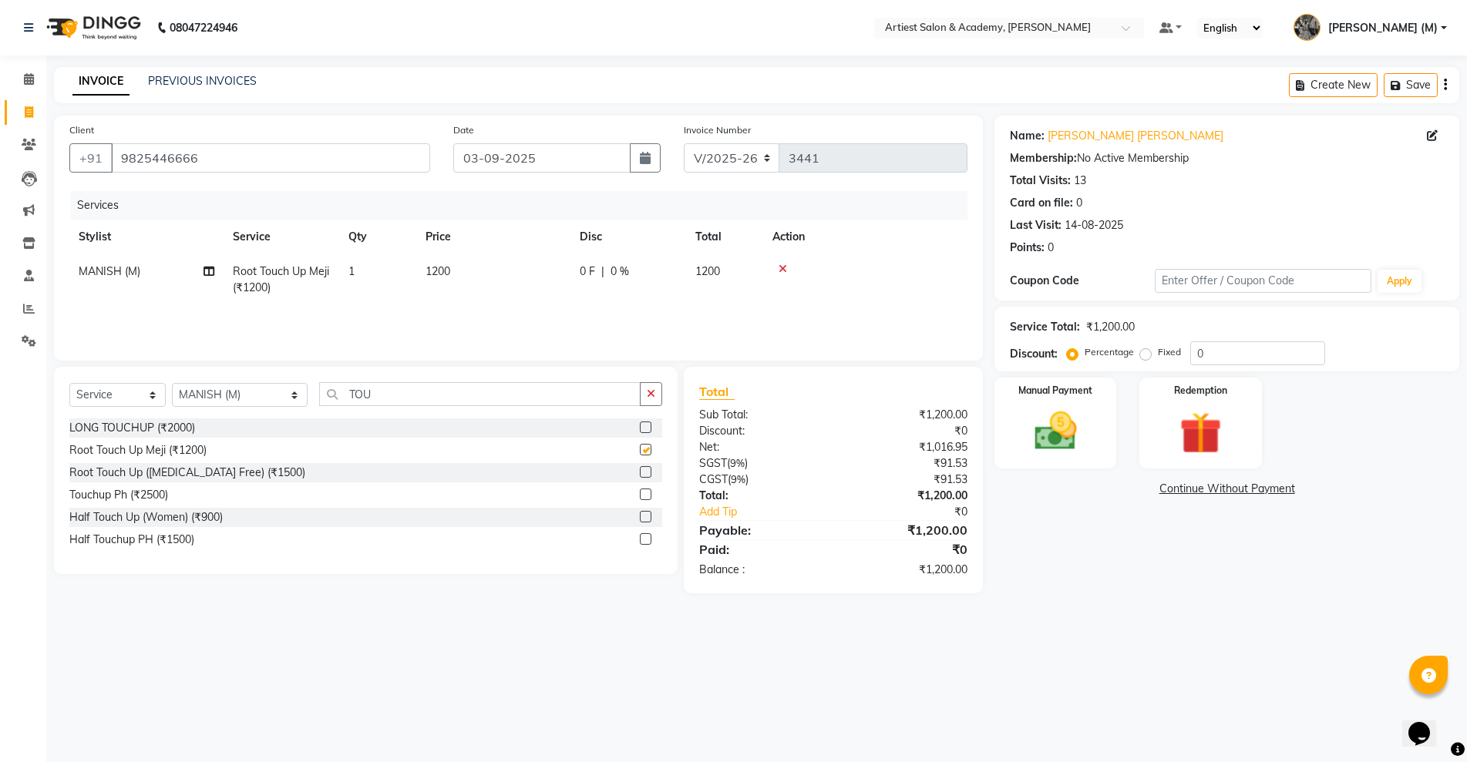
checkbox input "false"
click at [213, 268] on icon at bounding box center [209, 271] width 11 height 11
select select "33208"
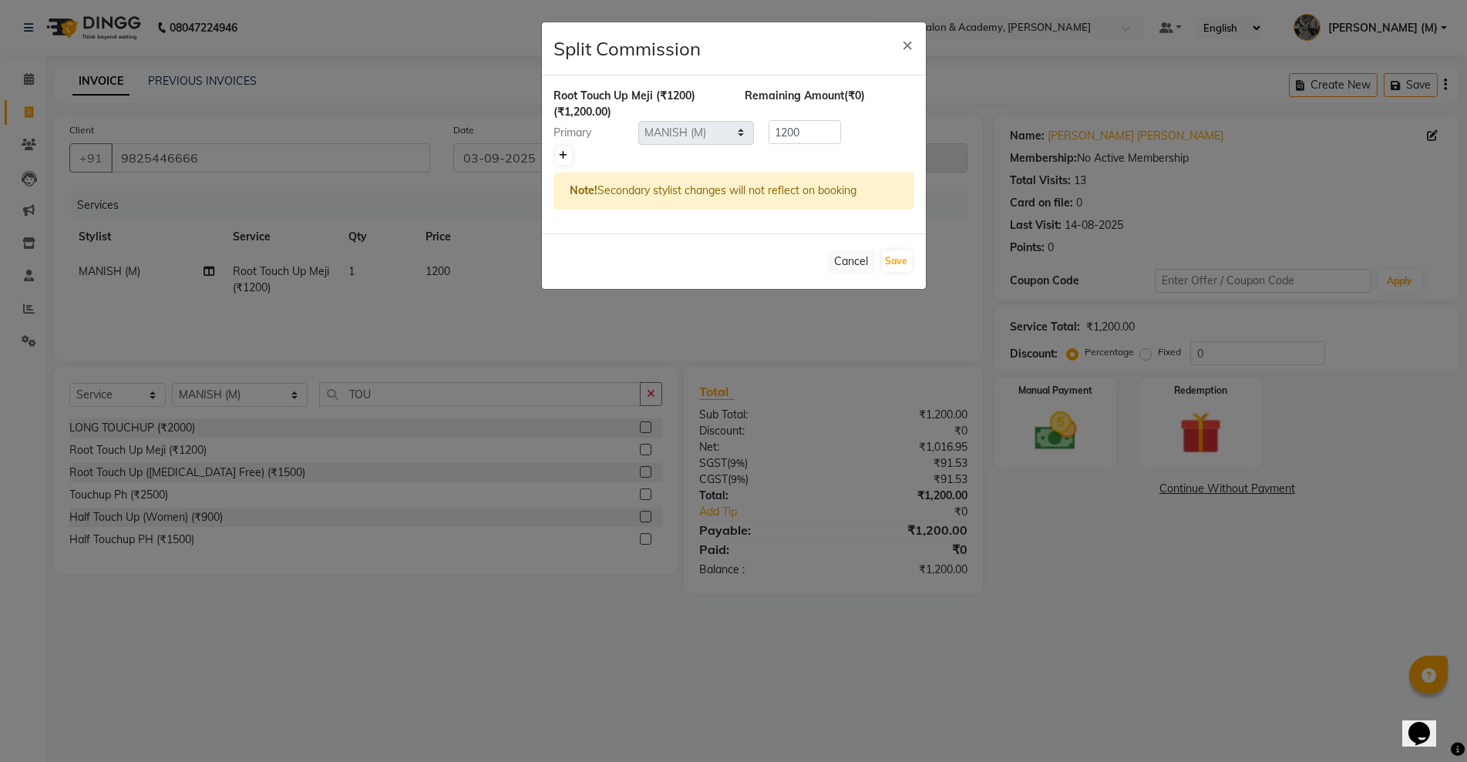
click at [564, 152] on icon at bounding box center [564, 155] width 8 height 9
type input "600"
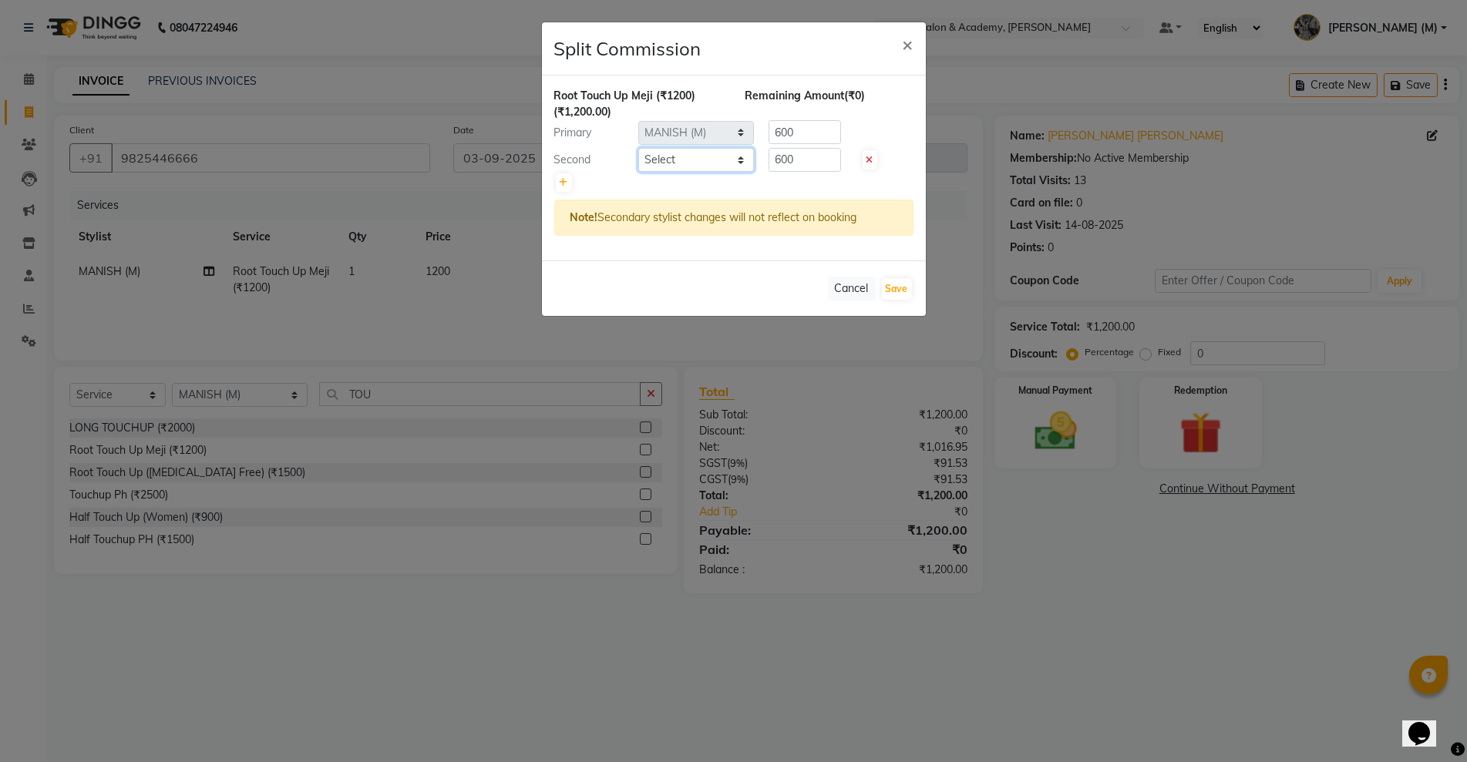
click at [739, 154] on select "Select [PERSON_NAME] (M) [PERSON_NAME] (F) [PERSON_NAME] [PERSON_NAME] [PERSON_…" at bounding box center [696, 160] width 116 height 24
select select "89108"
click at [638, 148] on select "Select [PERSON_NAME] (M) [PERSON_NAME] (F) [PERSON_NAME] [PERSON_NAME] [PERSON_…" at bounding box center [696, 160] width 116 height 24
click at [899, 293] on button "Save" at bounding box center [897, 289] width 30 height 22
select select "Select"
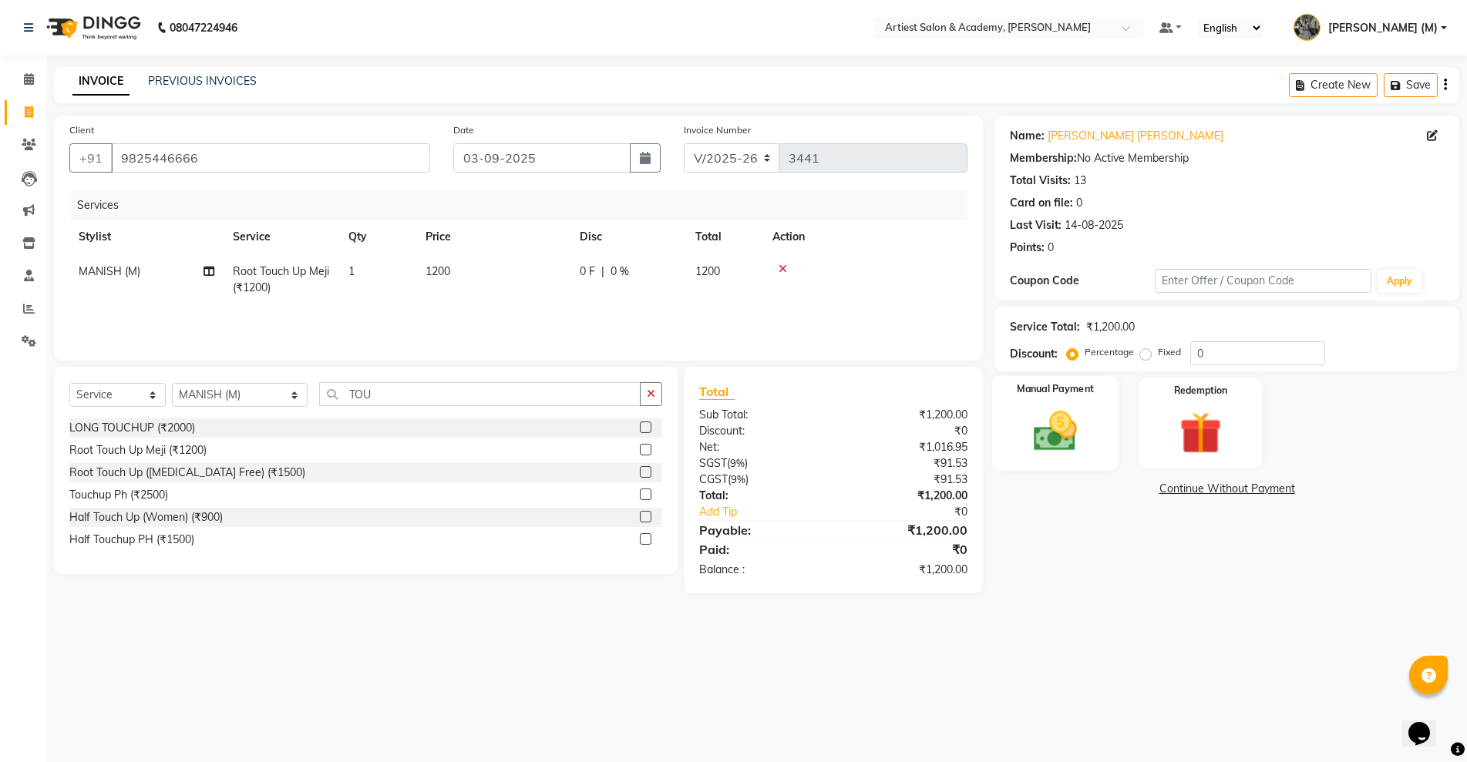
click at [1053, 435] on img at bounding box center [1055, 431] width 71 height 50
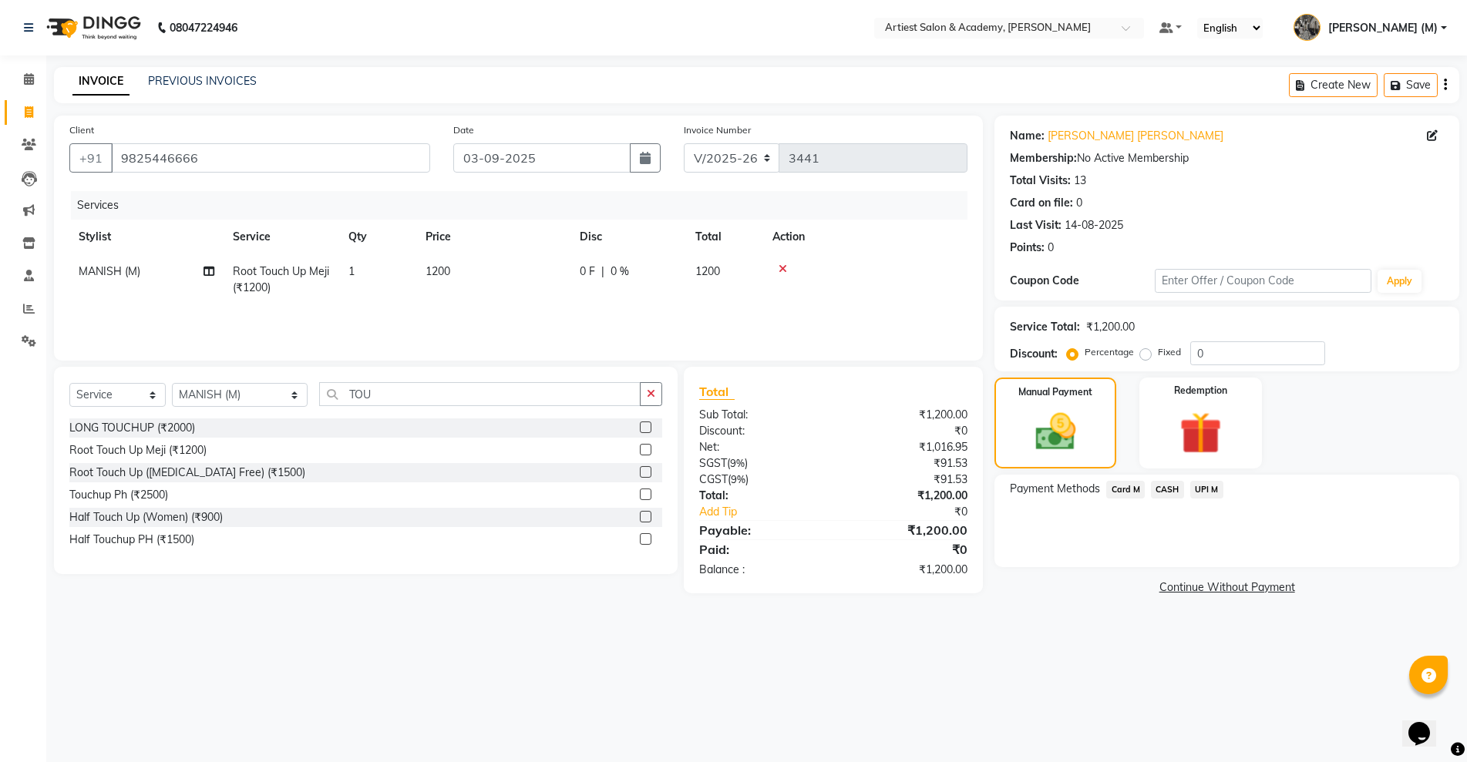
click at [1205, 494] on span "UPI M" at bounding box center [1206, 490] width 33 height 18
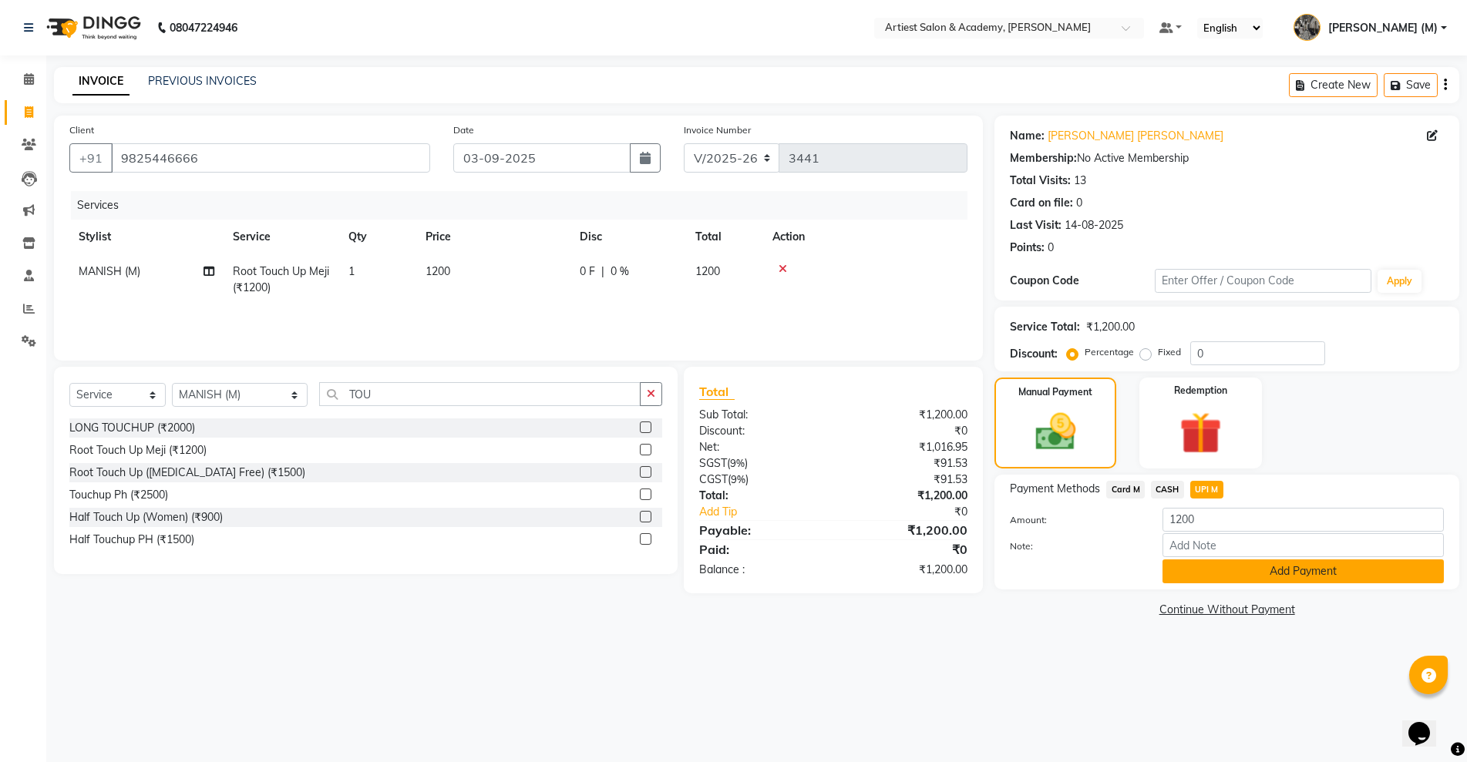
click at [1267, 568] on button "Add Payment" at bounding box center [1303, 572] width 281 height 24
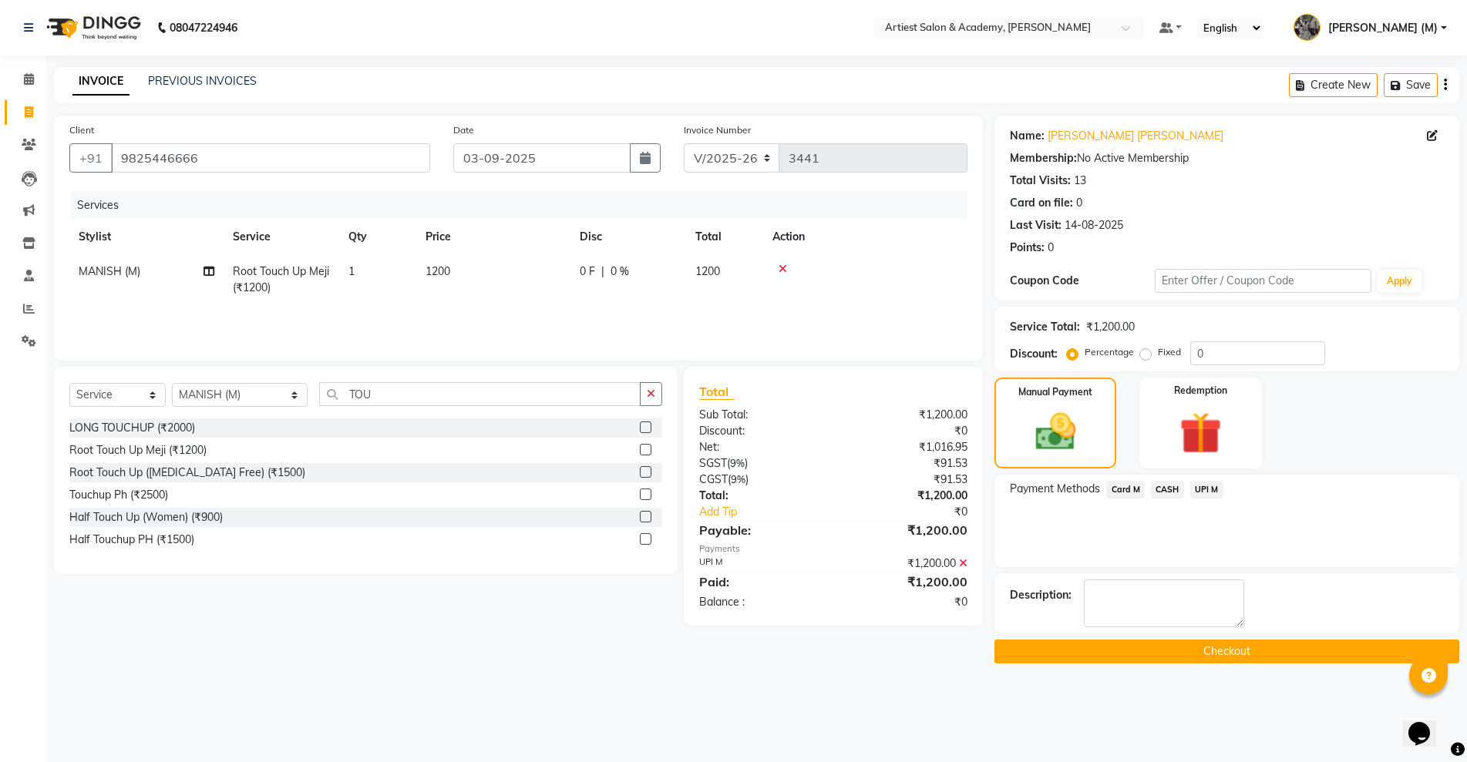
click at [1208, 655] on button "Checkout" at bounding box center [1226, 652] width 465 height 24
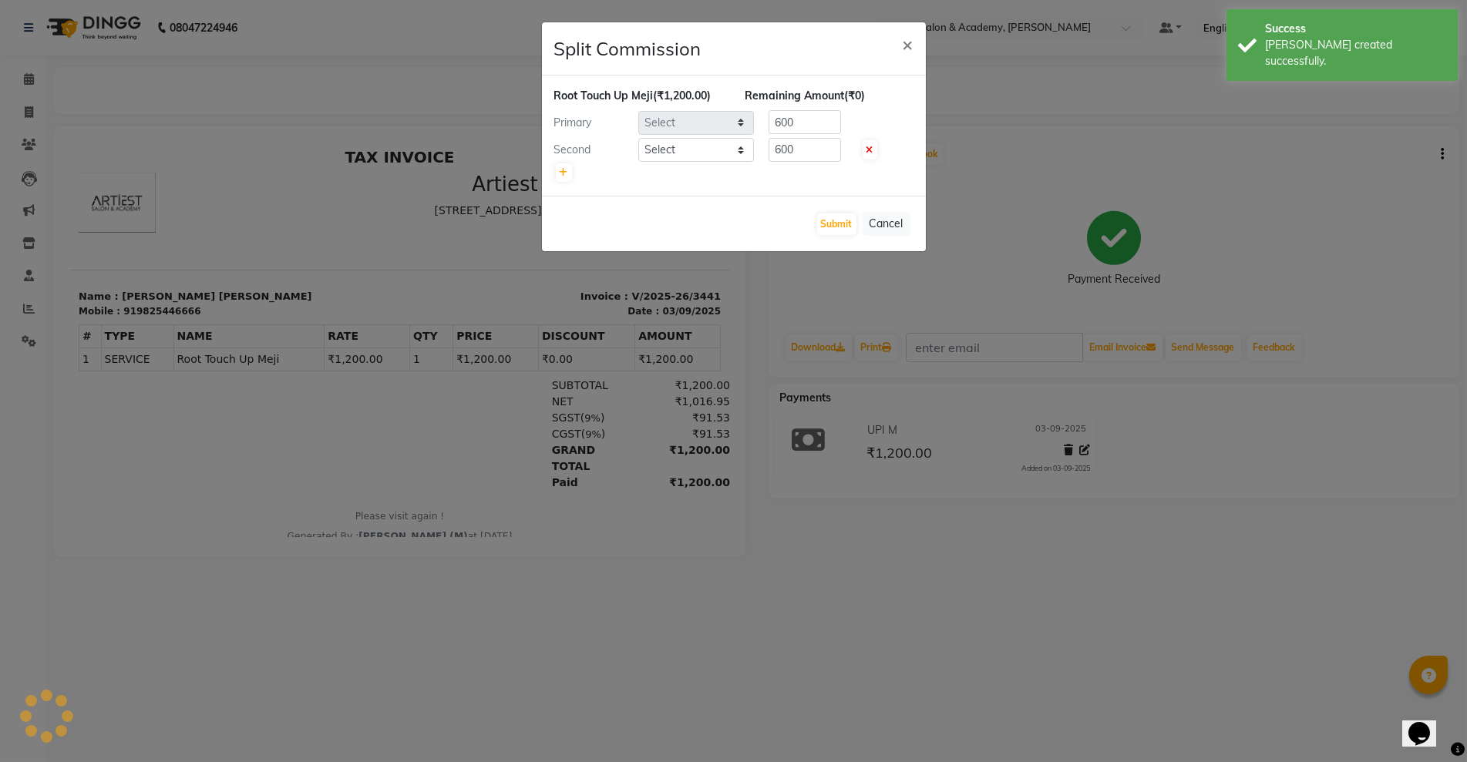
select select "33208"
select select "89108"
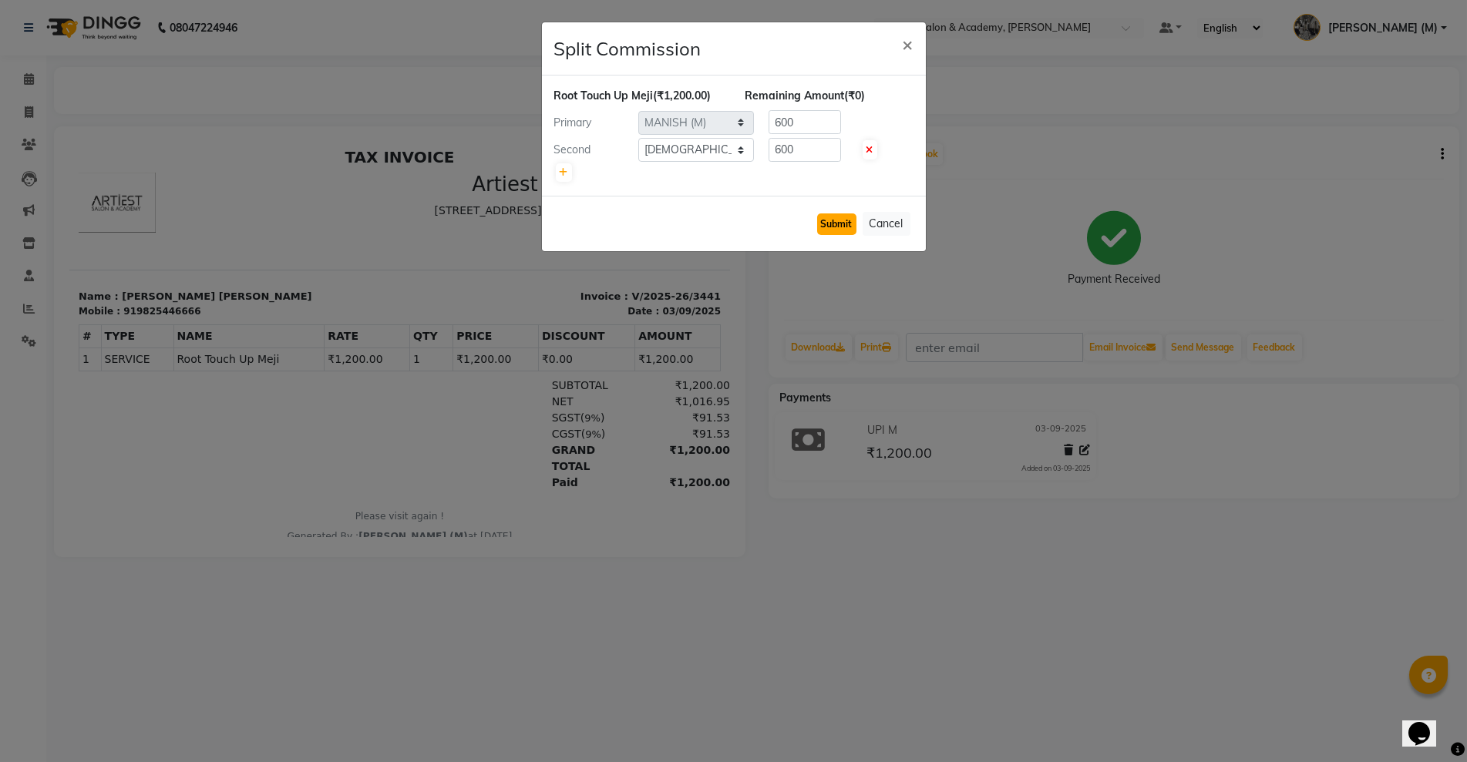
click at [840, 223] on button "Submit" at bounding box center [836, 225] width 39 height 22
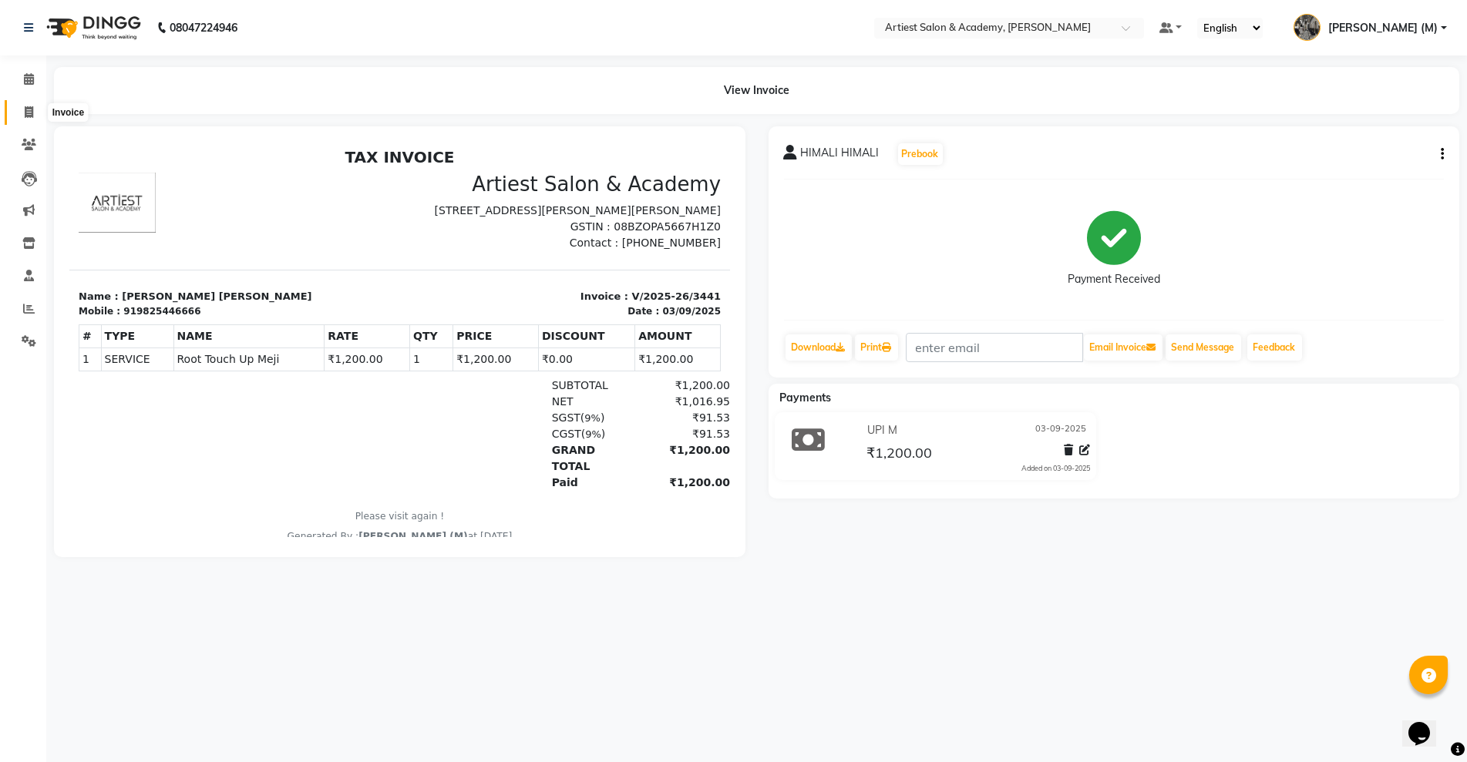
click at [25, 108] on icon at bounding box center [29, 112] width 8 height 12
select select "service"
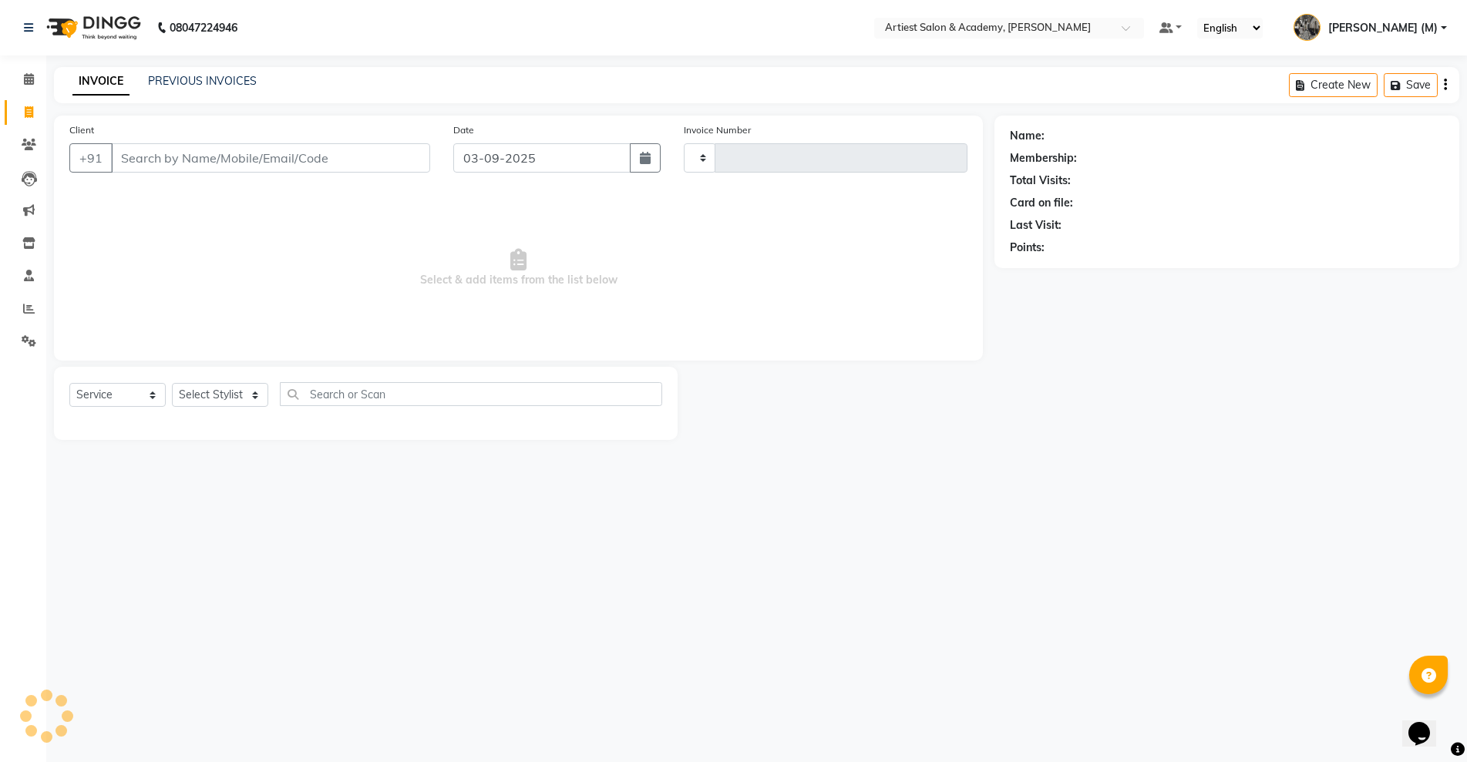
type input "3442"
select select "5123"
click at [163, 163] on input "Client" at bounding box center [270, 157] width 319 height 29
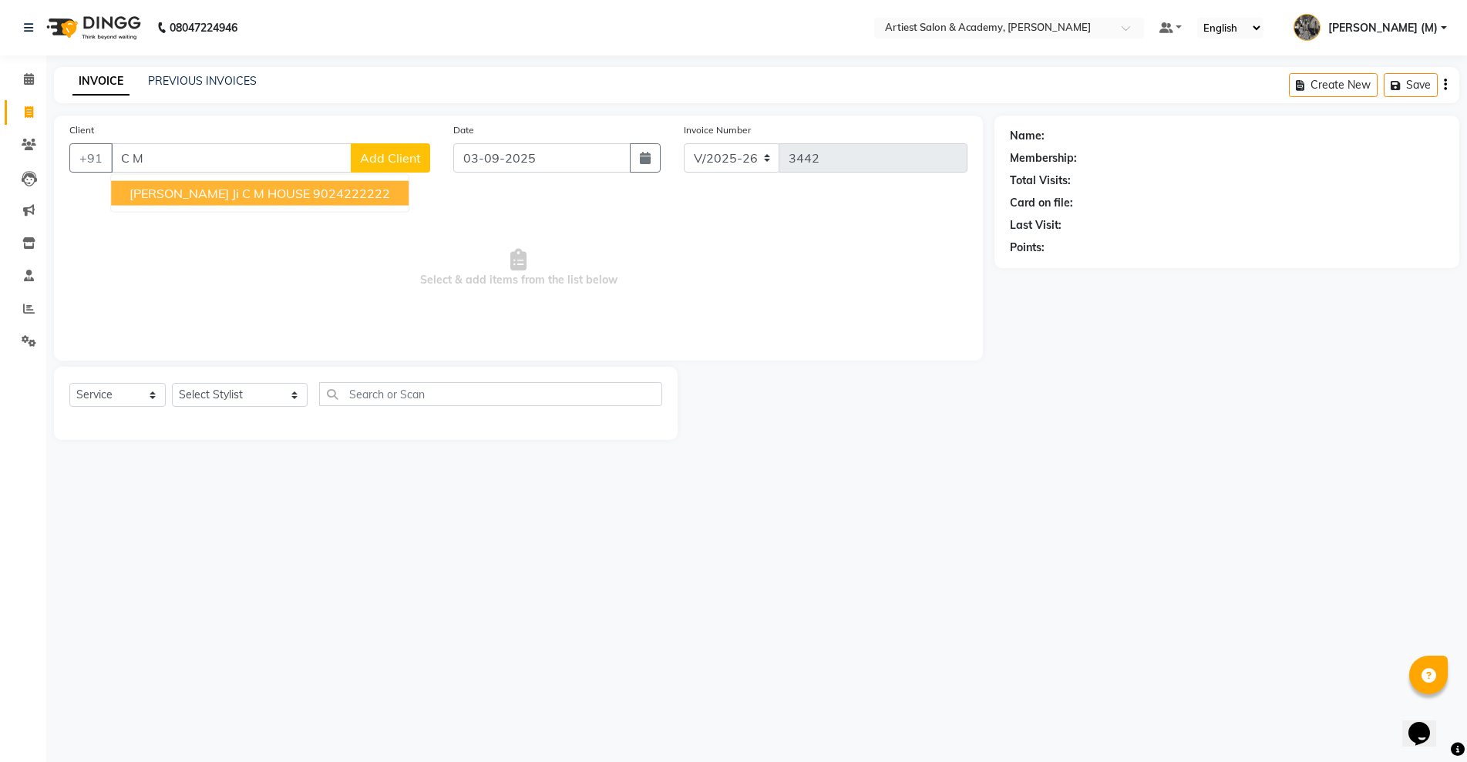
click at [261, 194] on button "[PERSON_NAME] ji C M HOUSE 9024222222" at bounding box center [260, 193] width 298 height 25
type input "9024222222"
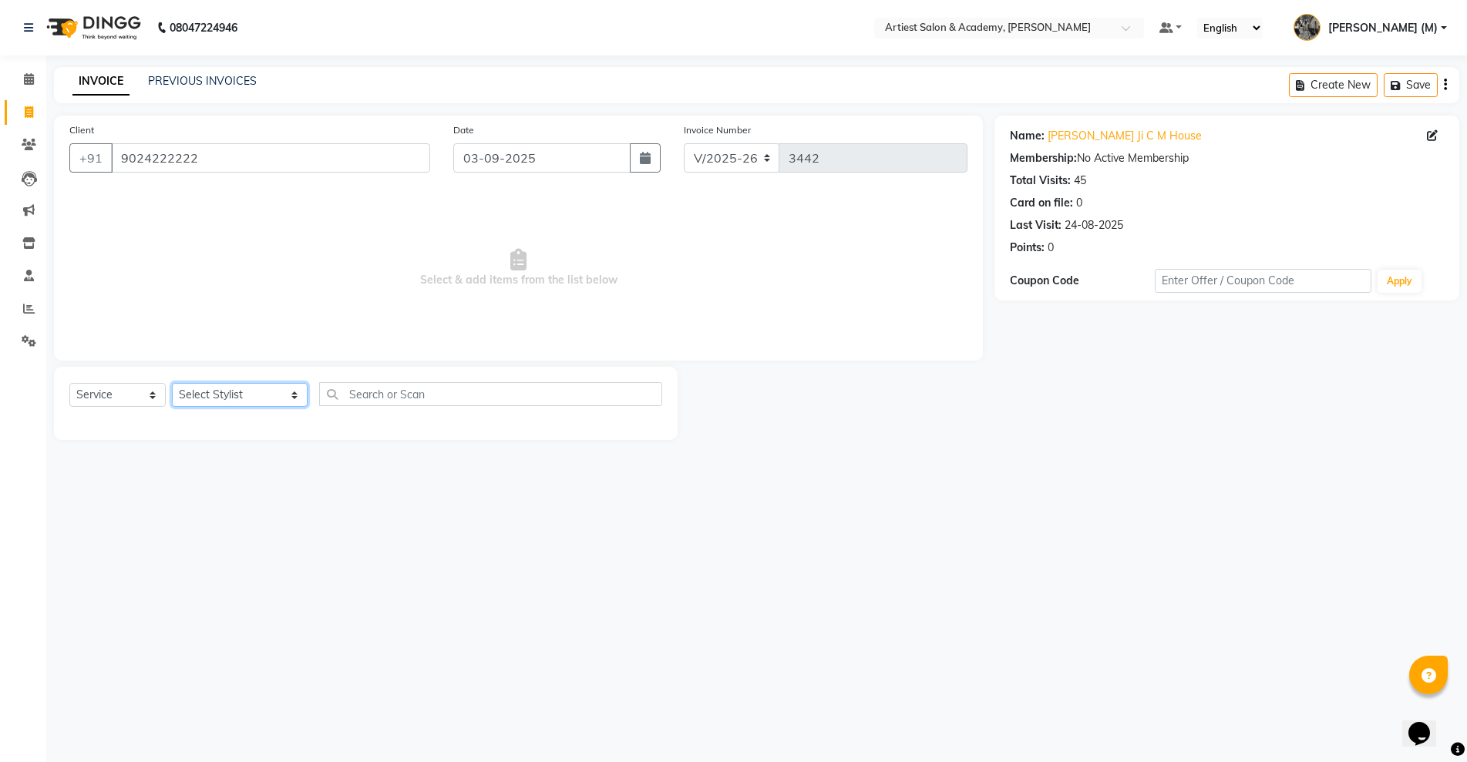
click at [255, 395] on select "Select Stylist [PERSON_NAME] (M) [PERSON_NAME] (F) [PERSON_NAME] [PERSON_NAME] …" at bounding box center [240, 395] width 136 height 24
select select "35982"
click at [172, 383] on select "Select Stylist [PERSON_NAME] (M) [PERSON_NAME] (F) [PERSON_NAME] [PERSON_NAME] …" at bounding box center [240, 395] width 136 height 24
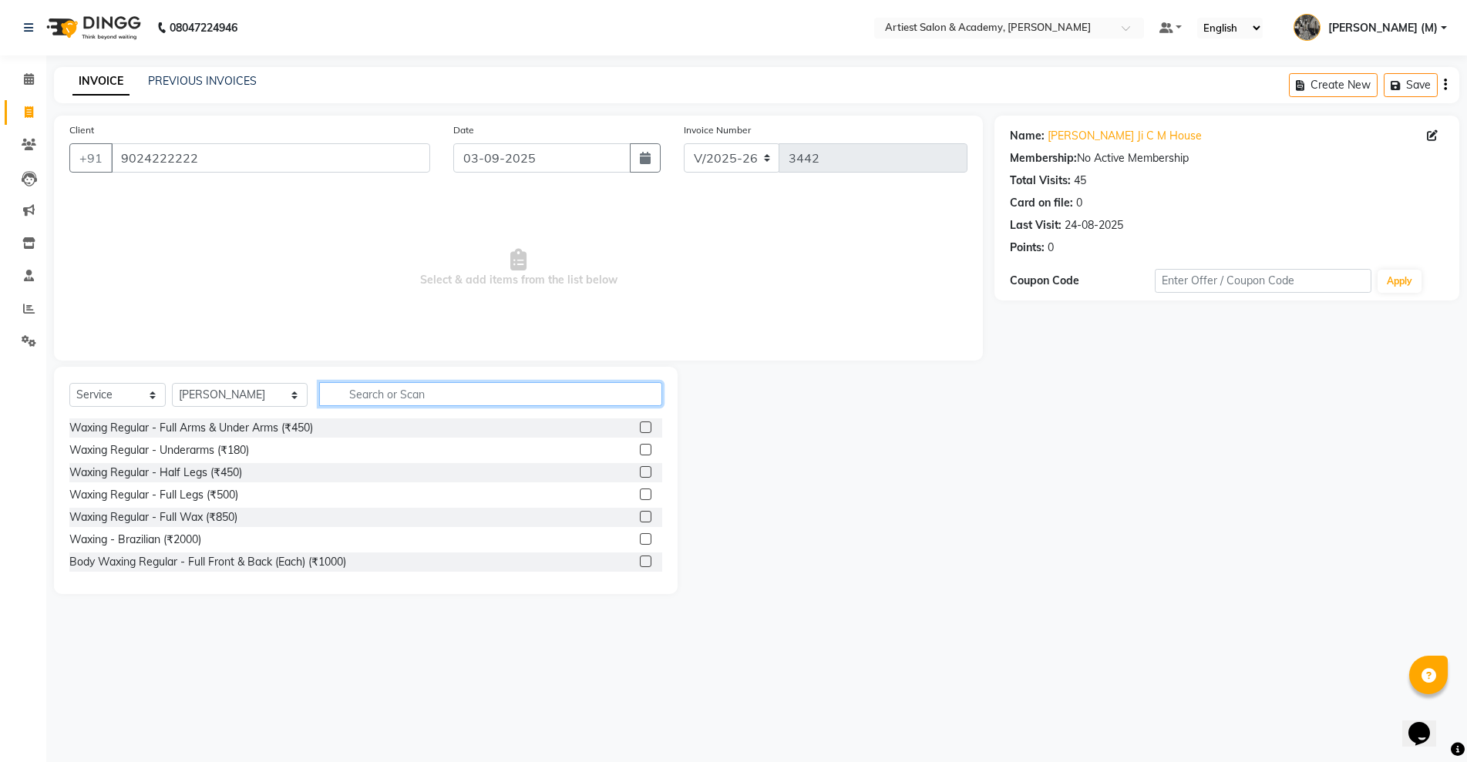
click at [349, 383] on input "text" at bounding box center [490, 394] width 342 height 24
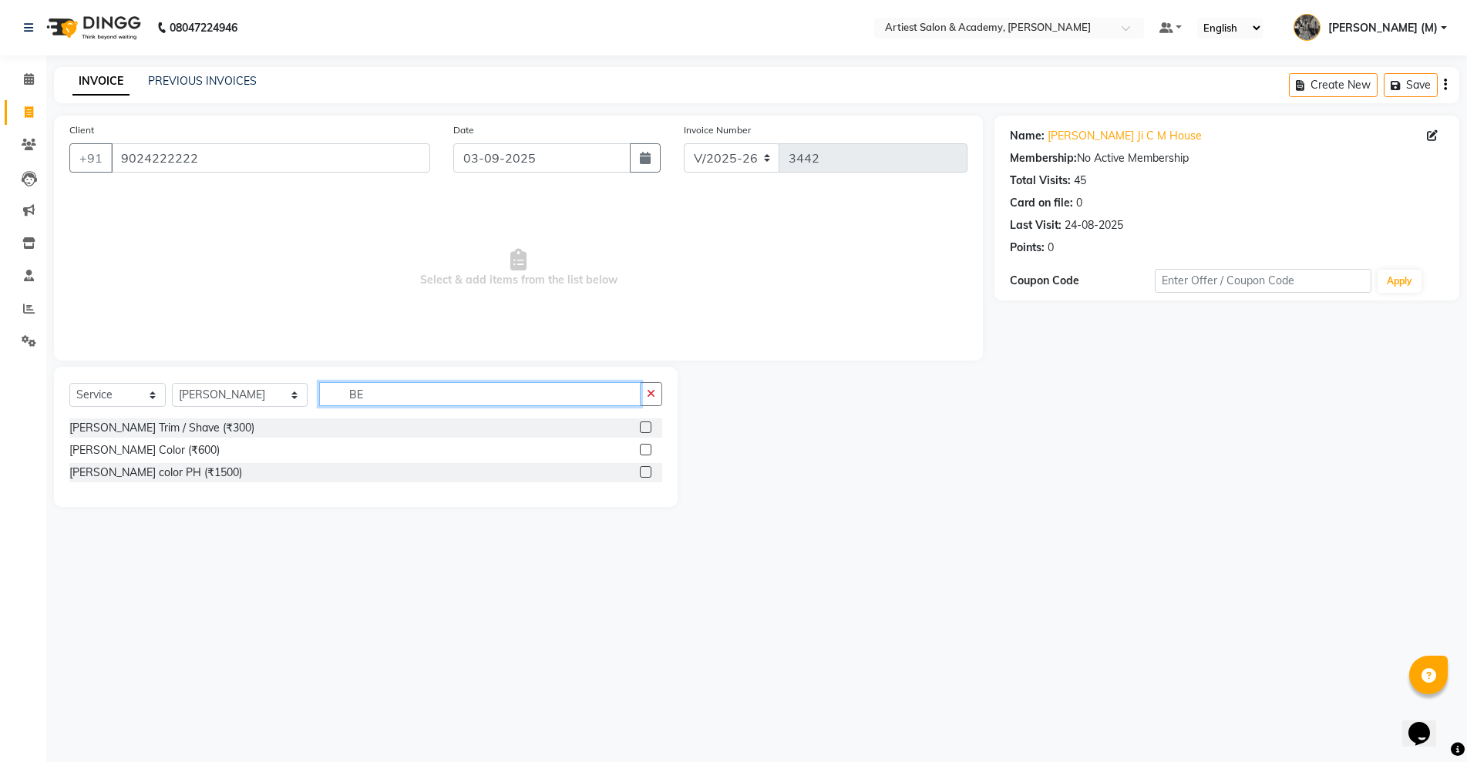
type input "BE"
click at [646, 427] on label at bounding box center [646, 428] width 12 height 12
click at [646, 427] on input "checkbox" at bounding box center [645, 428] width 10 height 10
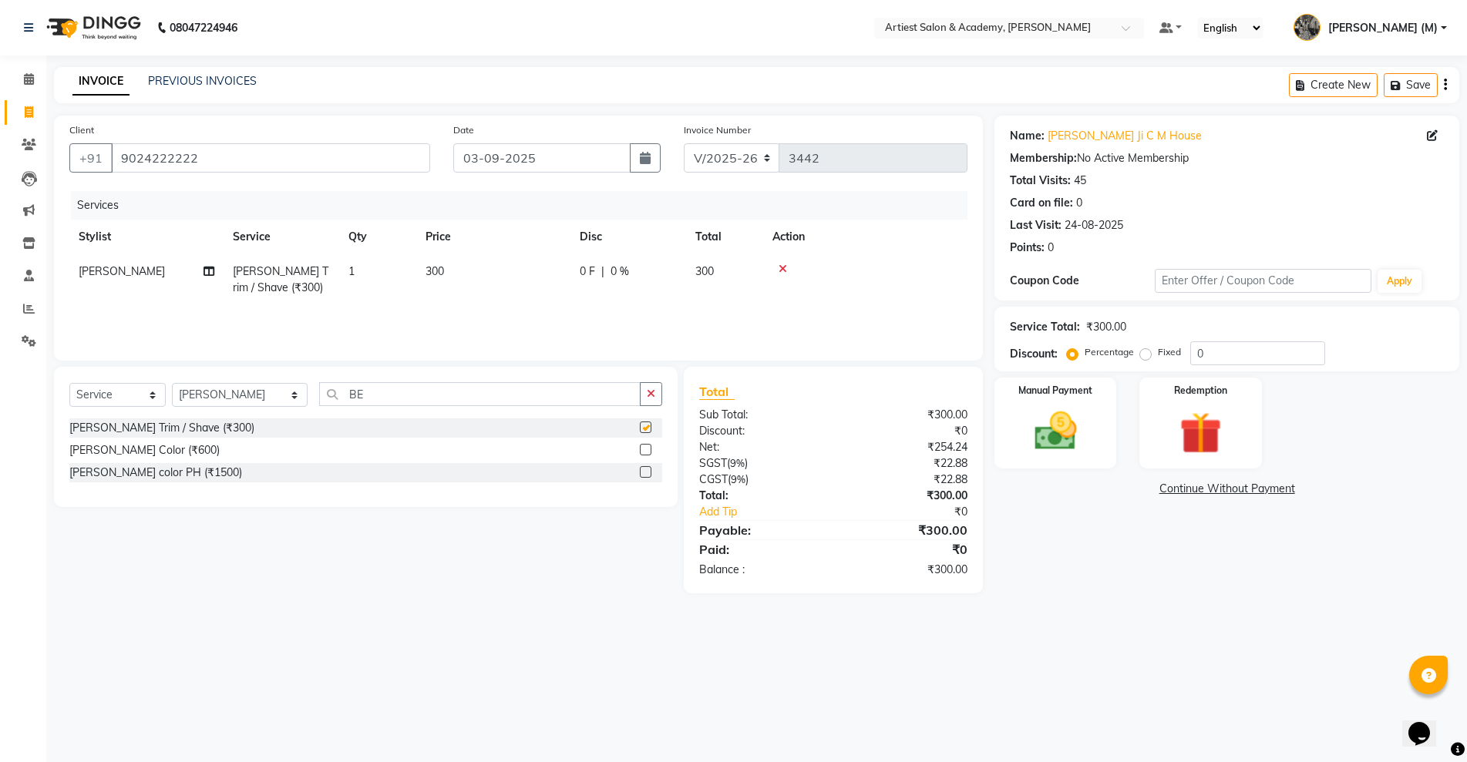
checkbox input "false"
click at [429, 271] on span "300" at bounding box center [435, 271] width 19 height 14
select select "35982"
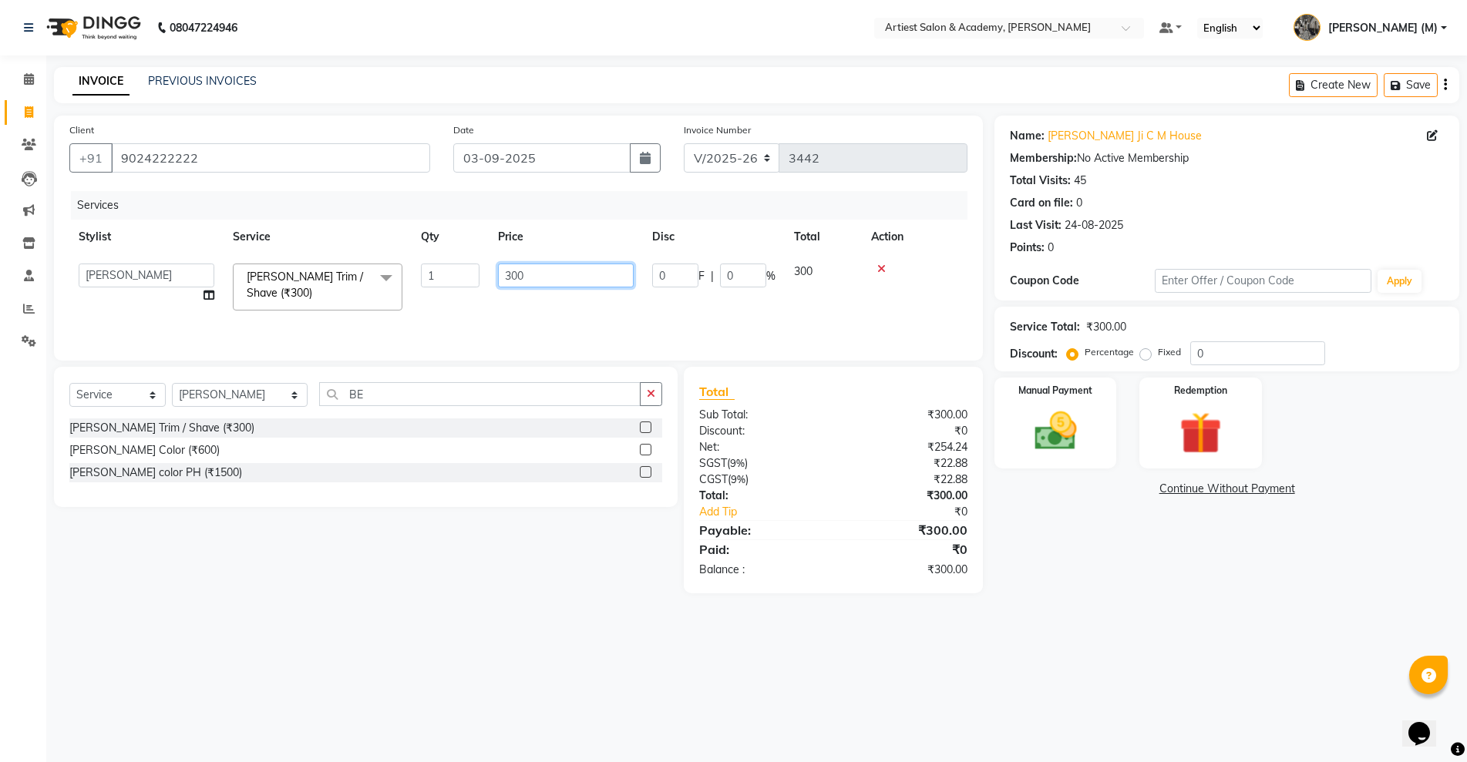
click at [512, 276] on input "300" at bounding box center [566, 276] width 136 height 24
type input "200"
click at [1014, 514] on div "Name: [PERSON_NAME] C M House Membership: No Active Membership Total Visits: 45…" at bounding box center [1232, 355] width 476 height 478
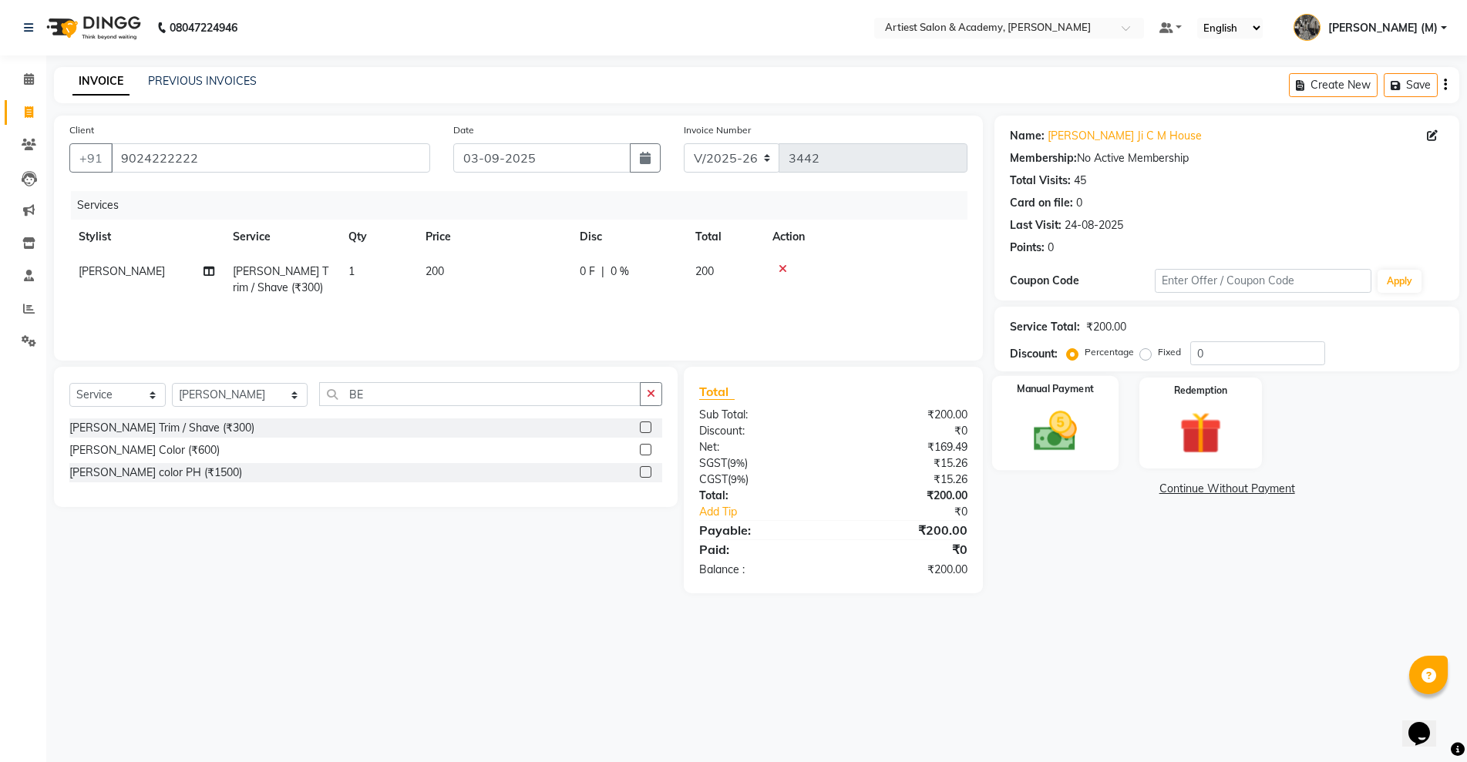
click at [1038, 424] on img at bounding box center [1055, 431] width 71 height 50
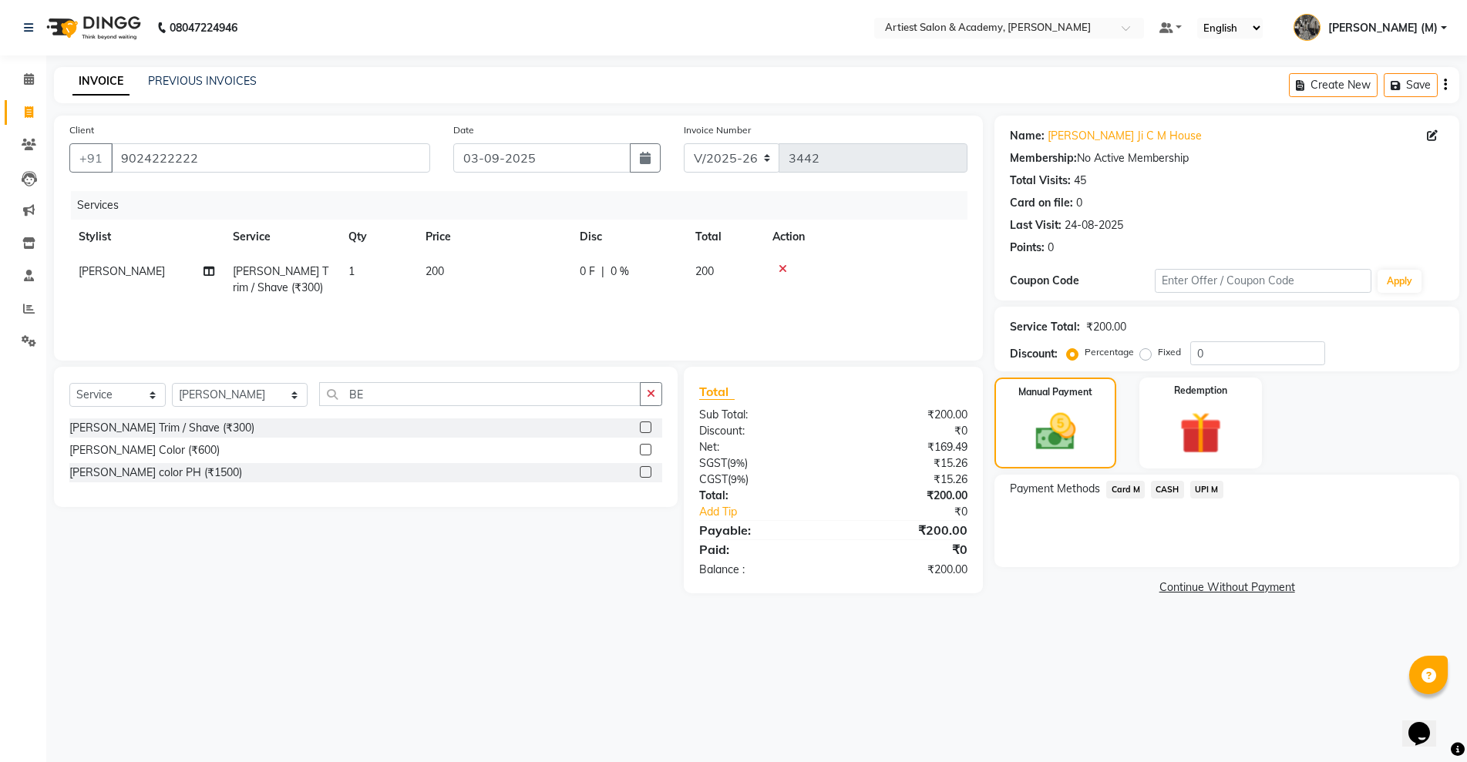
click at [1167, 486] on span "CASH" at bounding box center [1167, 490] width 33 height 18
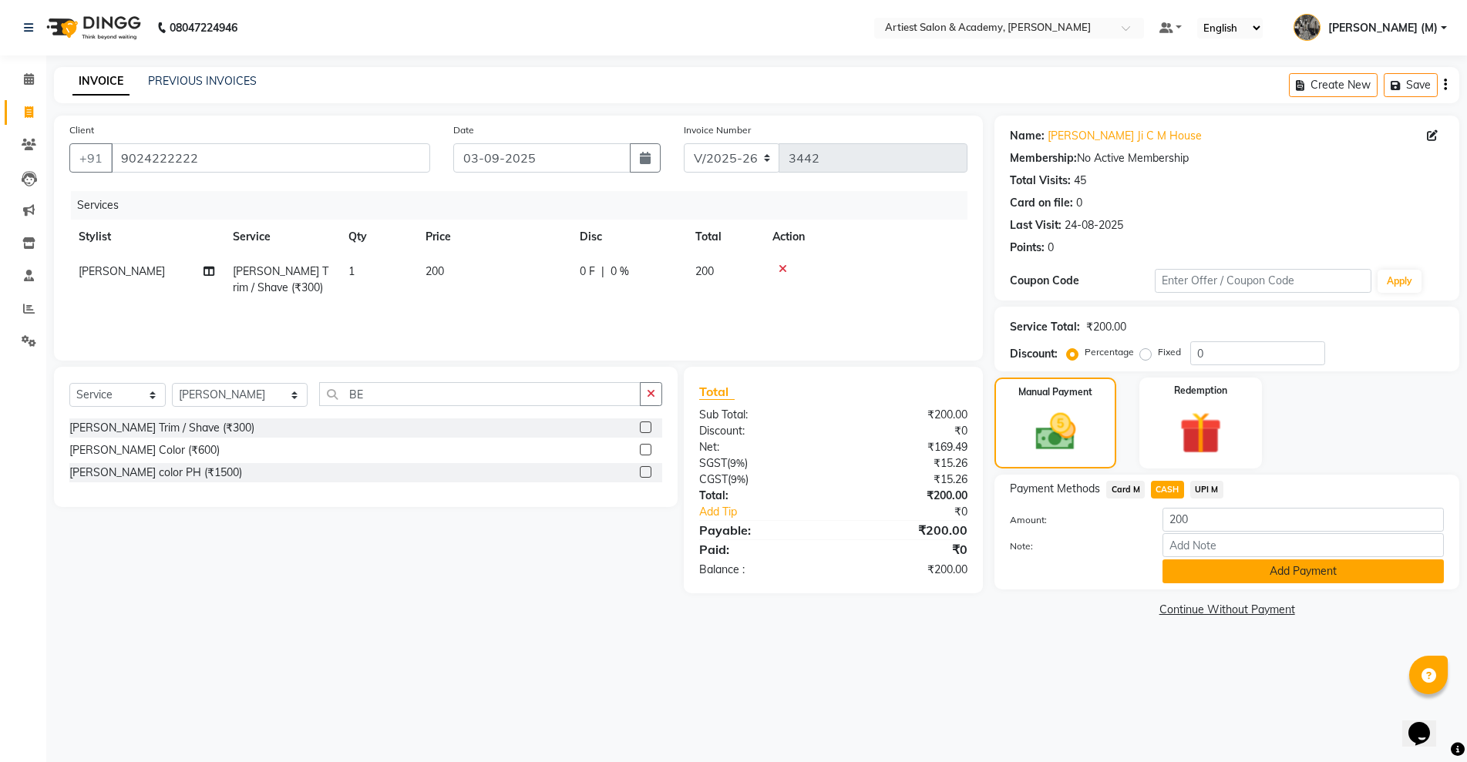
click at [1311, 577] on button "Add Payment" at bounding box center [1303, 572] width 281 height 24
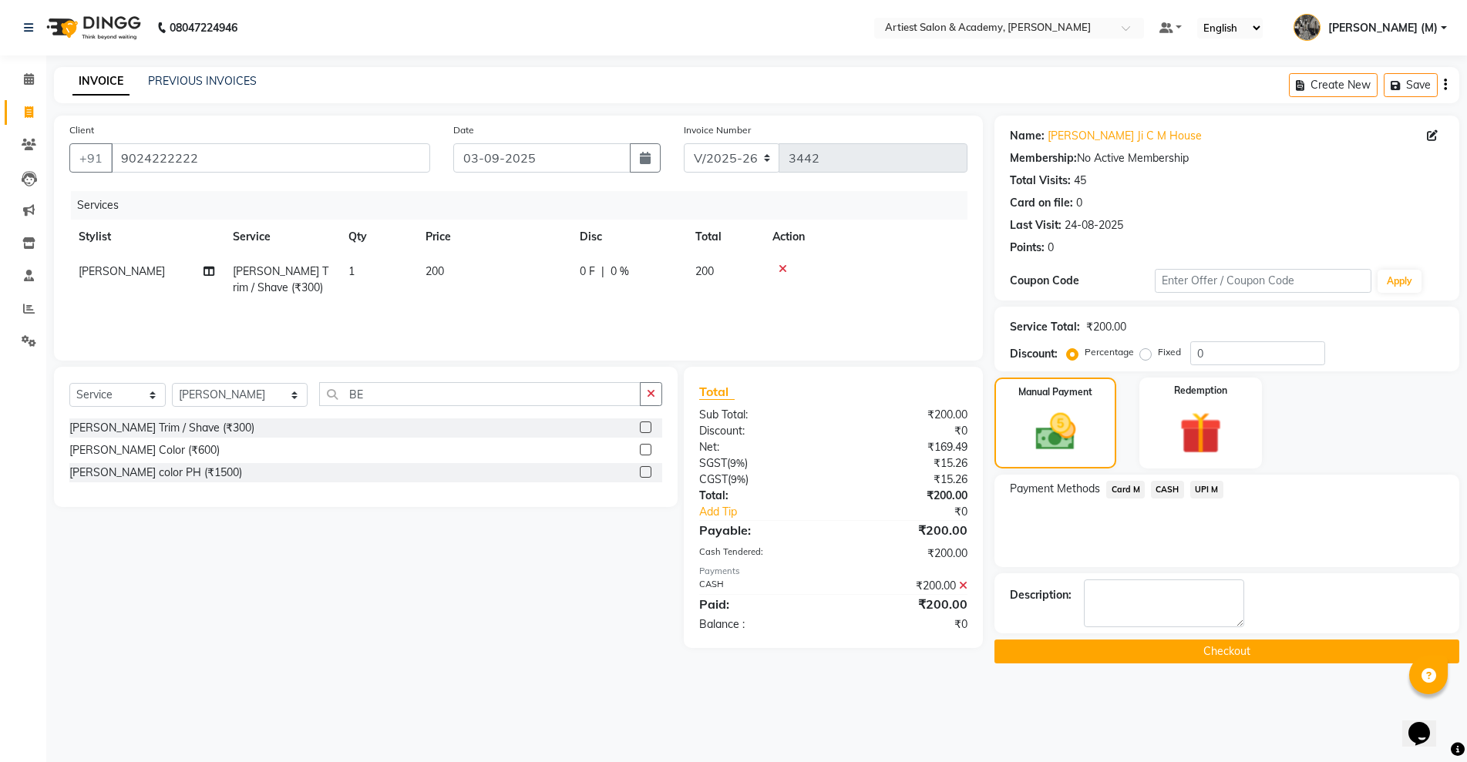
click at [1232, 651] on button "Checkout" at bounding box center [1226, 652] width 465 height 24
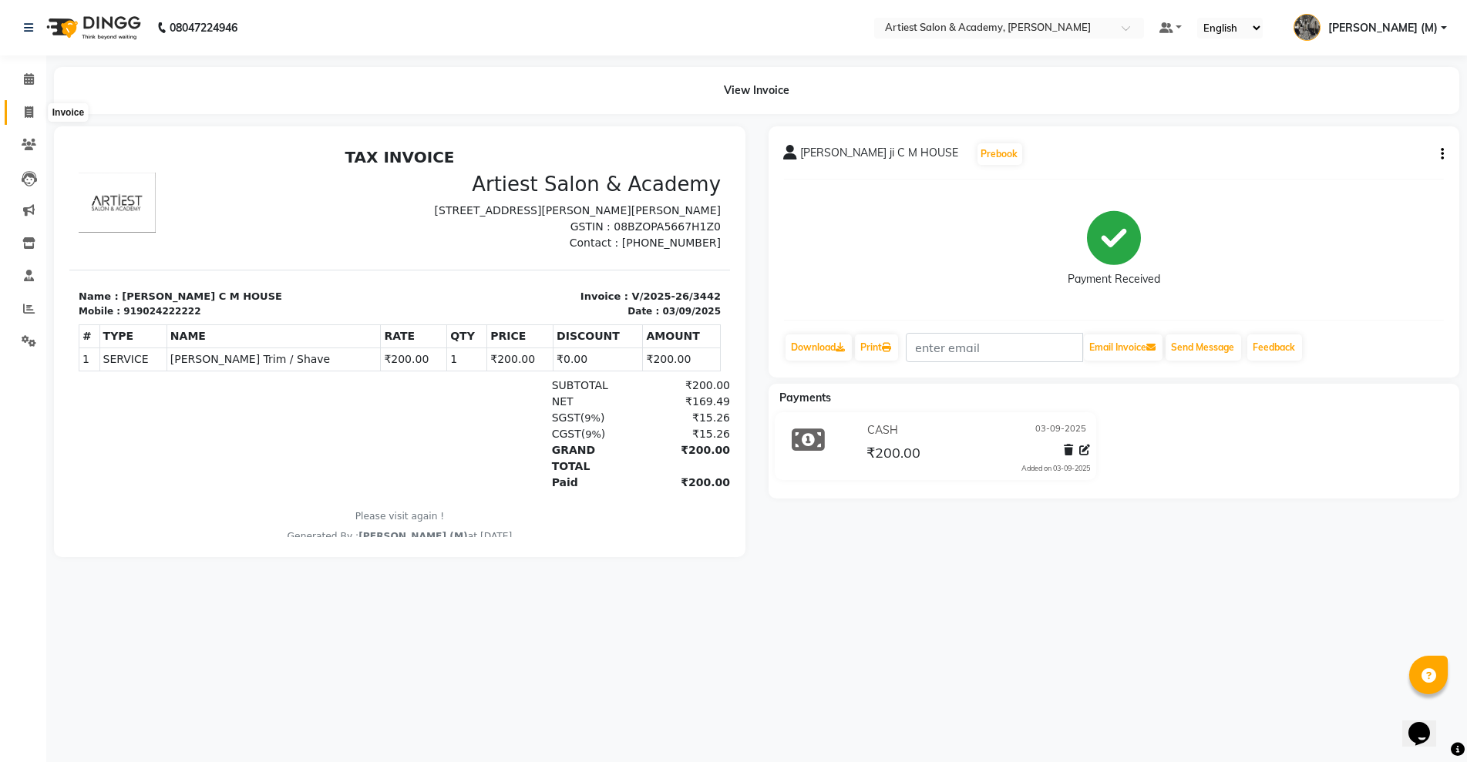
click at [27, 108] on icon at bounding box center [29, 112] width 8 height 12
select select "service"
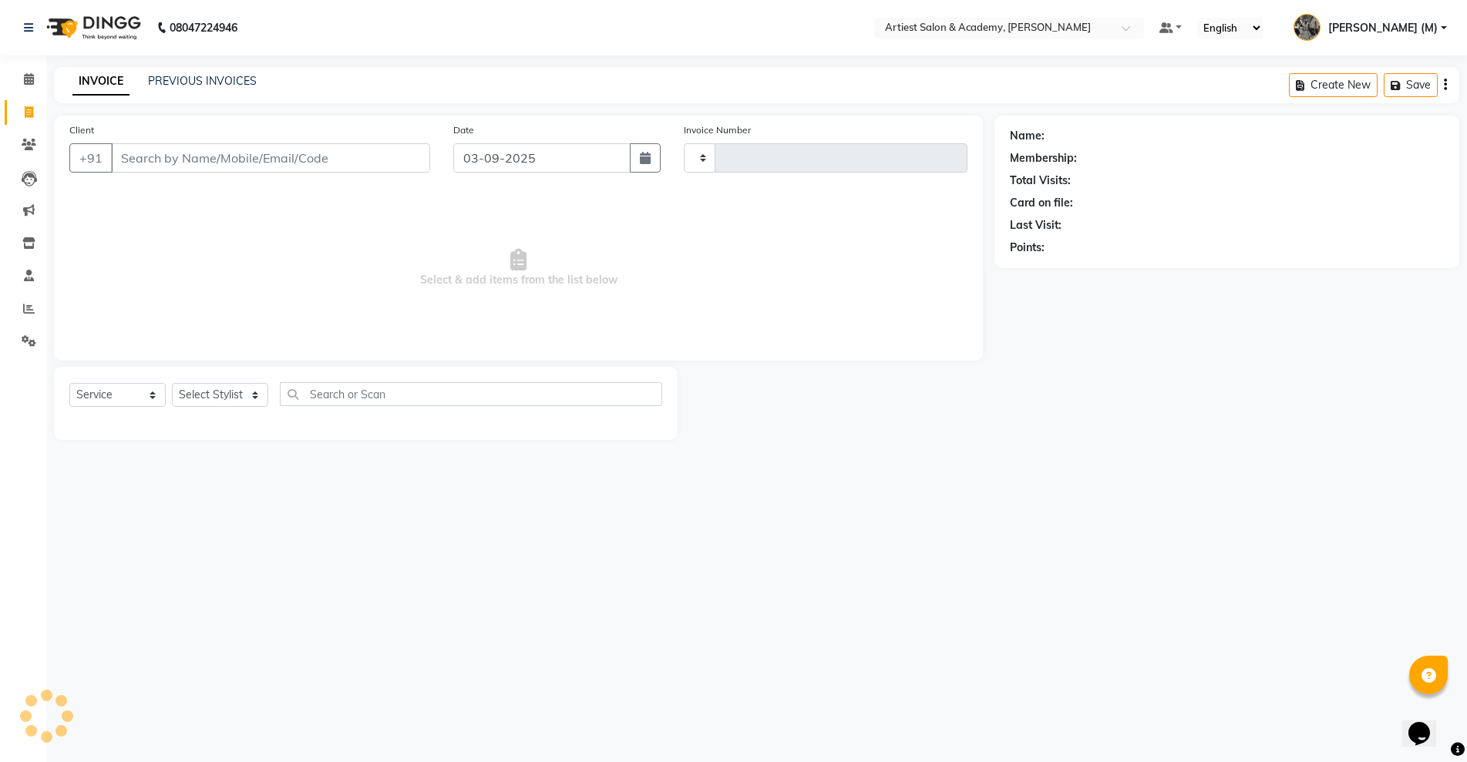
type input "3443"
select select "5123"
click at [201, 86] on link "PREVIOUS INVOICES" at bounding box center [202, 81] width 109 height 14
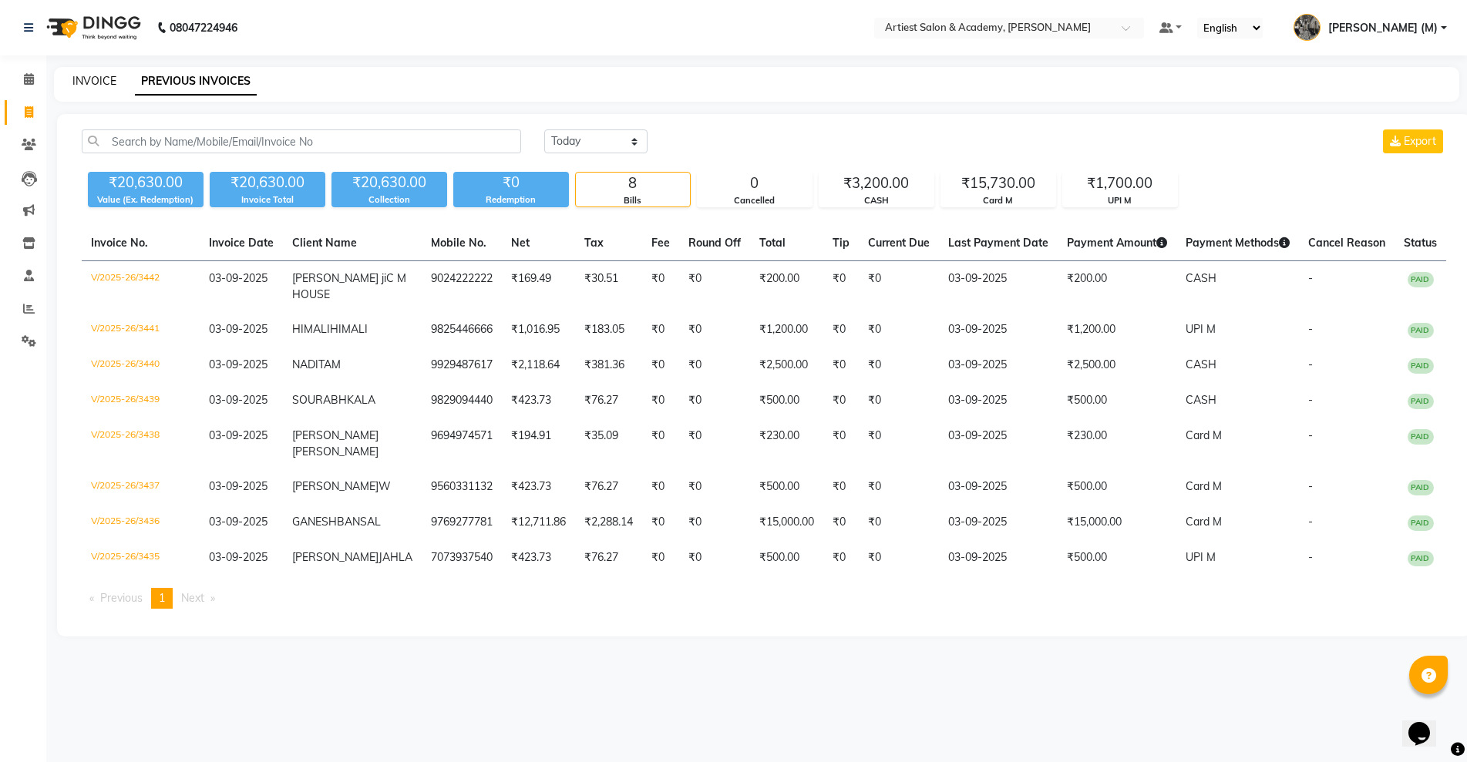
click at [96, 80] on link "INVOICE" at bounding box center [94, 81] width 44 height 14
select select "5123"
select select "service"
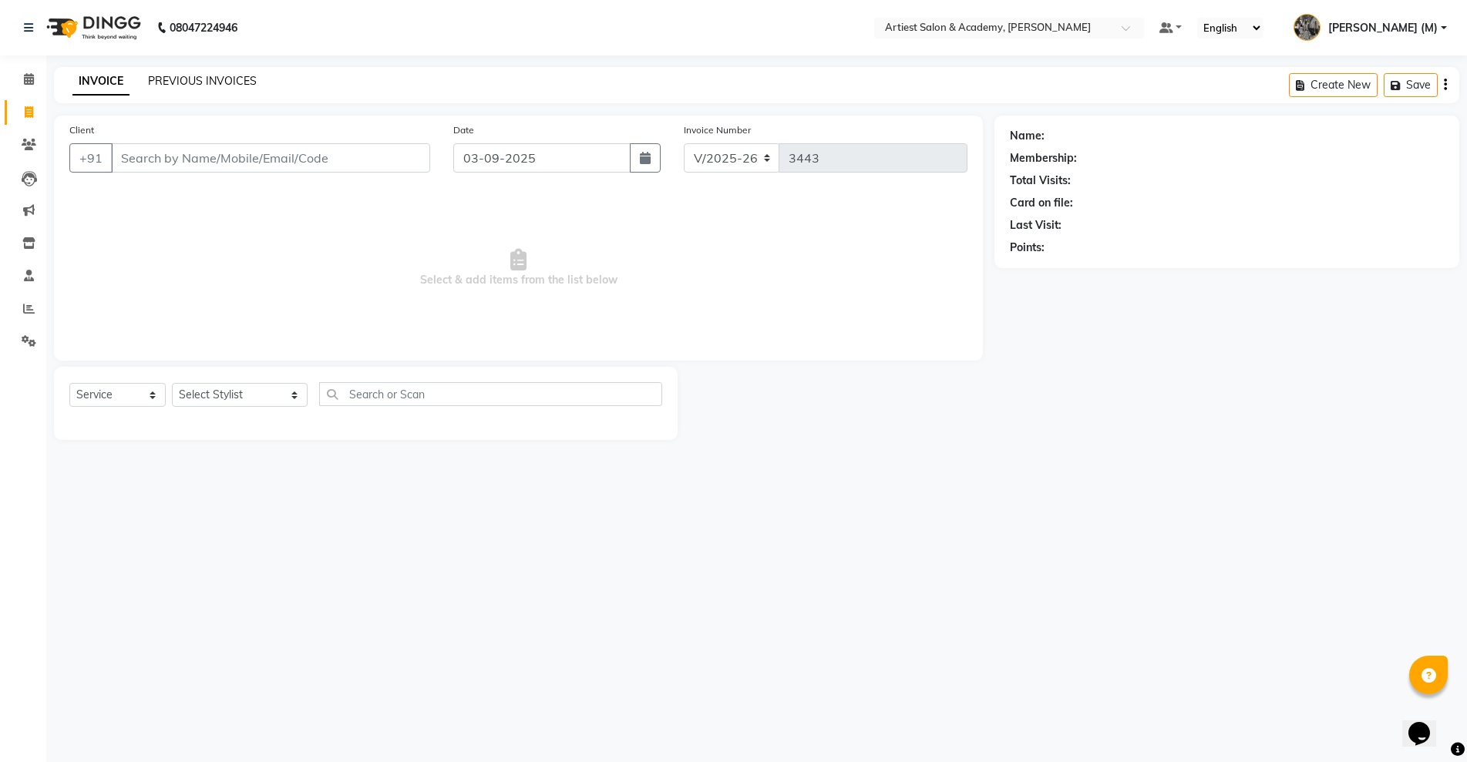
click at [213, 78] on link "PREVIOUS INVOICES" at bounding box center [202, 81] width 109 height 14
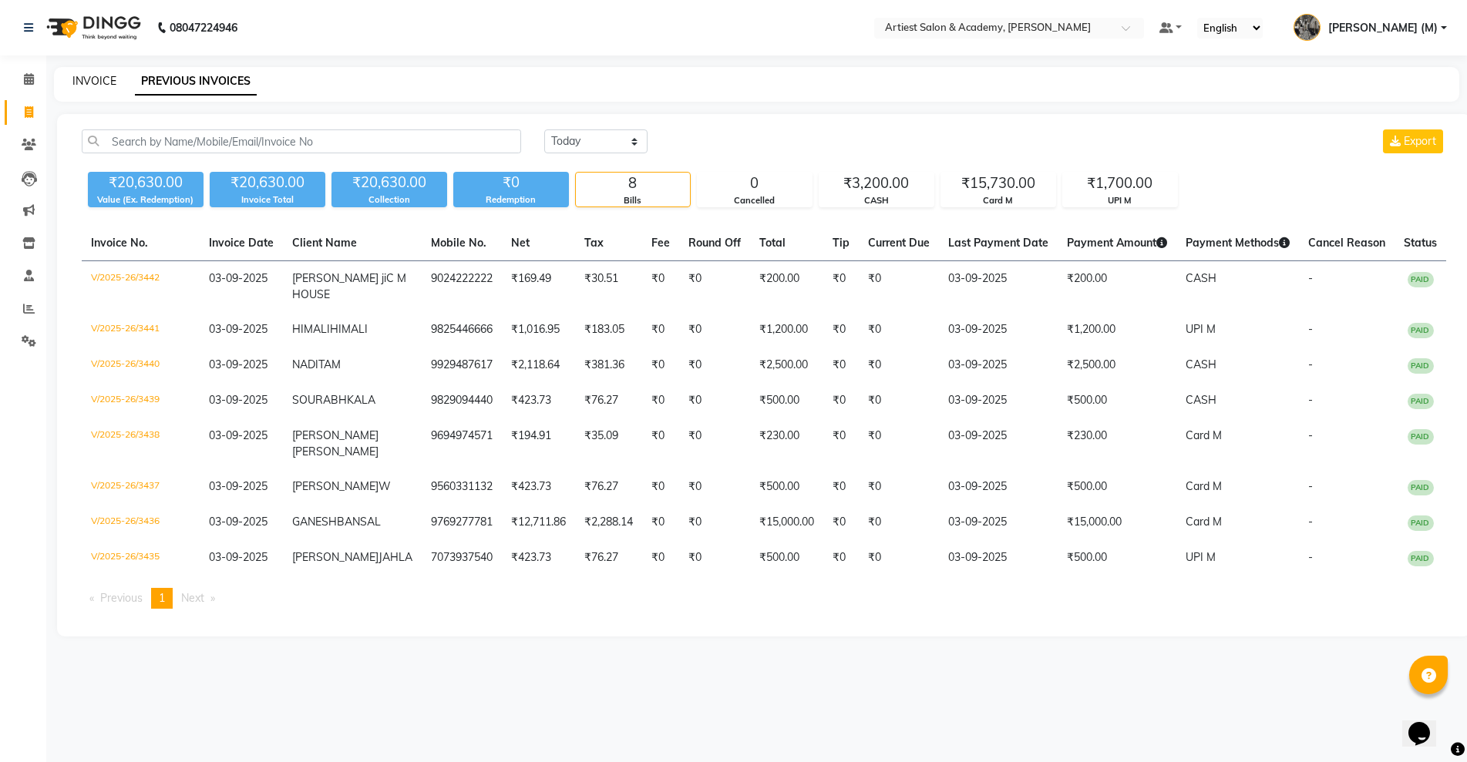
click at [102, 78] on link "INVOICE" at bounding box center [94, 81] width 44 height 14
select select "service"
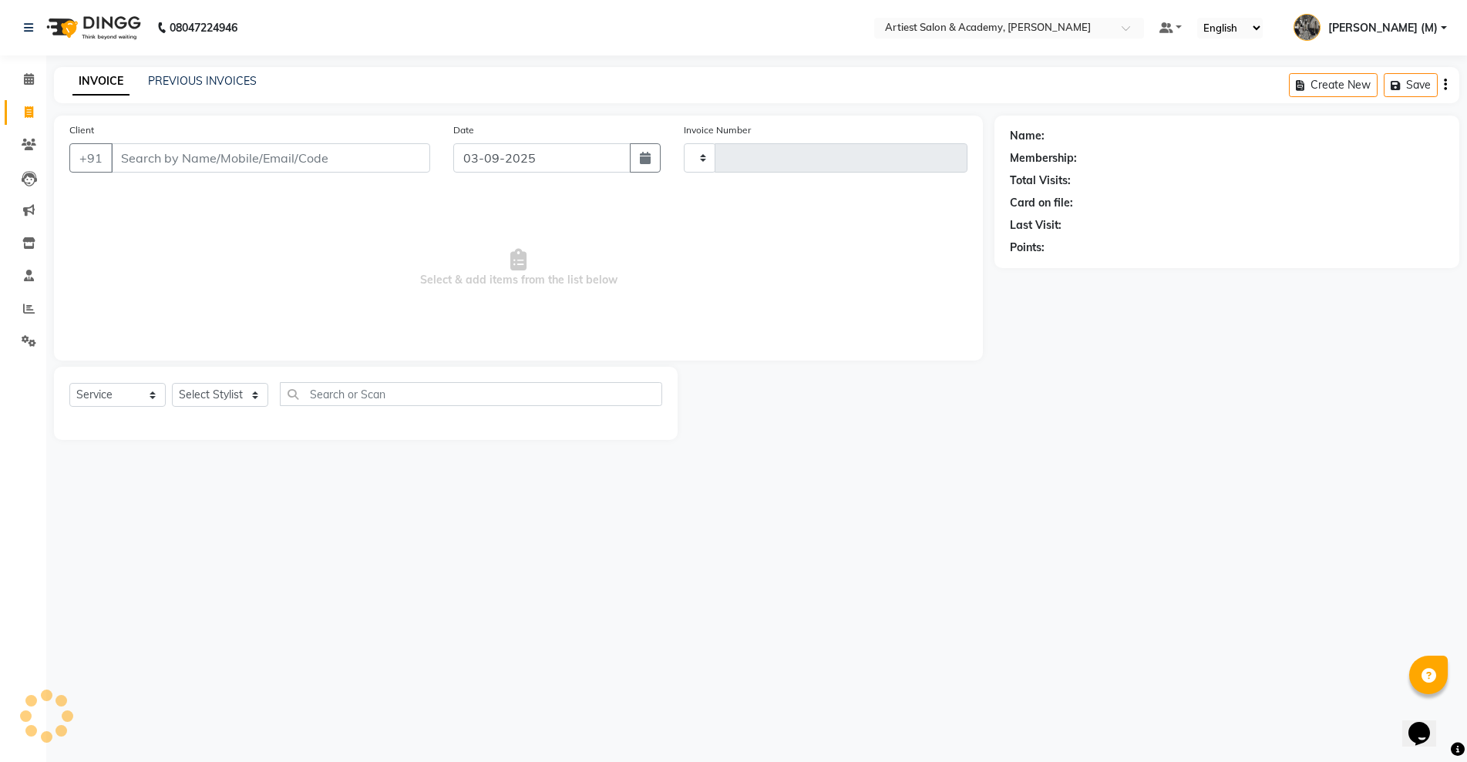
type input "3443"
select select "5123"
